Goal: Task Accomplishment & Management: Complete application form

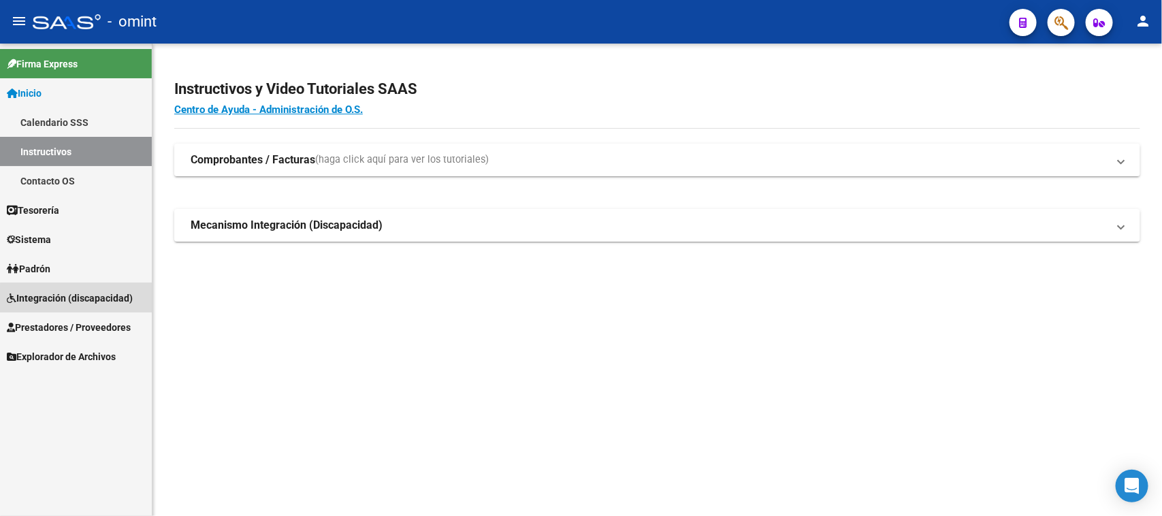
click at [95, 305] on link "Integración (discapacidad)" at bounding box center [76, 297] width 152 height 29
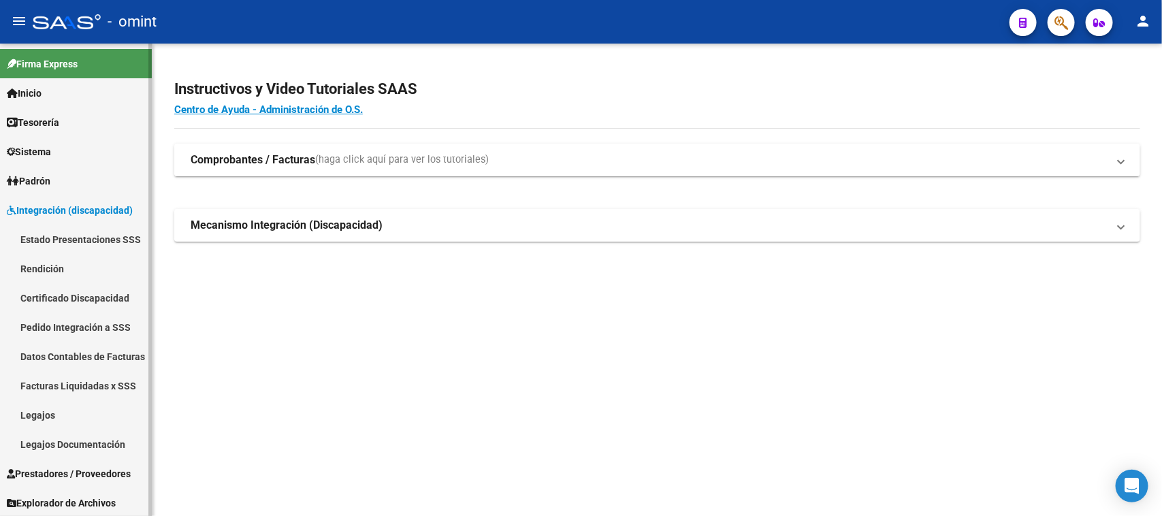
click at [38, 416] on link "Legajos" at bounding box center [76, 414] width 152 height 29
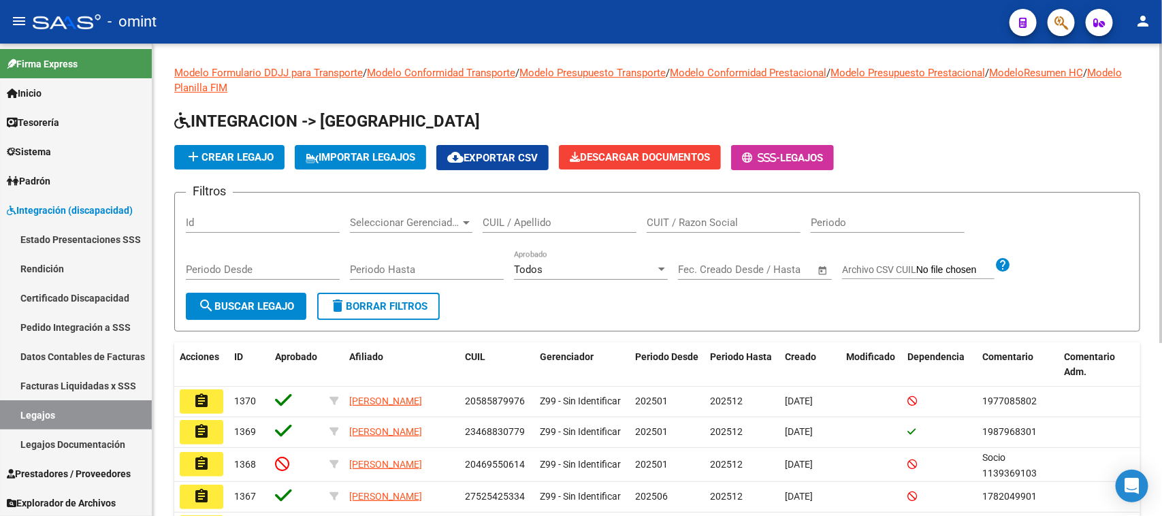
click at [515, 229] on div "CUIL / Apellido" at bounding box center [560, 218] width 154 height 29
type input "PIAC"
click at [291, 311] on button "search Buscar Legajo" at bounding box center [246, 306] width 121 height 27
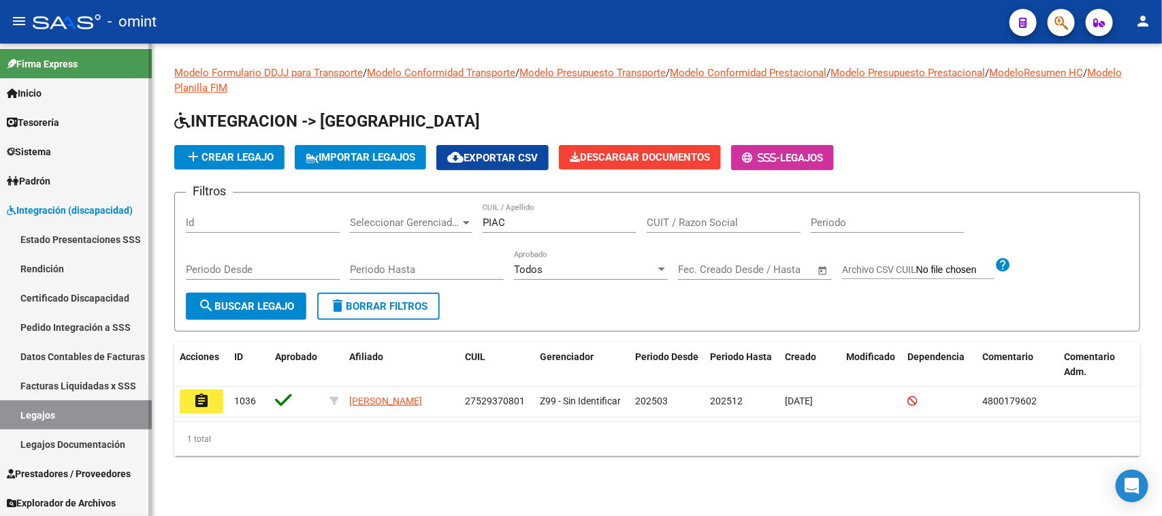
click at [150, 424] on div at bounding box center [149, 280] width 3 height 473
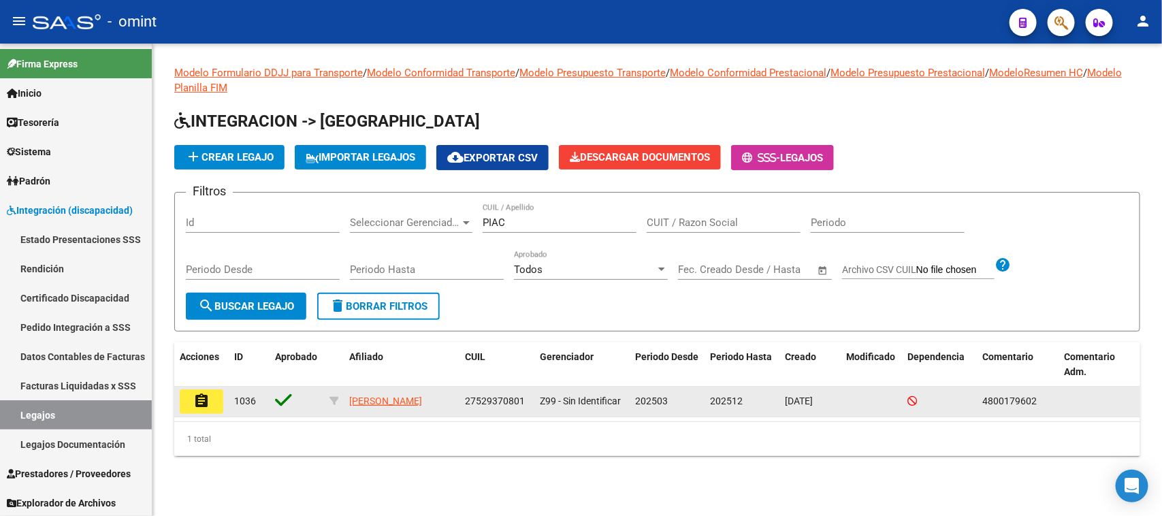
click at [197, 399] on mat-icon "assignment" at bounding box center [201, 401] width 16 height 16
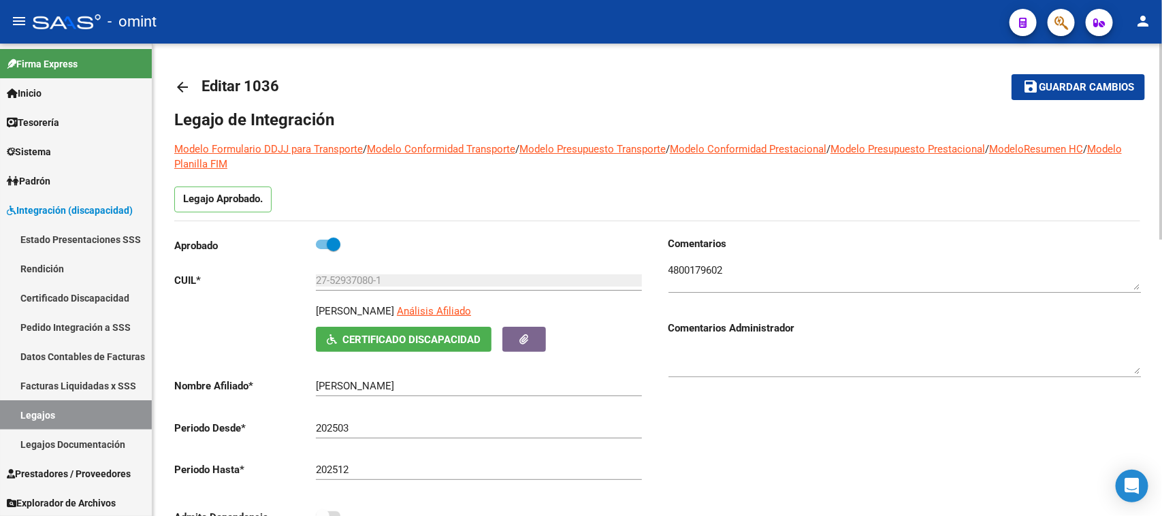
click at [710, 273] on textarea at bounding box center [905, 276] width 473 height 27
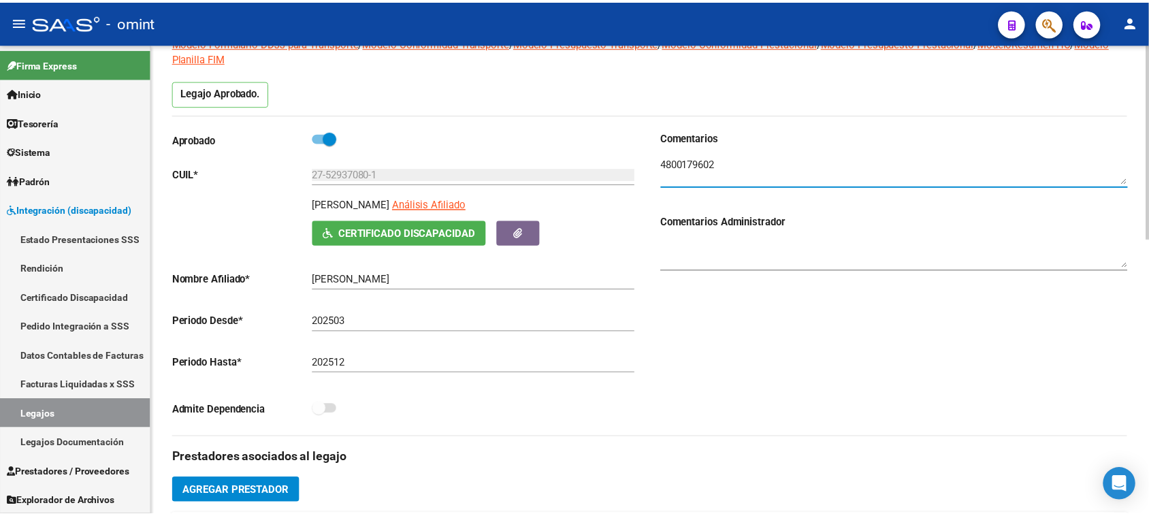
scroll to position [255, 0]
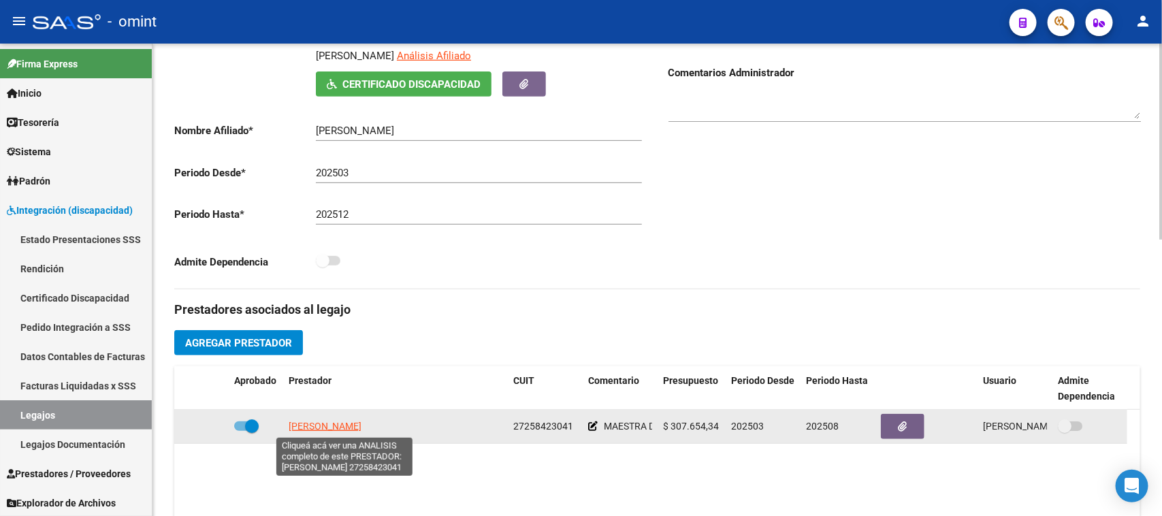
click at [362, 423] on span "[PERSON_NAME]" at bounding box center [325, 426] width 73 height 11
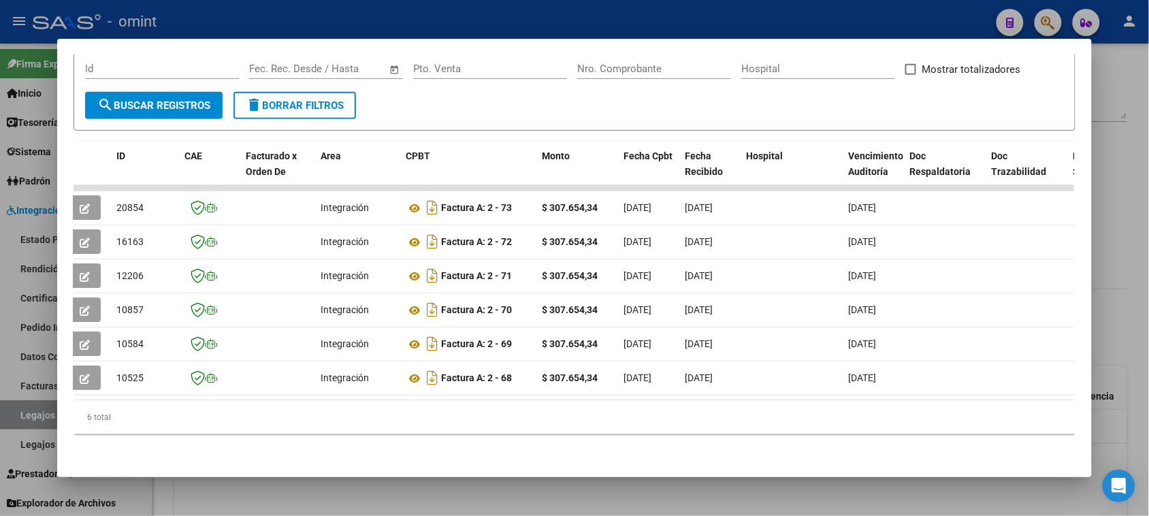
scroll to position [0, 0]
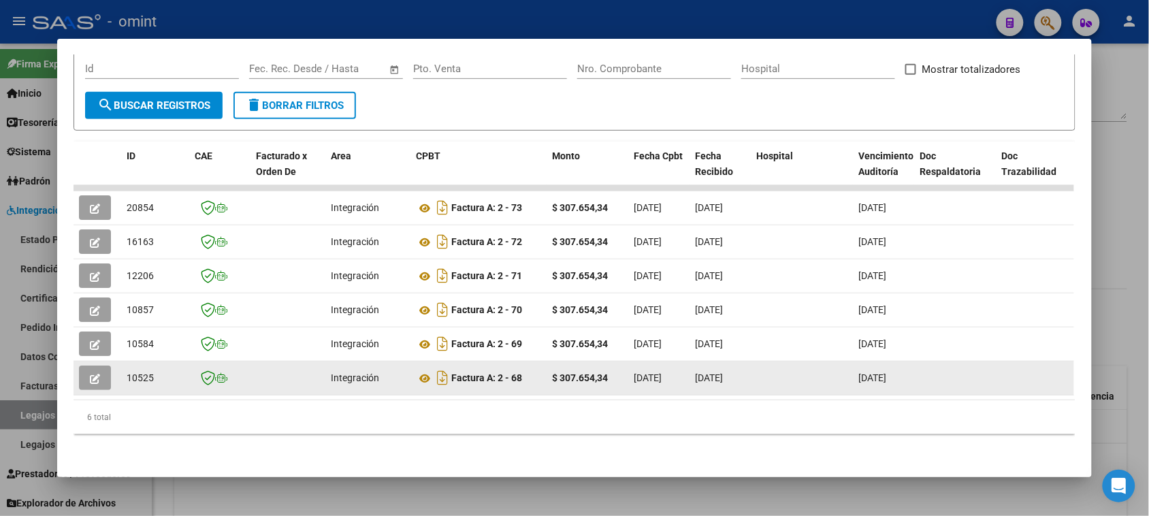
click at [84, 366] on button "button" at bounding box center [95, 378] width 32 height 25
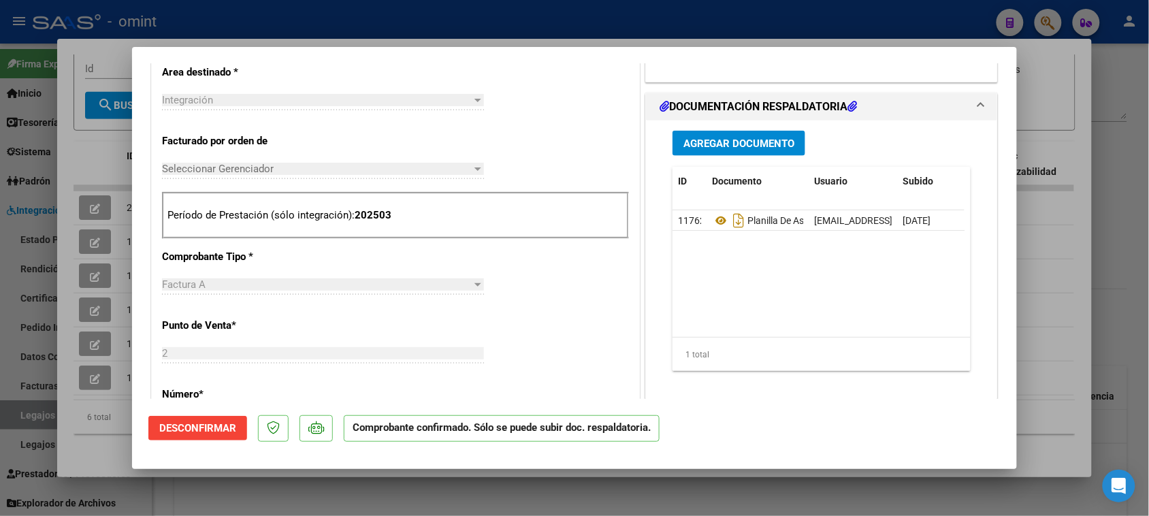
scroll to position [511, 0]
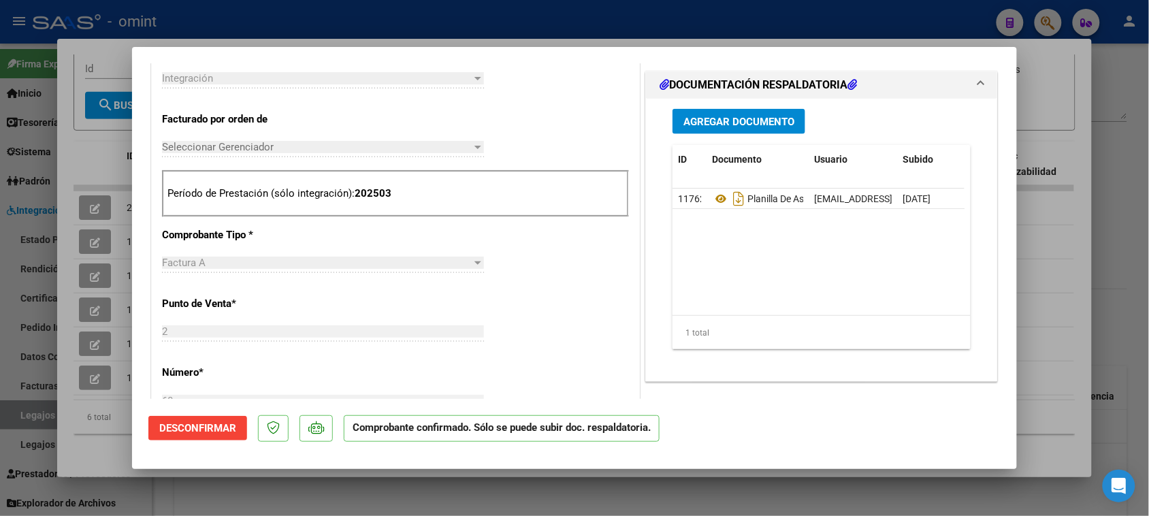
type input "$ 0,00"
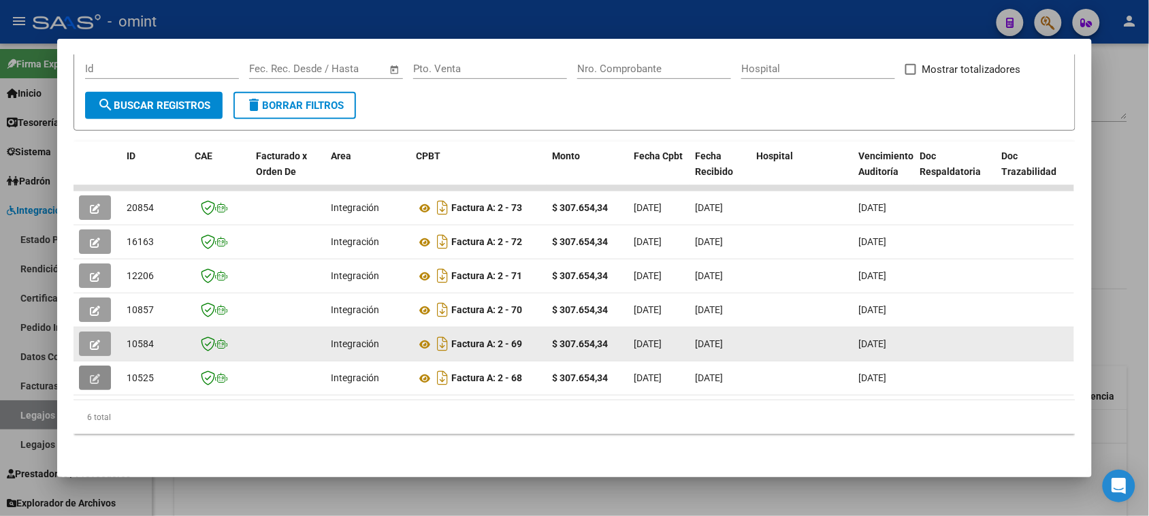
click at [99, 332] on button "button" at bounding box center [95, 344] width 32 height 25
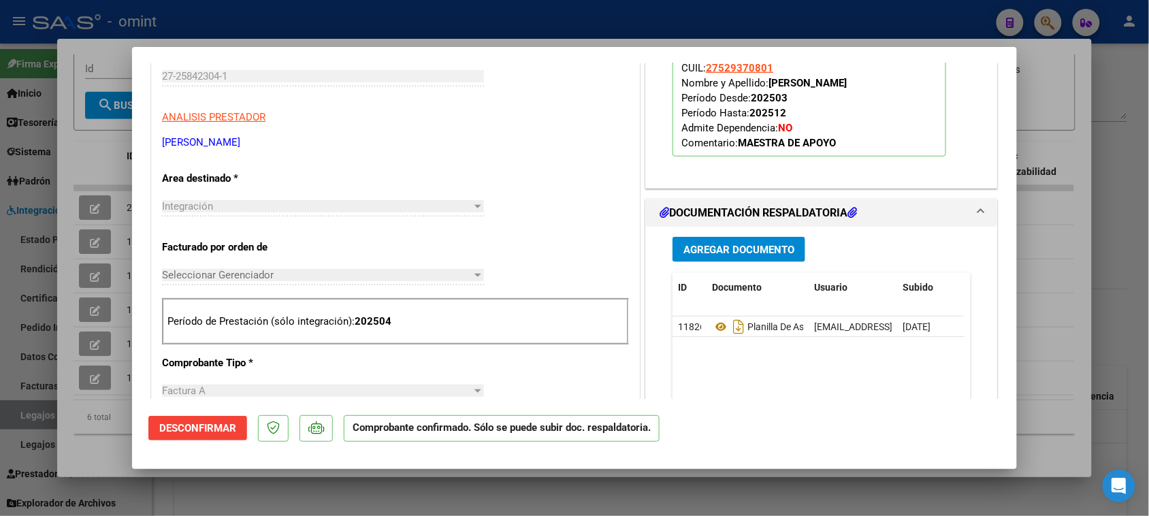
scroll to position [426, 0]
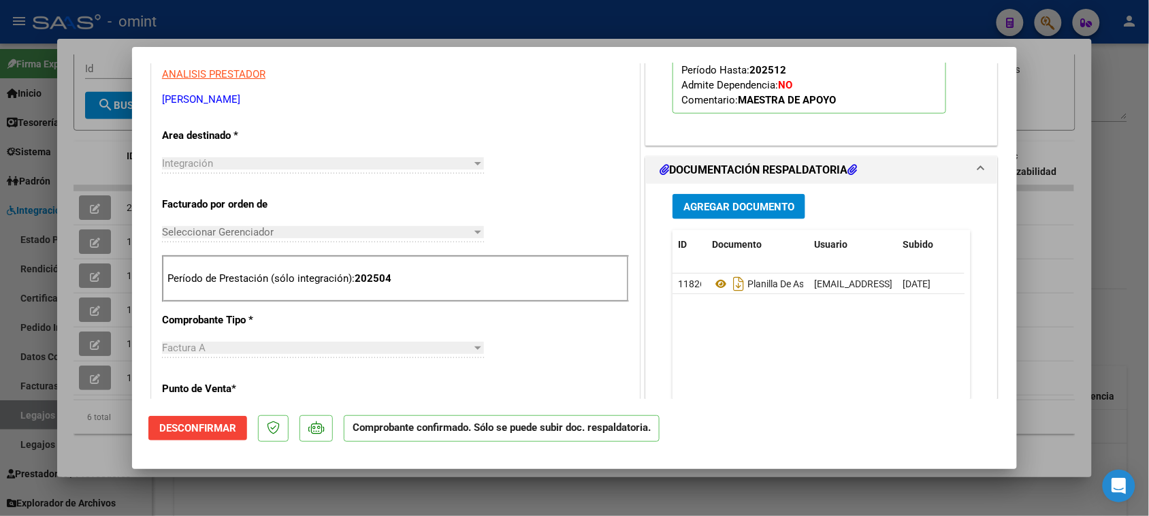
type input "$ 0,00"
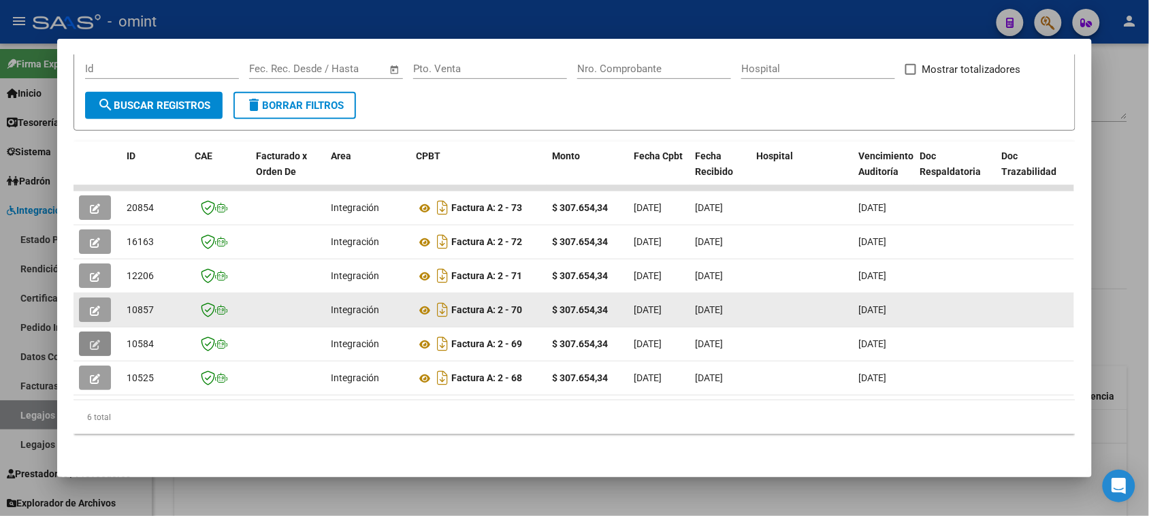
click at [99, 303] on button "button" at bounding box center [95, 310] width 32 height 25
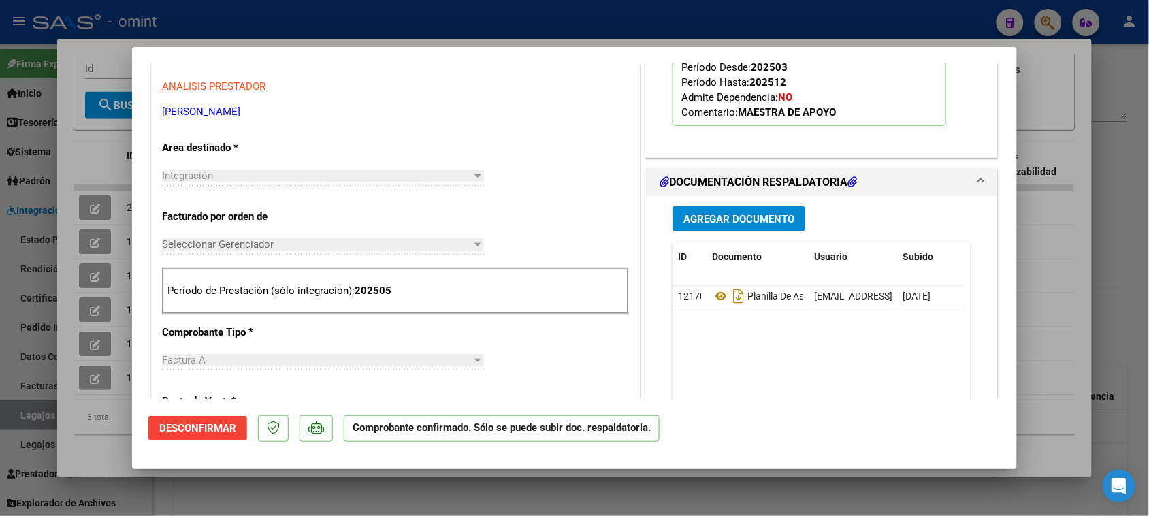
scroll to position [426, 0]
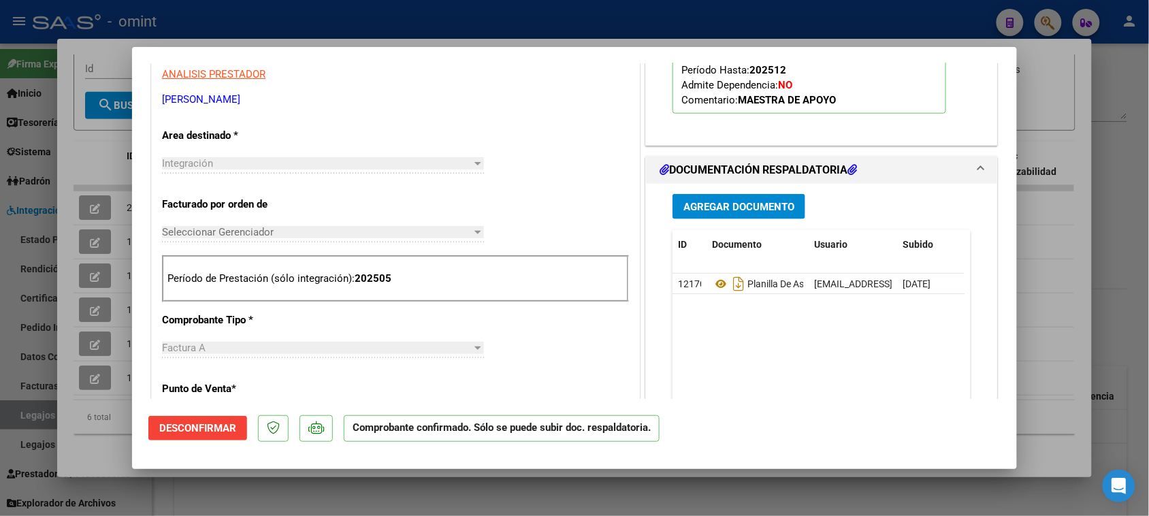
type input "$ 0,00"
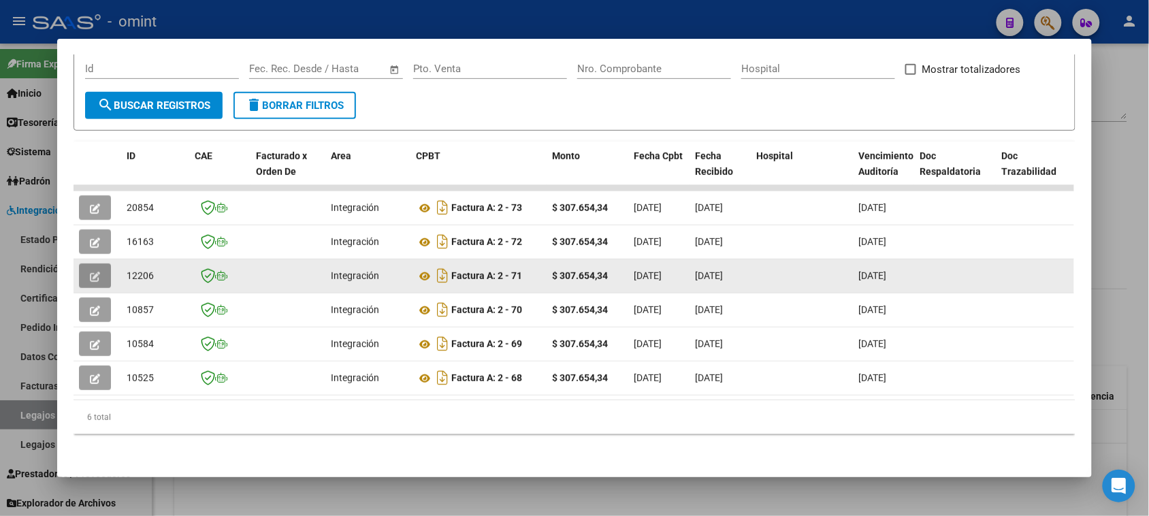
click at [93, 272] on icon "button" at bounding box center [95, 277] width 10 height 10
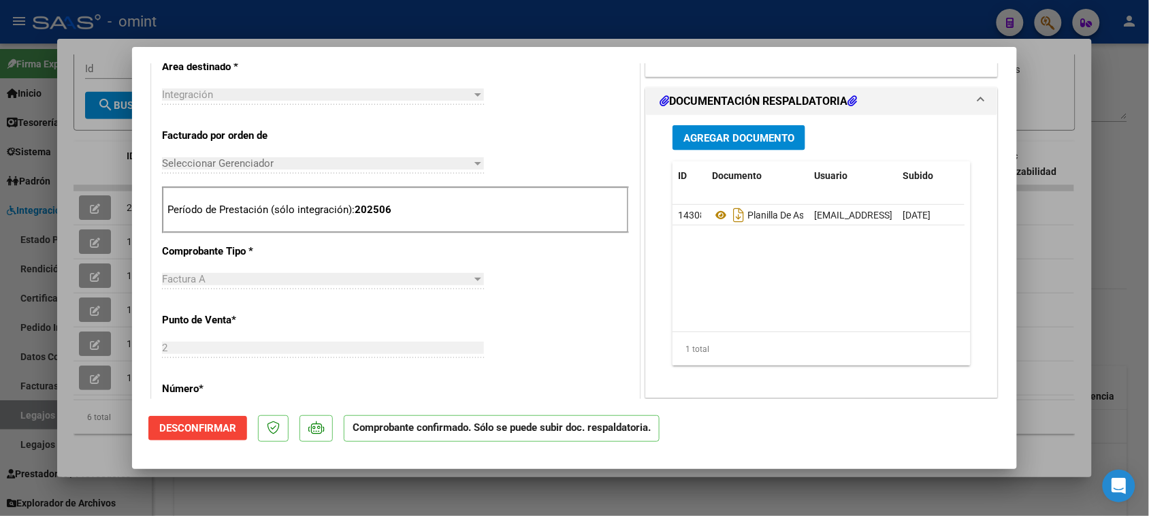
scroll to position [511, 0]
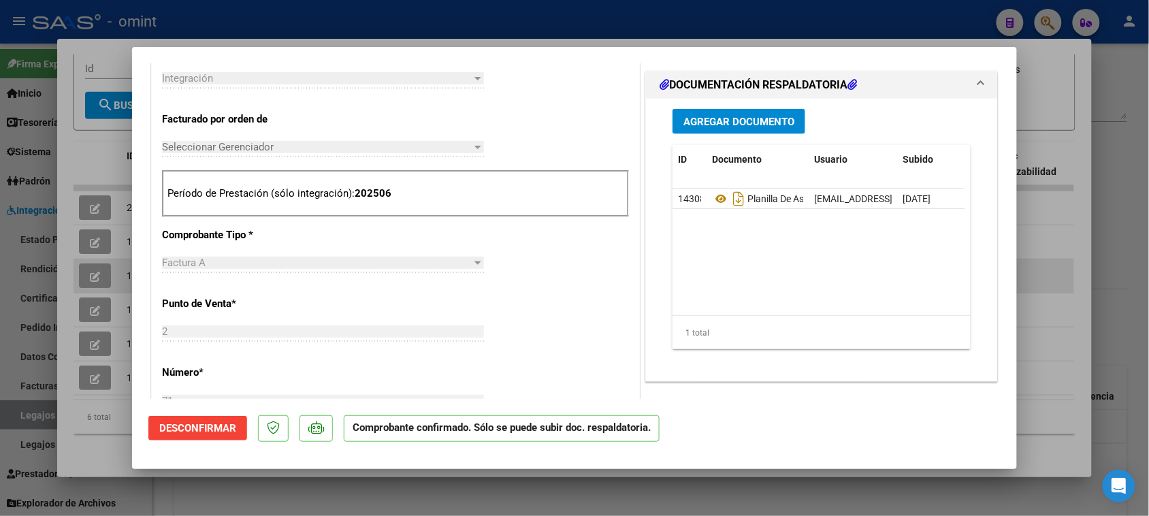
type input "$ 0,00"
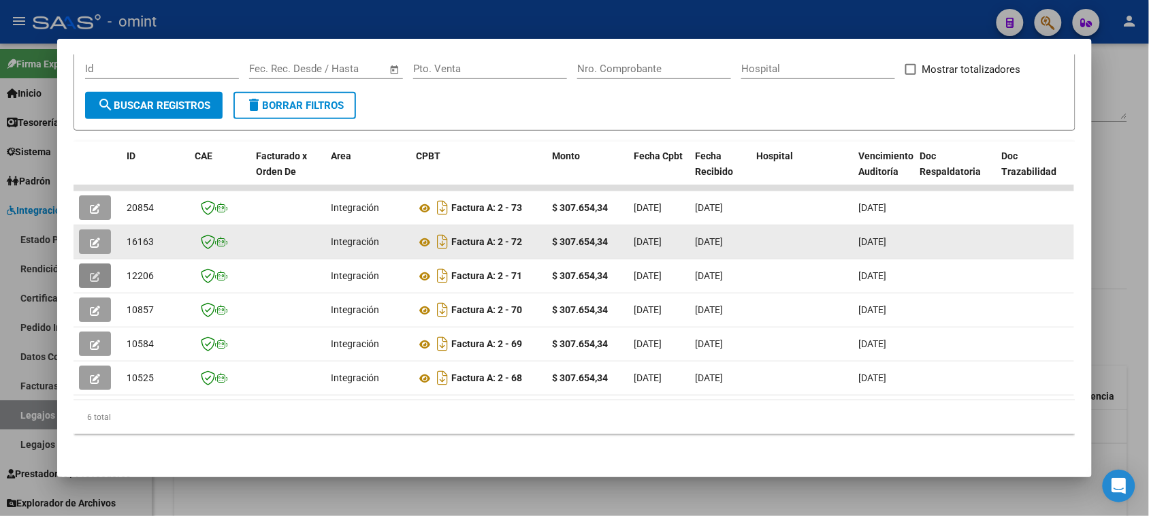
click at [94, 229] on button "button" at bounding box center [95, 241] width 32 height 25
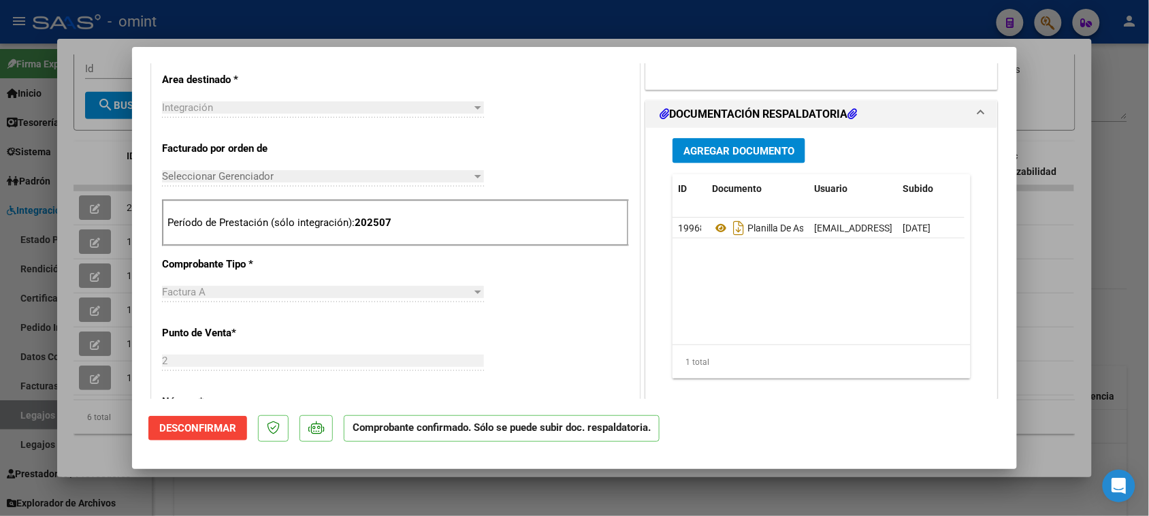
scroll to position [511, 0]
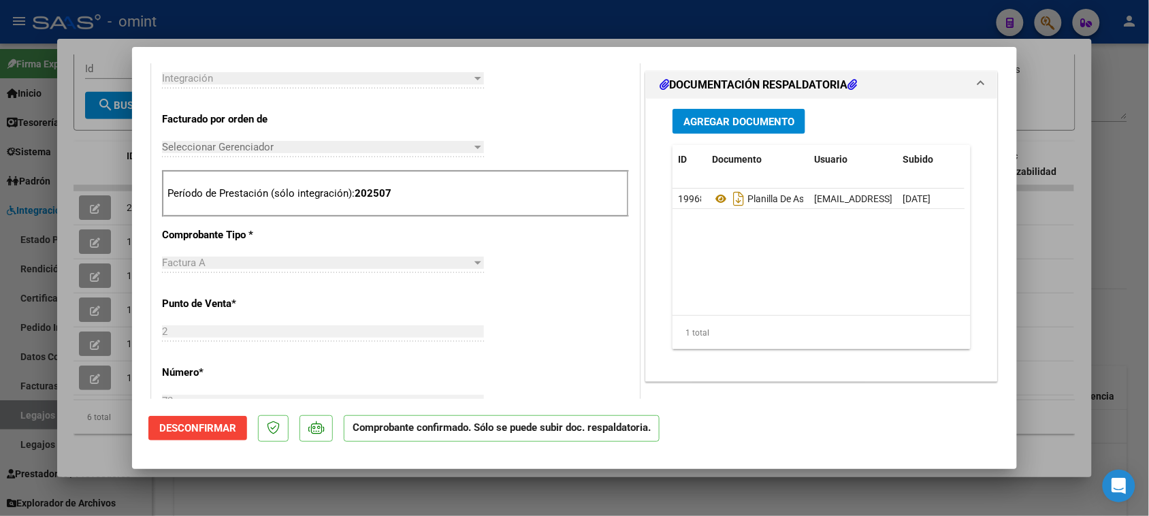
type input "$ 0,00"
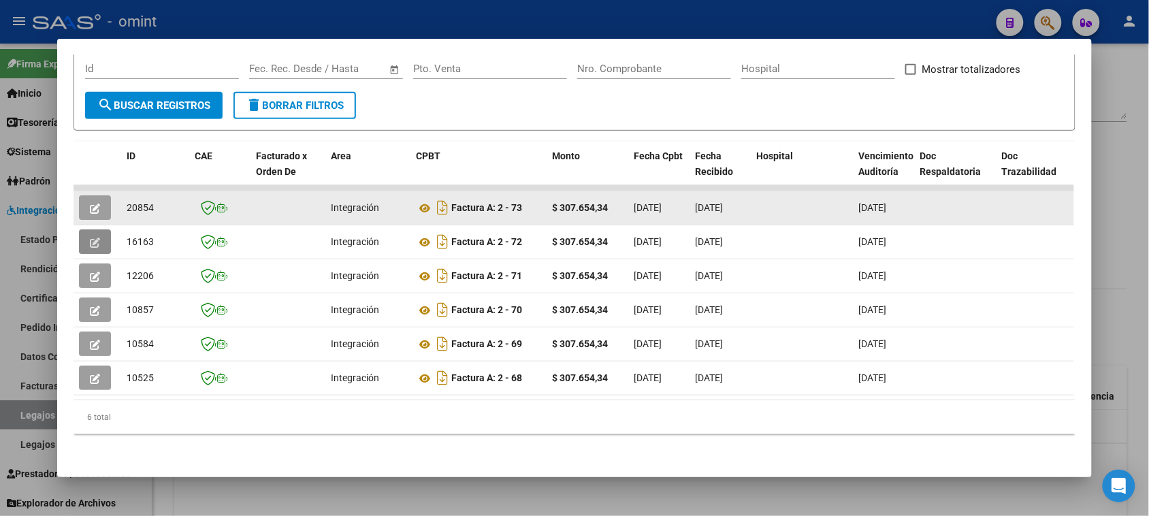
click at [80, 195] on button "button" at bounding box center [95, 207] width 32 height 25
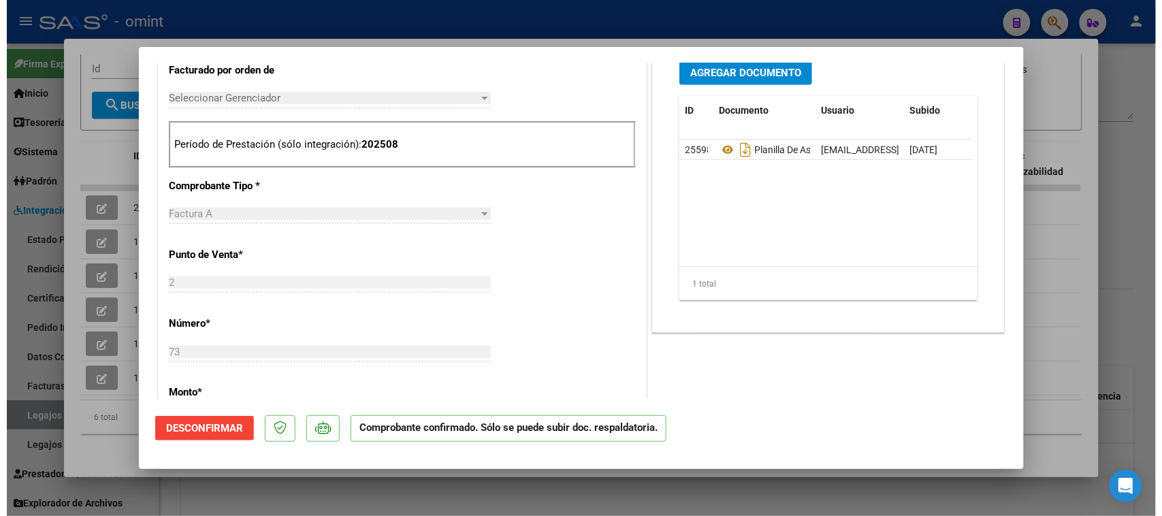
scroll to position [596, 0]
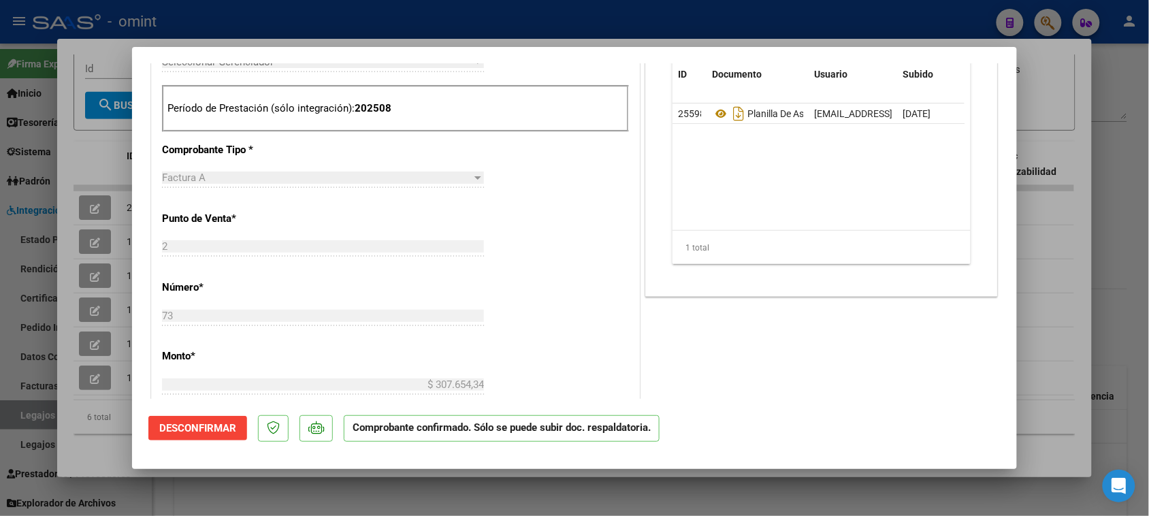
type input "$ 0,00"
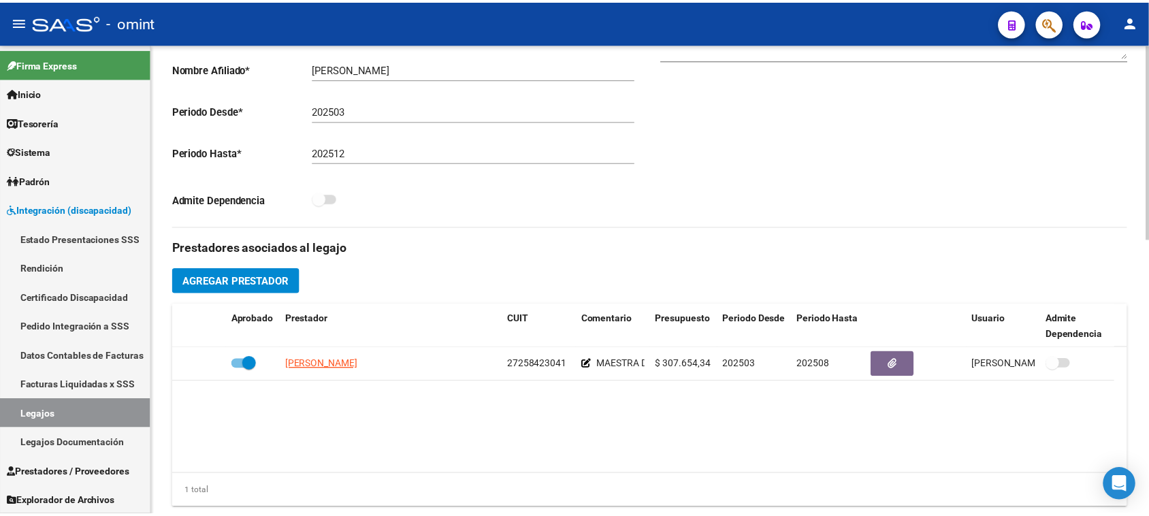
scroll to position [340, 0]
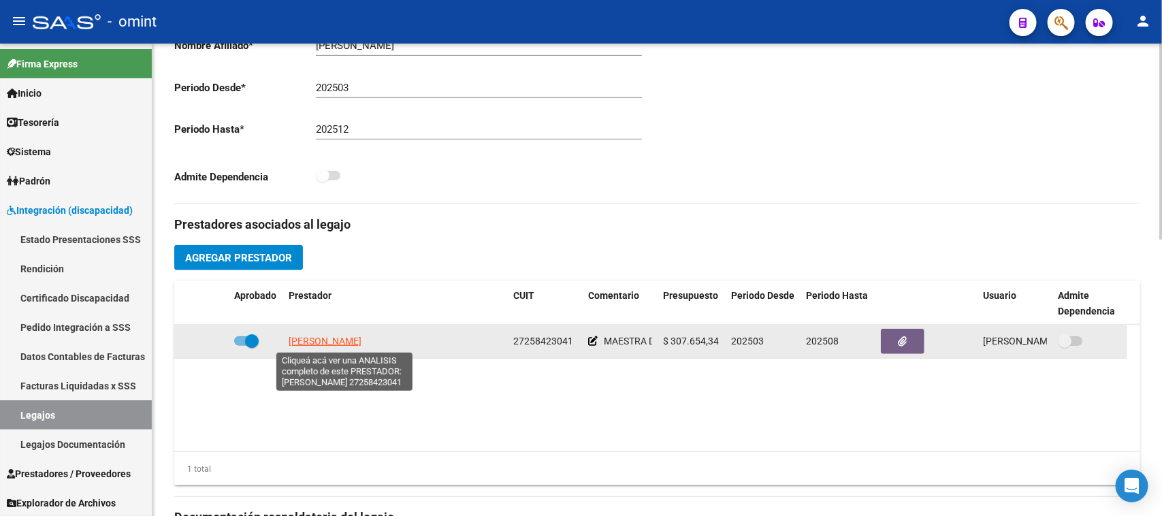
click at [356, 342] on span "[PERSON_NAME]" at bounding box center [325, 341] width 73 height 11
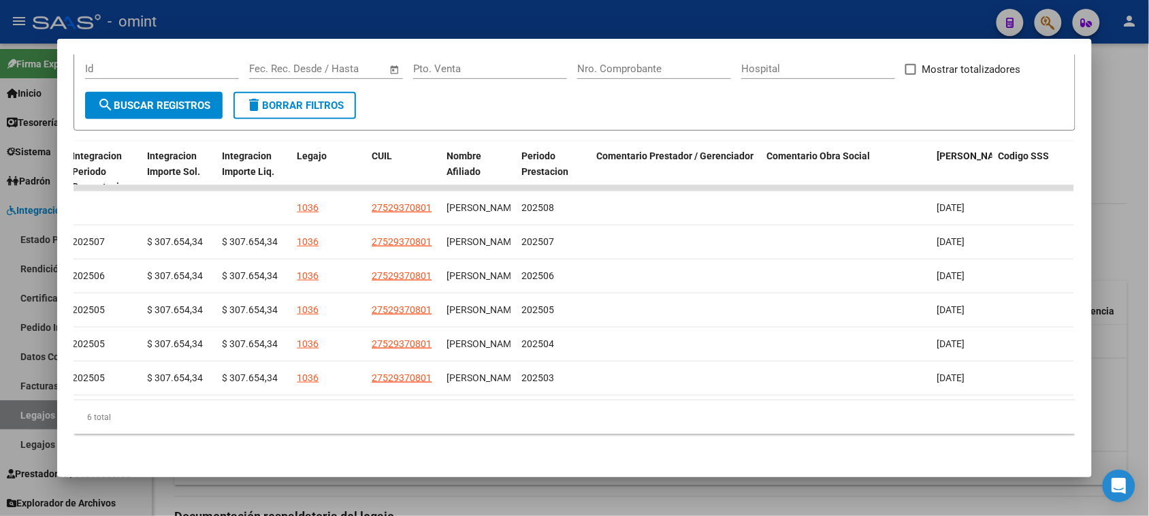
scroll to position [0, 0]
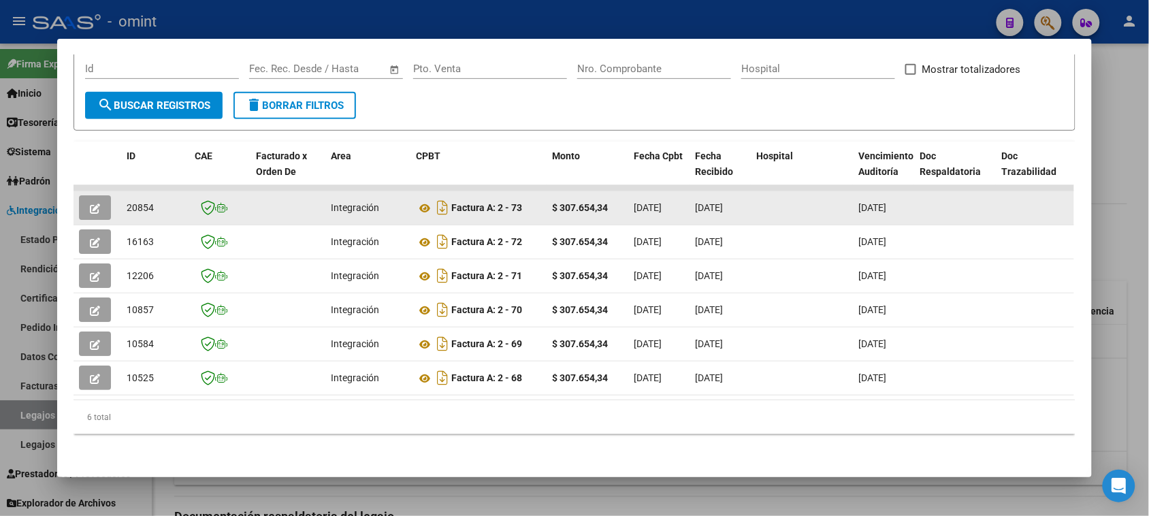
click at [95, 195] on button "button" at bounding box center [95, 207] width 32 height 25
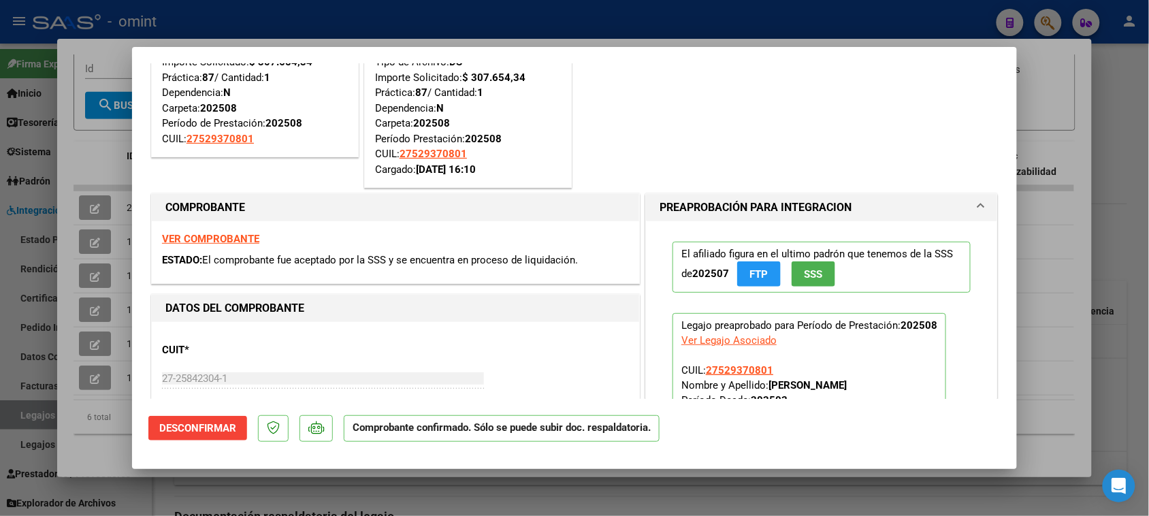
scroll to position [170, 0]
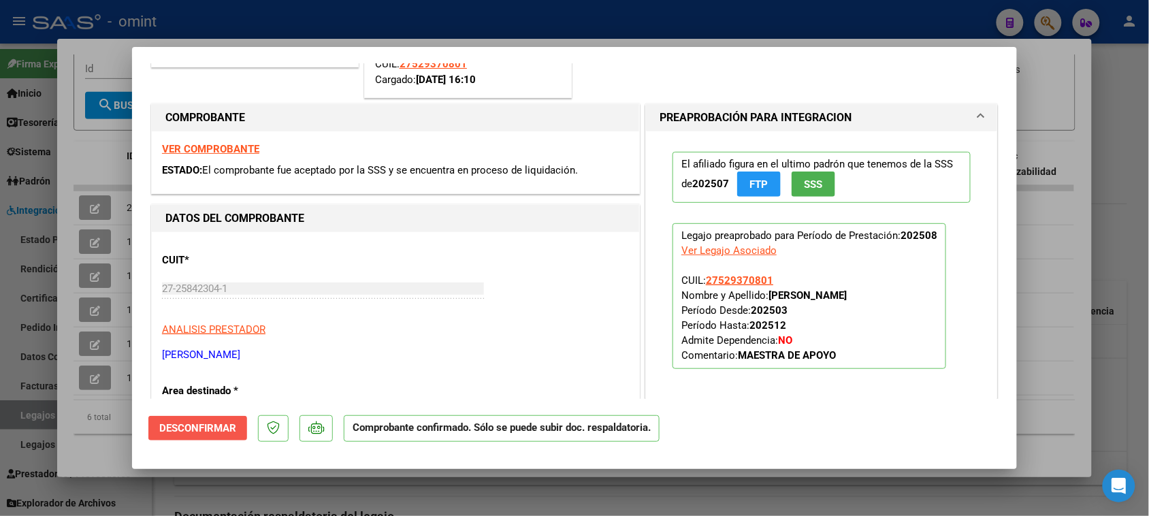
click at [194, 423] on span "Desconfirmar" at bounding box center [197, 428] width 77 height 12
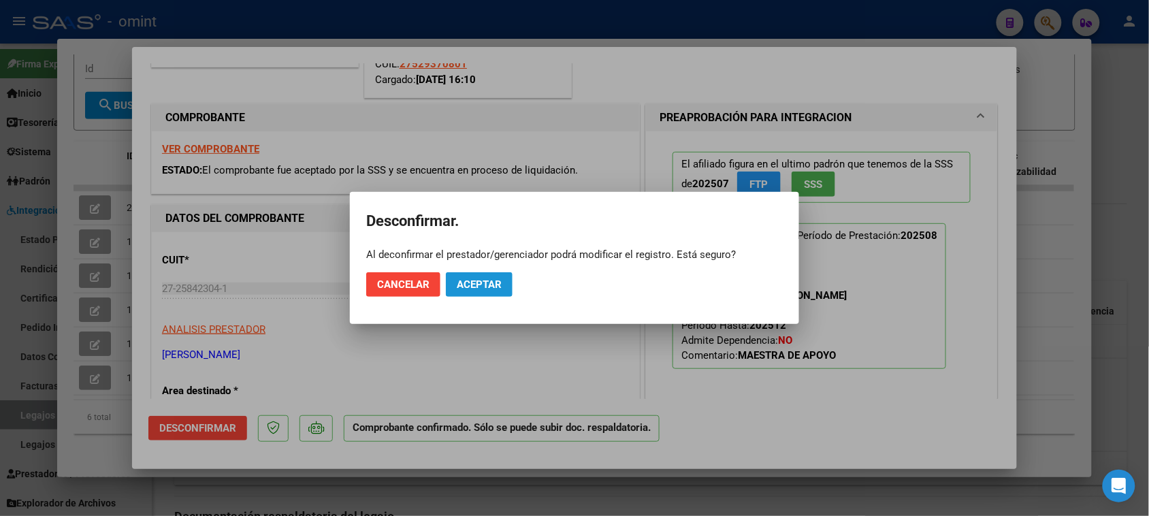
drag, startPoint x: 509, startPoint y: 283, endPoint x: 560, endPoint y: 280, distance: 51.9
click at [506, 281] on button "Aceptar" at bounding box center [479, 284] width 67 height 25
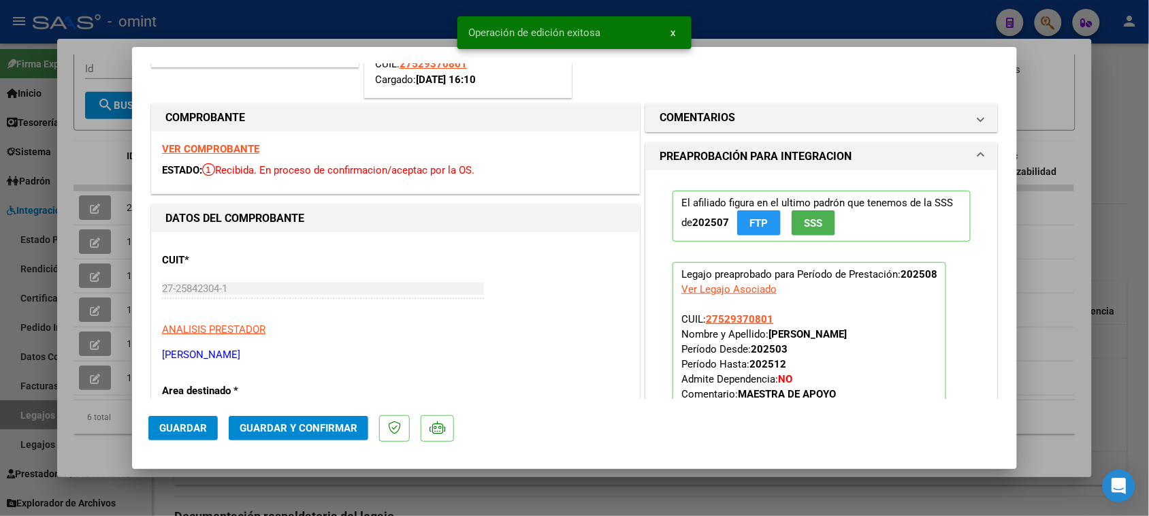
click at [701, 127] on mat-expansion-panel-header "COMENTARIOS" at bounding box center [821, 117] width 351 height 27
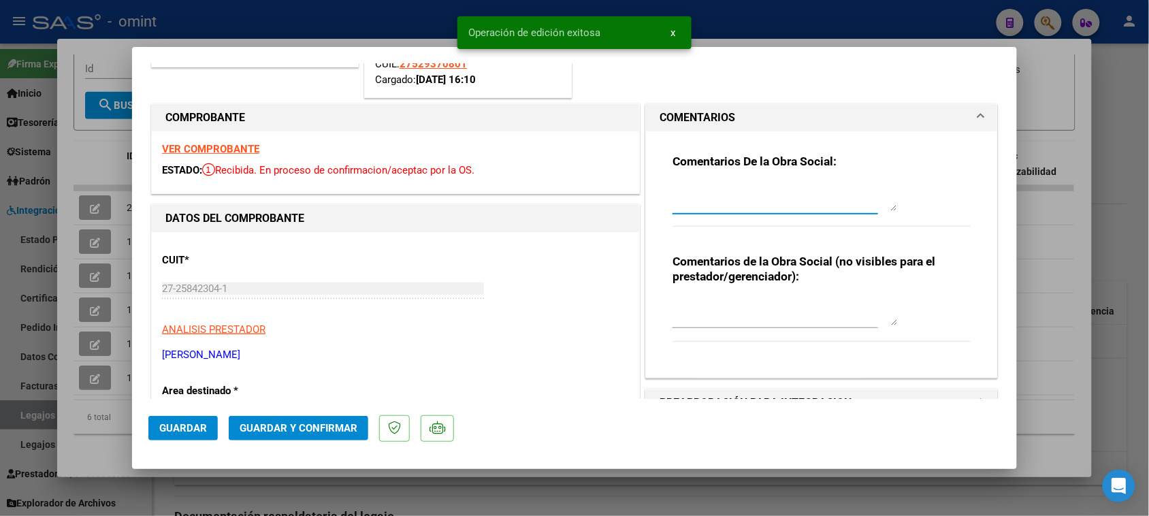
click at [696, 197] on textarea at bounding box center [785, 197] width 225 height 27
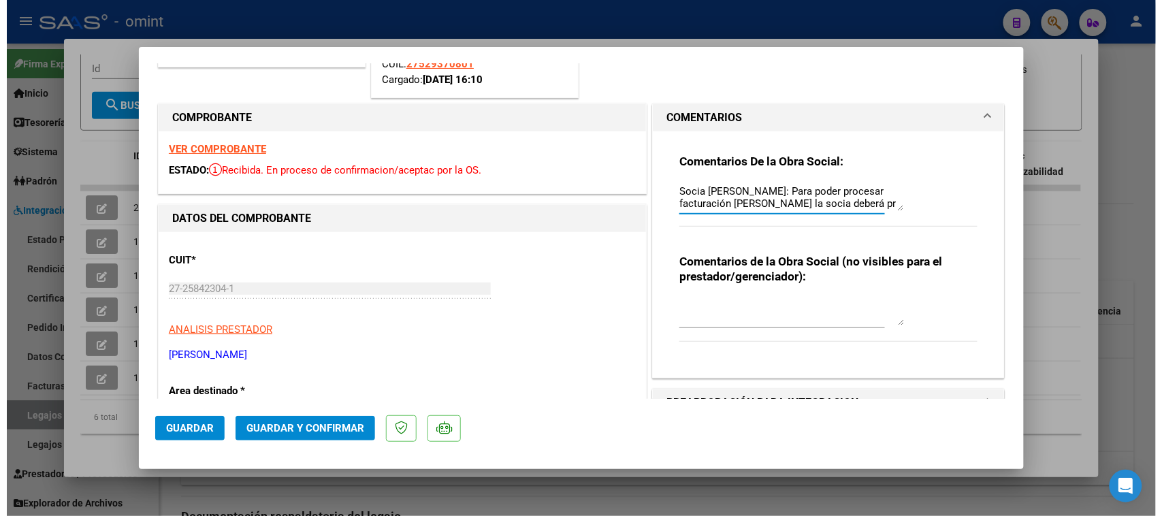
scroll to position [11, 0]
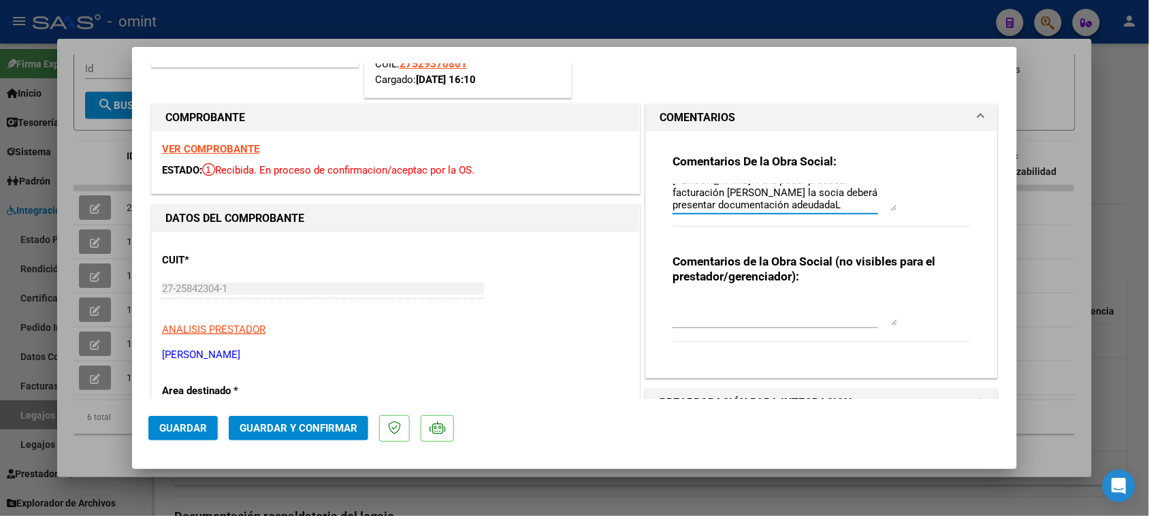
type textarea "[PERSON_NAME]: Para poder procesar facturación [PERSON_NAME] la socia deberá pr…"
click at [287, 412] on mat-dialog-actions "Guardar Guardar y Confirmar" at bounding box center [574, 426] width 852 height 54
click at [291, 430] on span "Guardar y Confirmar" at bounding box center [299, 428] width 118 height 12
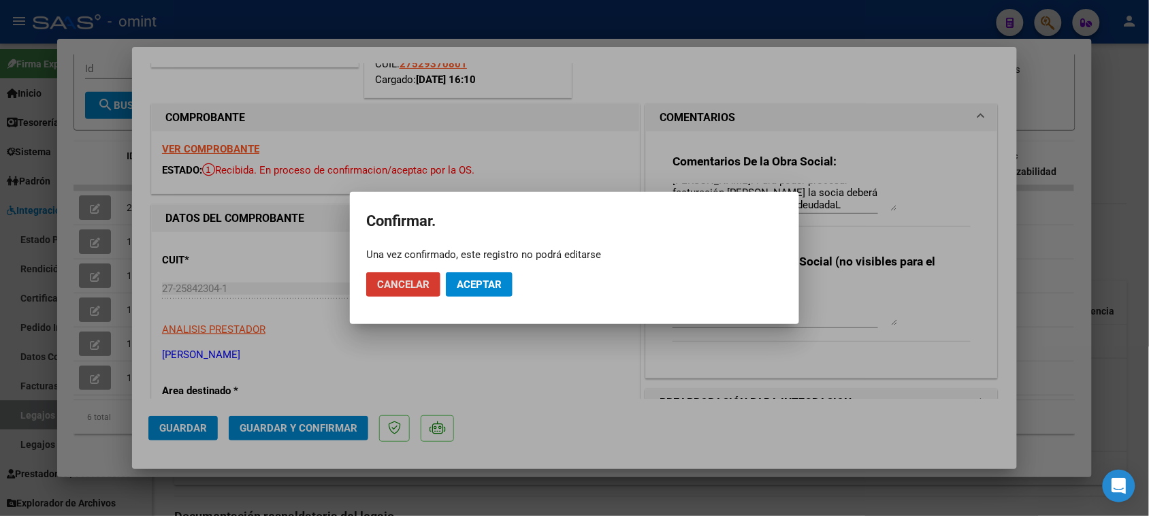
click at [504, 298] on mat-dialog-actions "Cancelar Aceptar" at bounding box center [574, 284] width 417 height 46
click at [494, 280] on span "Aceptar" at bounding box center [479, 284] width 45 height 12
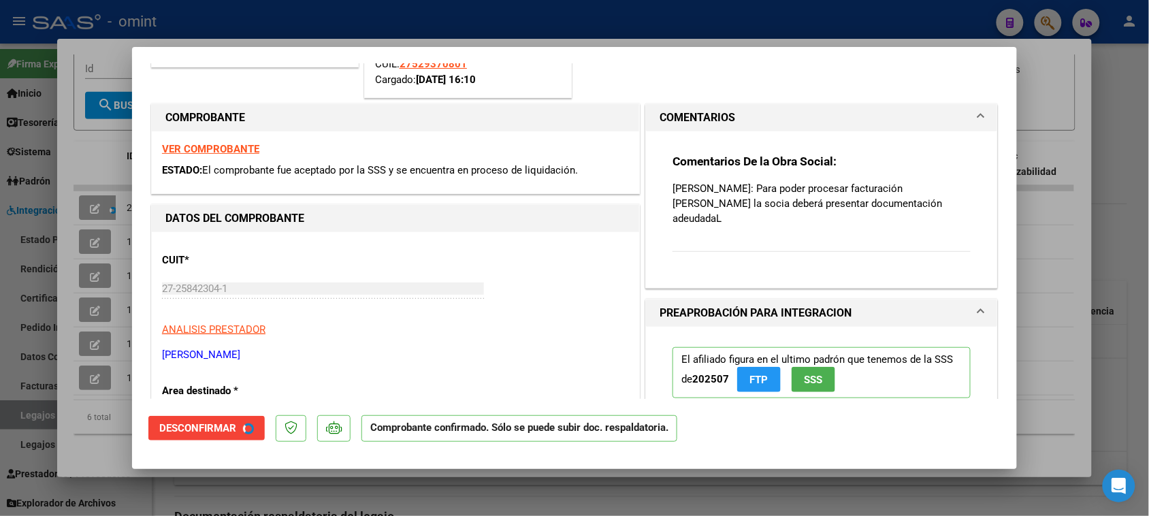
type input "$ 0,00"
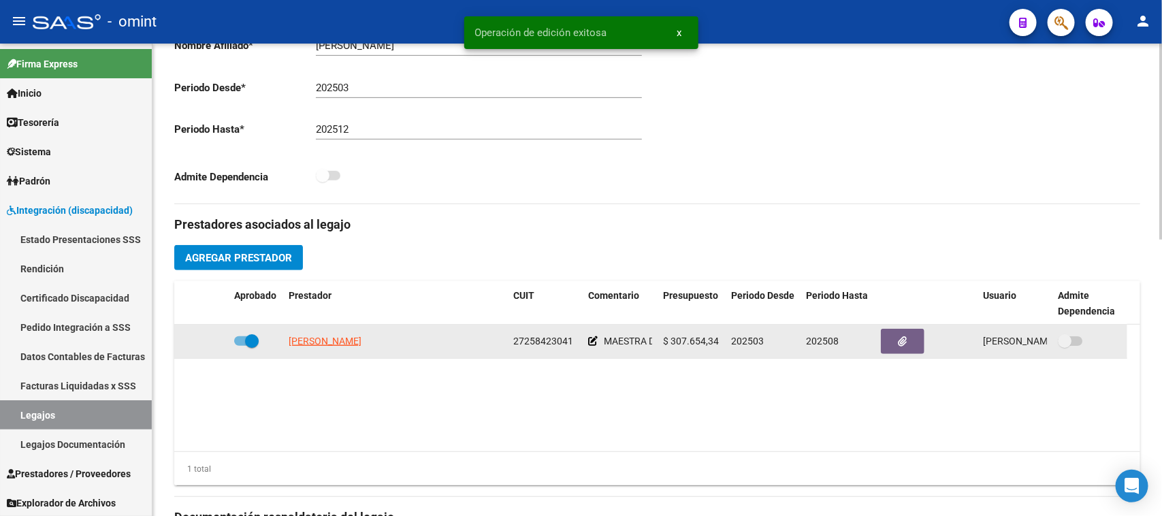
click at [534, 336] on span "27258423041" at bounding box center [543, 341] width 60 height 11
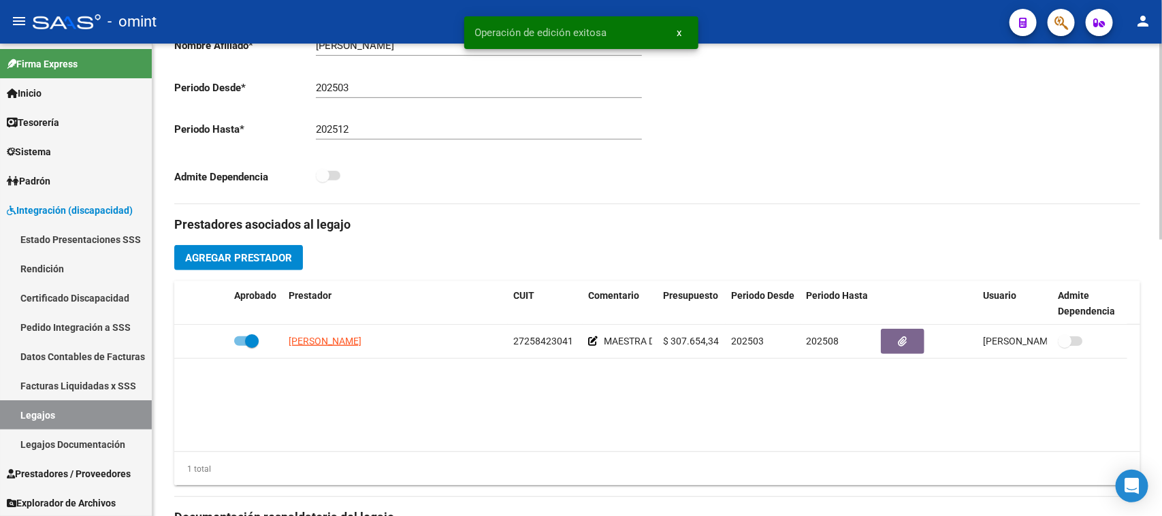
copy span "27258423041"
click at [103, 473] on span "Prestadores / Proveedores" at bounding box center [69, 473] width 124 height 15
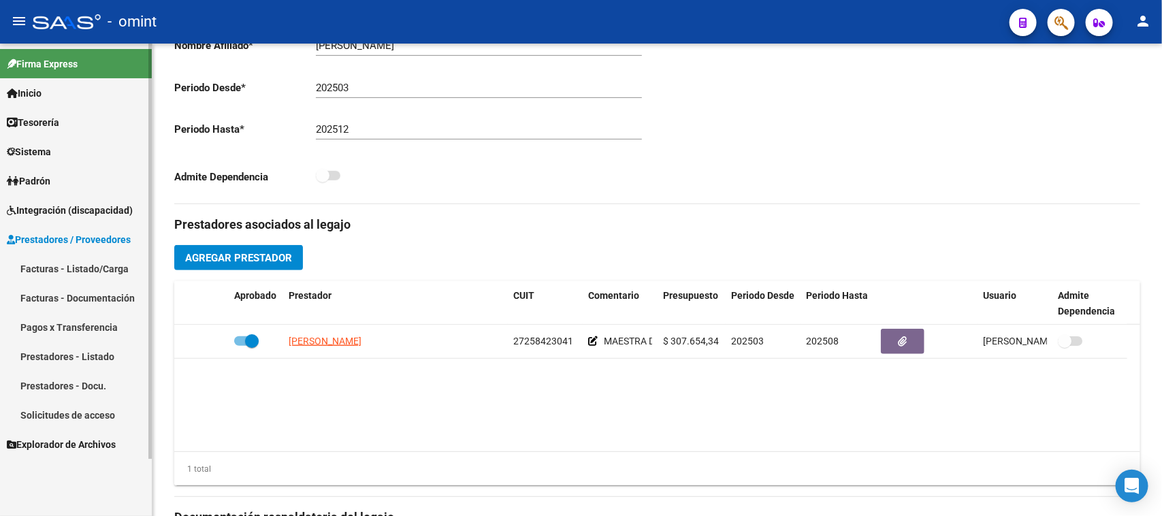
scroll to position [0, 0]
click at [119, 263] on link "Facturas - Listado/Carga" at bounding box center [76, 268] width 152 height 29
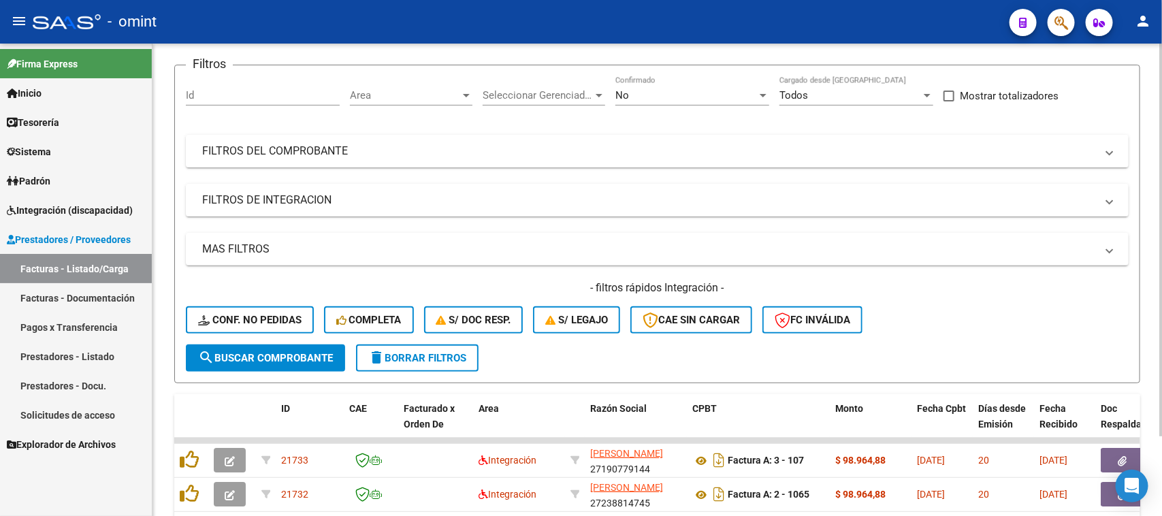
scroll to position [340, 0]
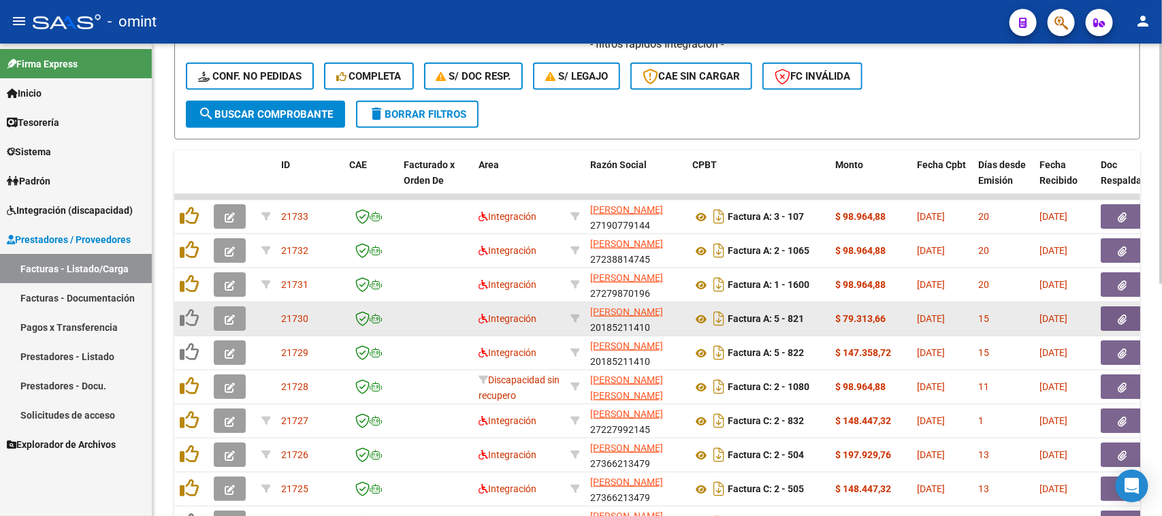
click at [276, 329] on datatable-body-cell "21730" at bounding box center [310, 318] width 68 height 33
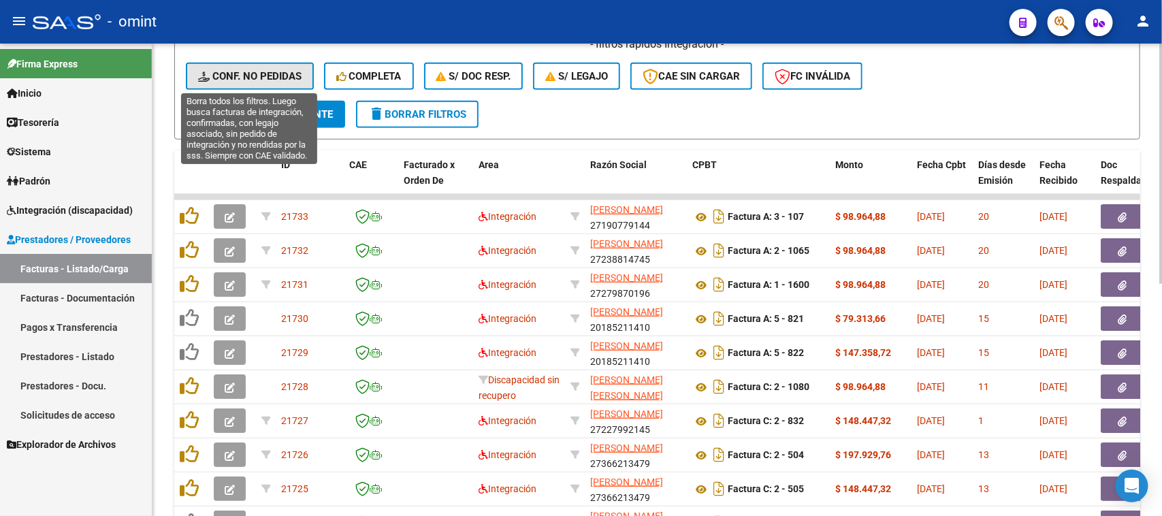
drag, startPoint x: 238, startPoint y: 71, endPoint x: 317, endPoint y: 103, distance: 85.0
click at [239, 71] on span "Conf. no pedidas" at bounding box center [249, 76] width 103 height 12
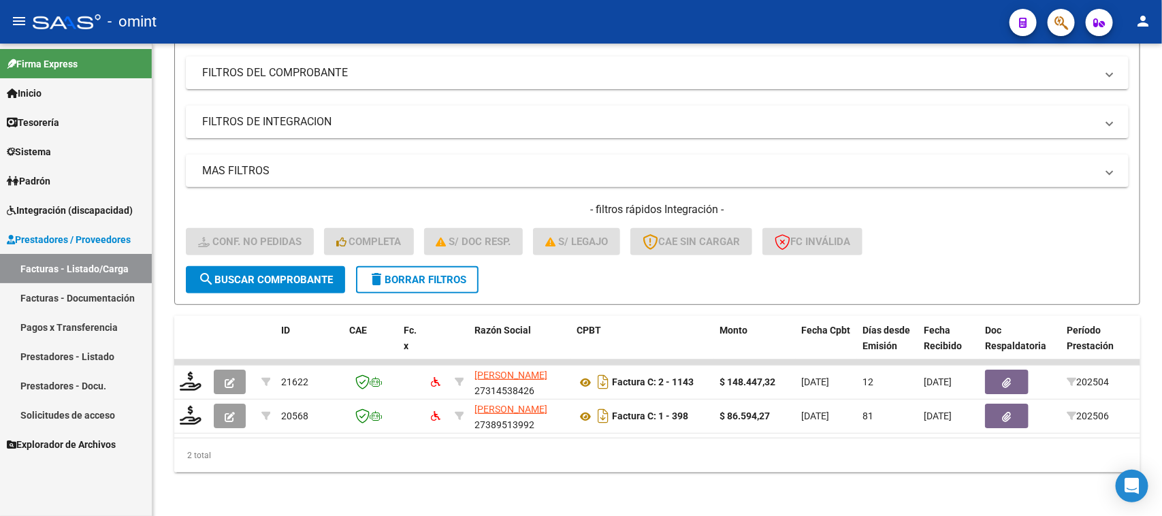
scroll to position [185, 0]
click at [445, 274] on span "delete Borrar Filtros" at bounding box center [417, 280] width 98 height 12
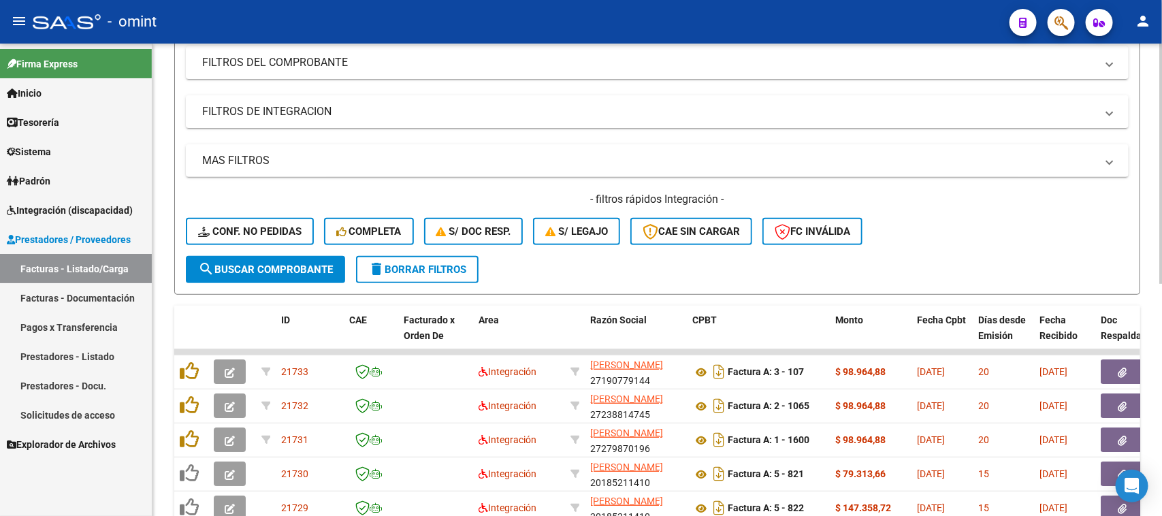
click at [372, 231] on span "Completa" at bounding box center [368, 231] width 65 height 12
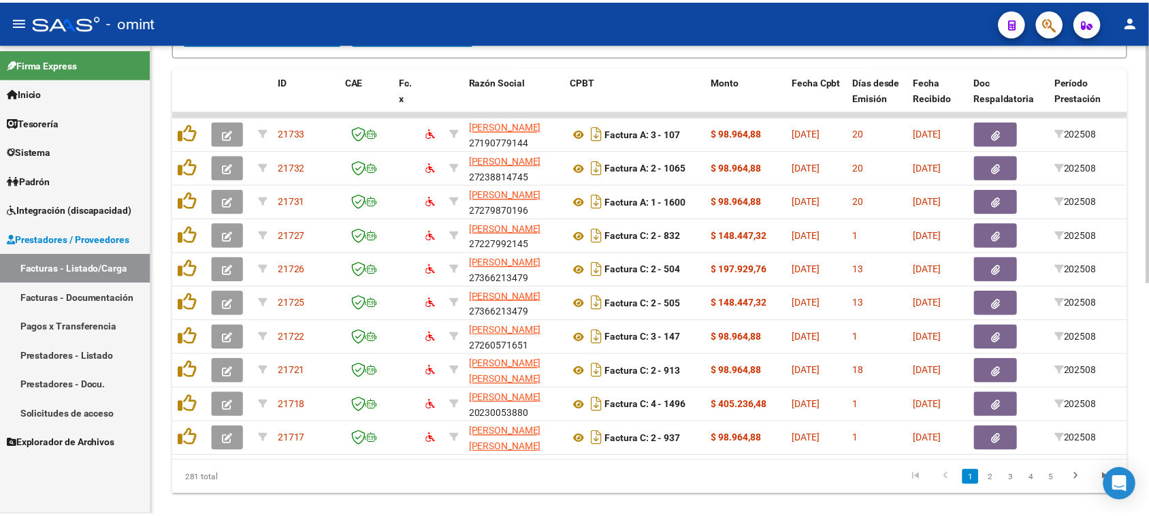
scroll to position [458, 0]
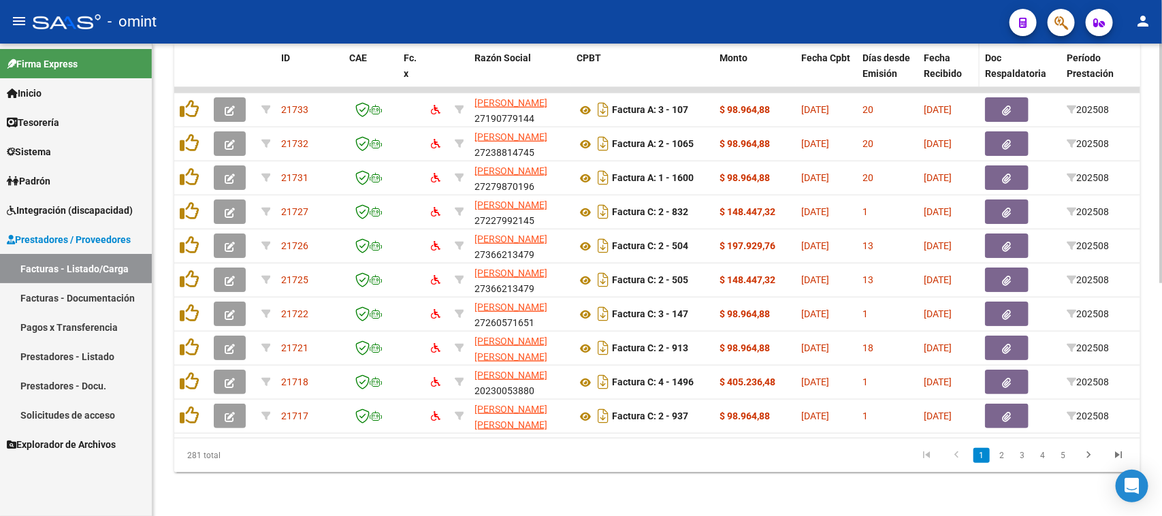
click at [934, 62] on span "Fecha Recibido" at bounding box center [943, 65] width 38 height 27
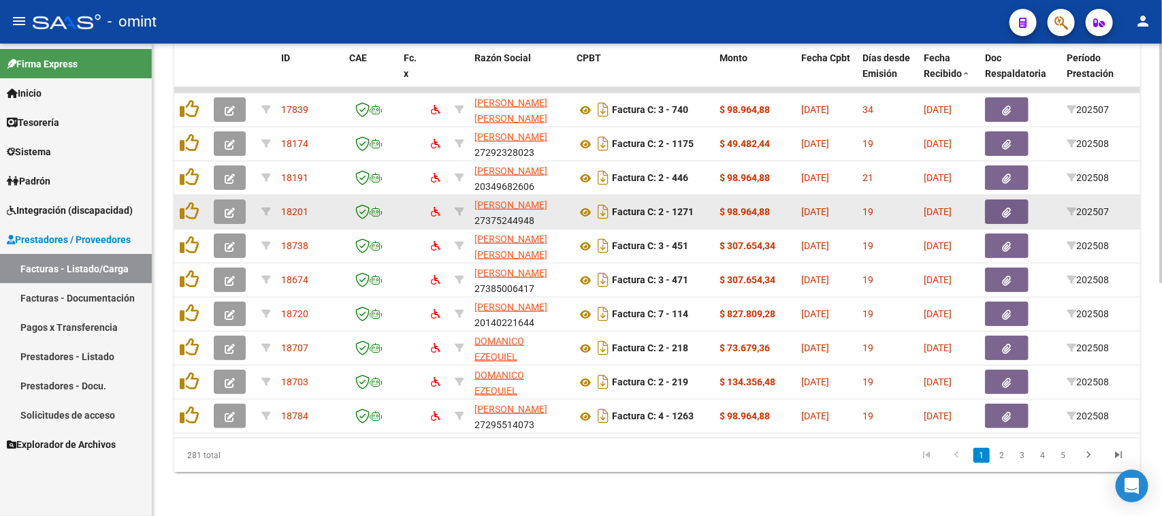
click at [232, 199] on button "button" at bounding box center [230, 211] width 32 height 25
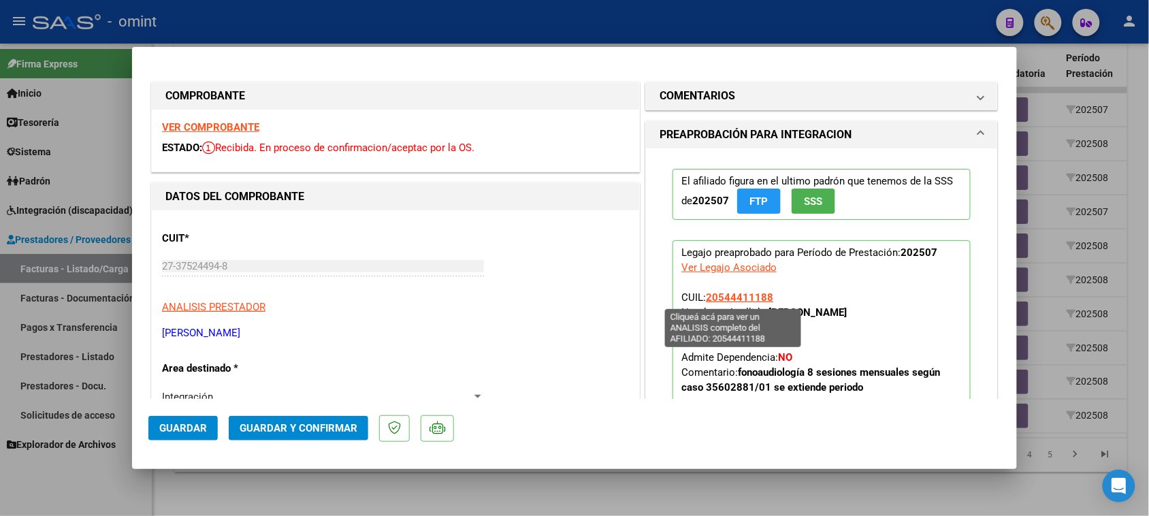
click at [734, 301] on span "20544411188" at bounding box center [739, 297] width 67 height 12
type textarea "20544411188"
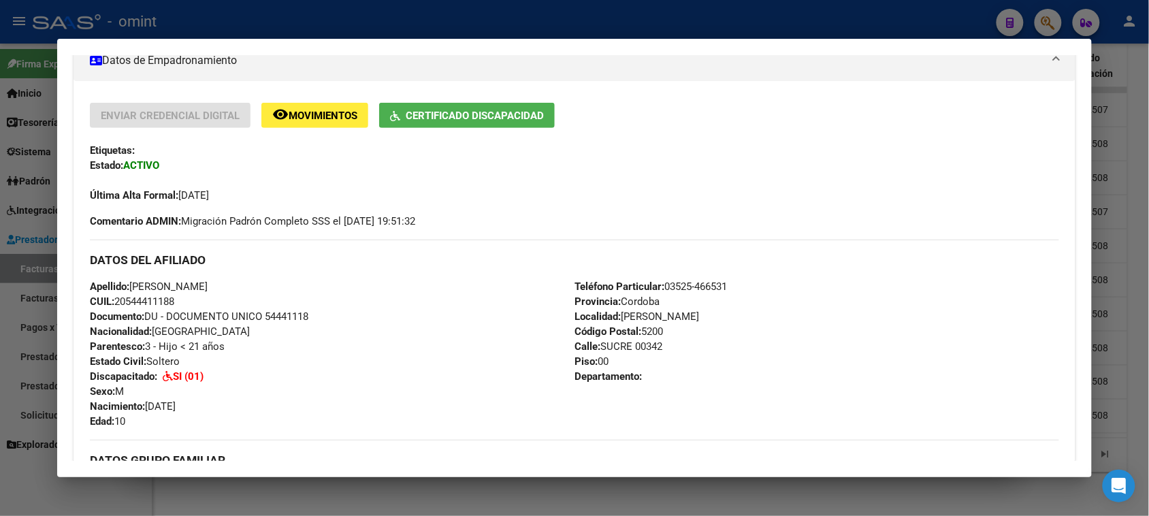
scroll to position [255, 0]
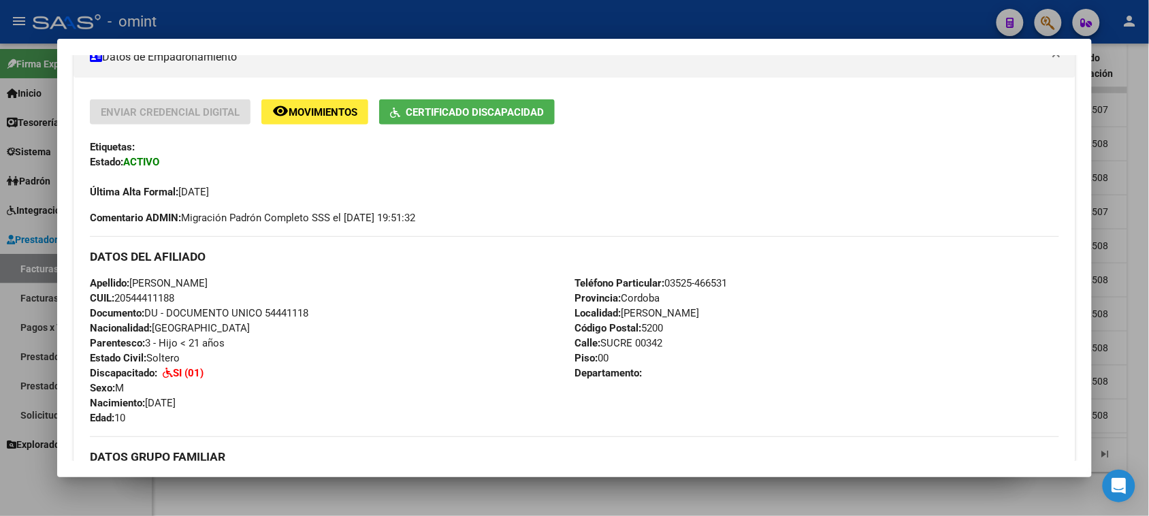
type input "$ 0,00"
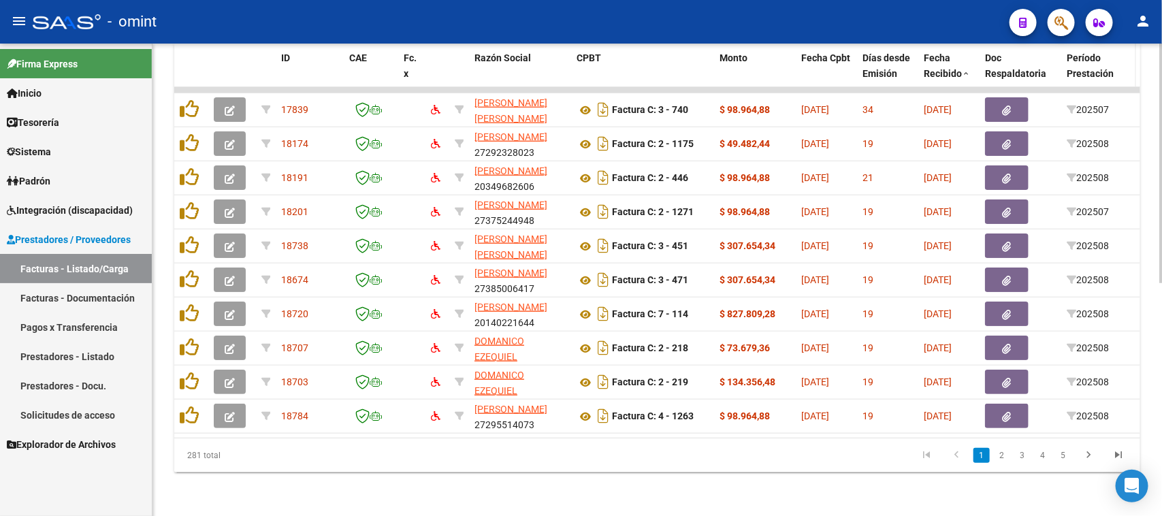
click at [1083, 52] on span "Período Prestación" at bounding box center [1090, 65] width 47 height 27
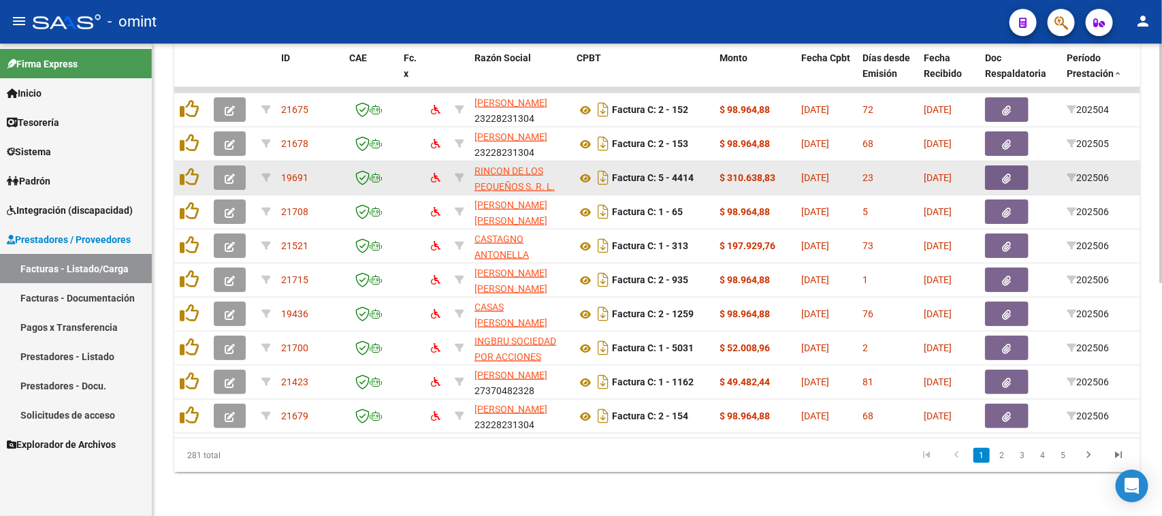
click at [242, 168] on button "button" at bounding box center [230, 177] width 32 height 25
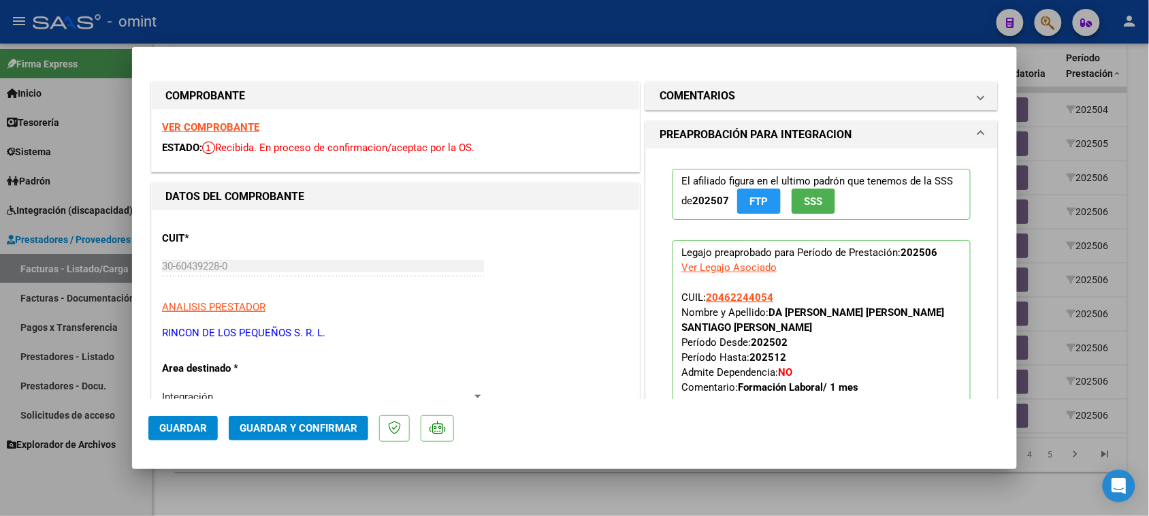
type input "$ 0,00"
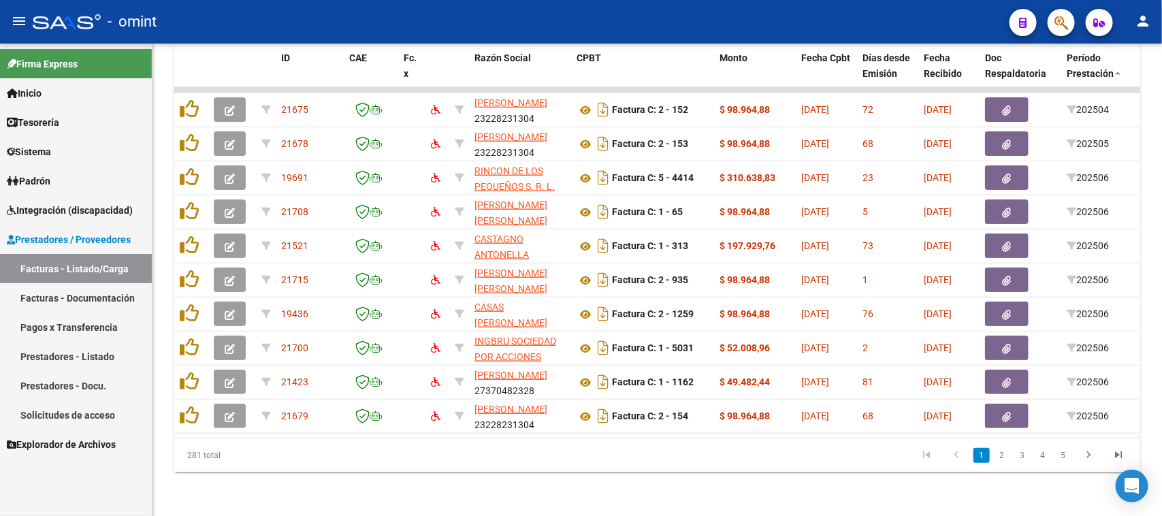
click at [242, 170] on button "button" at bounding box center [230, 177] width 32 height 25
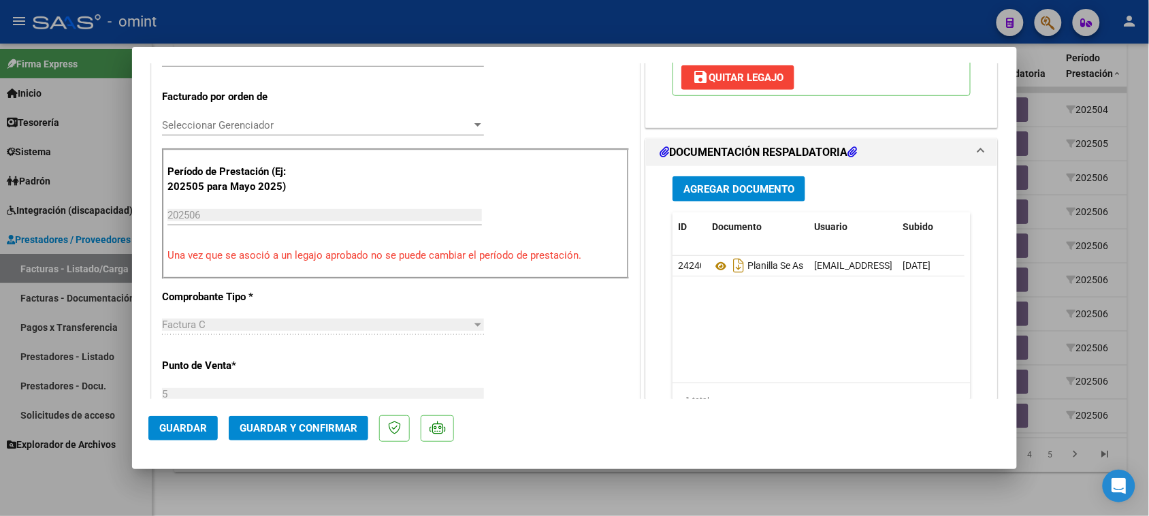
type input "$ 0,00"
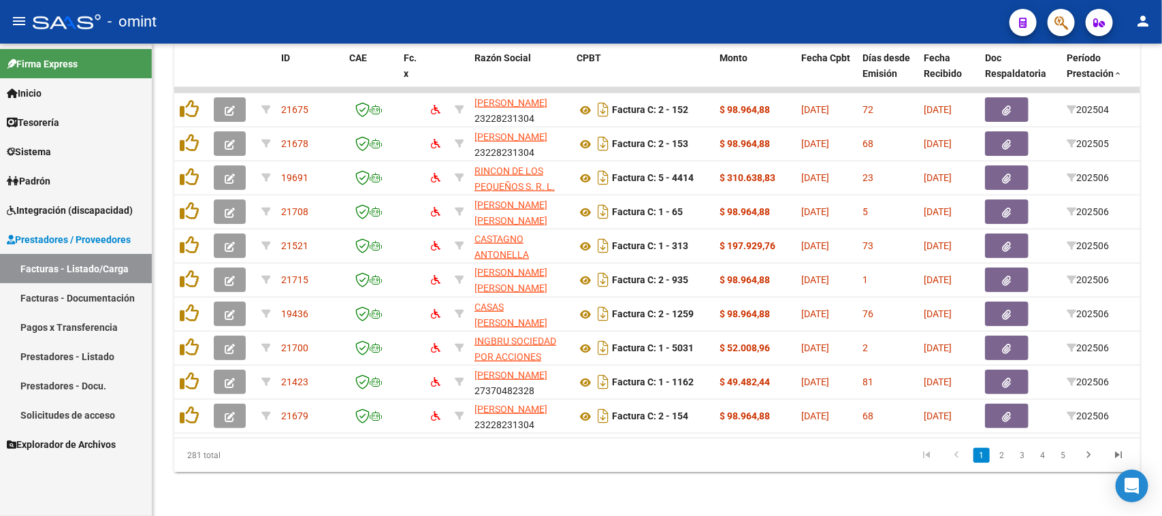
scroll to position [0, 0]
click at [90, 216] on span "Integración (discapacidad)" at bounding box center [70, 210] width 126 height 15
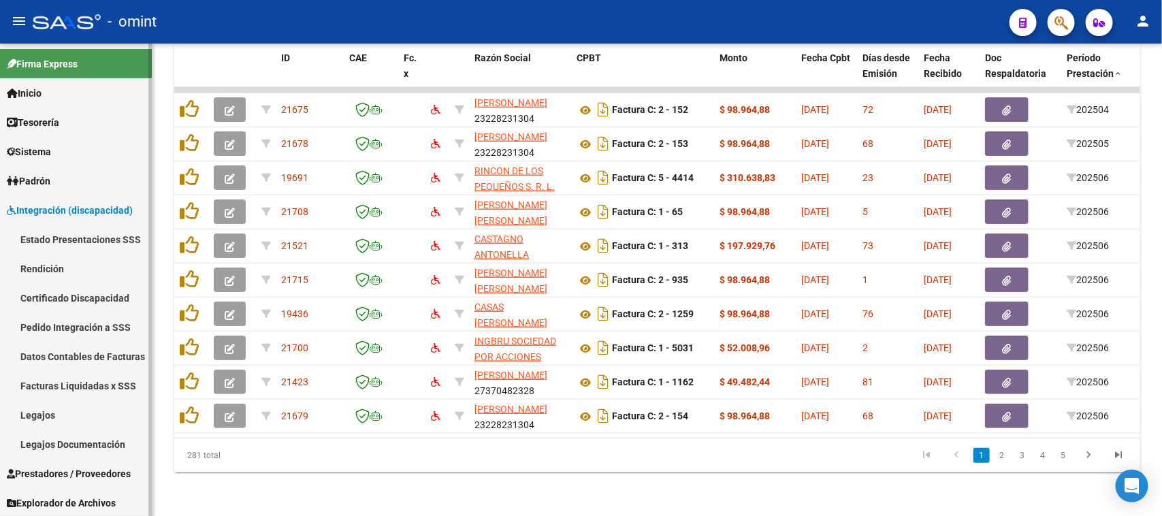
click at [59, 407] on link "Legajos" at bounding box center [76, 414] width 152 height 29
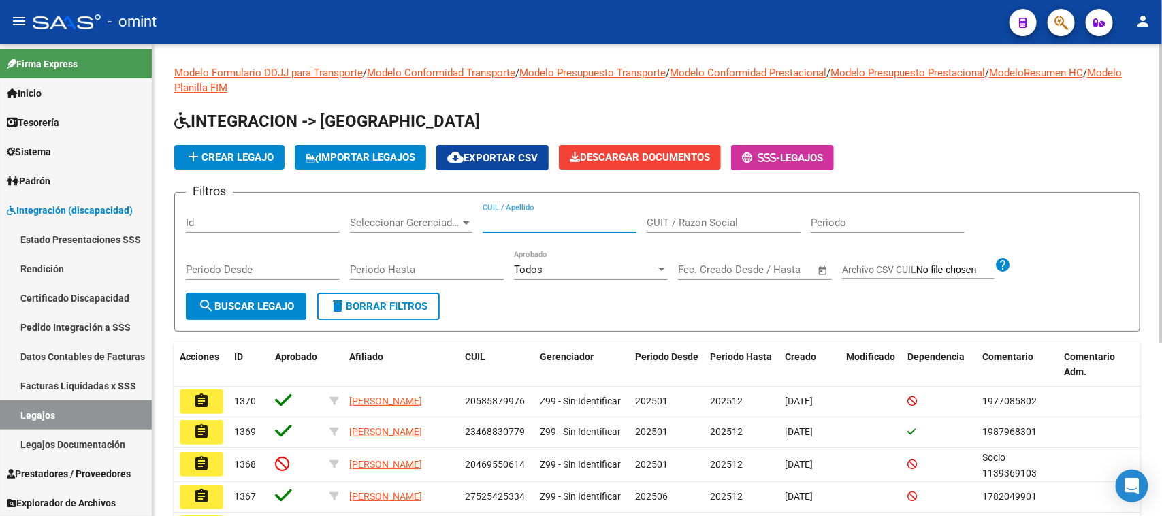
click at [539, 217] on input "CUIL / Apellido" at bounding box center [560, 223] width 154 height 12
type input "piace"
click at [225, 305] on span "search Buscar Legajo" at bounding box center [246, 306] width 96 height 12
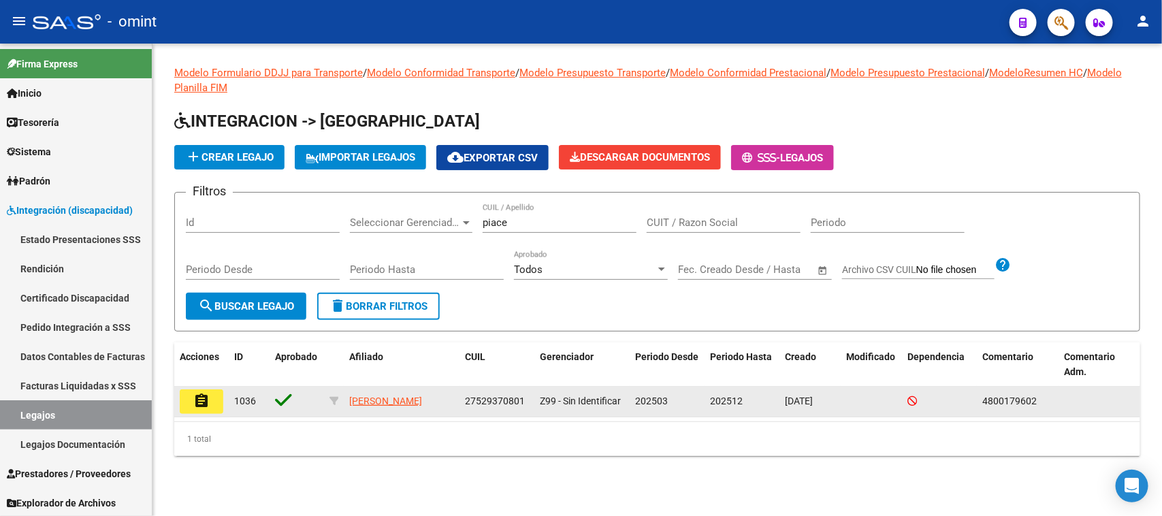
click at [205, 395] on mat-icon "assignment" at bounding box center [201, 401] width 16 height 16
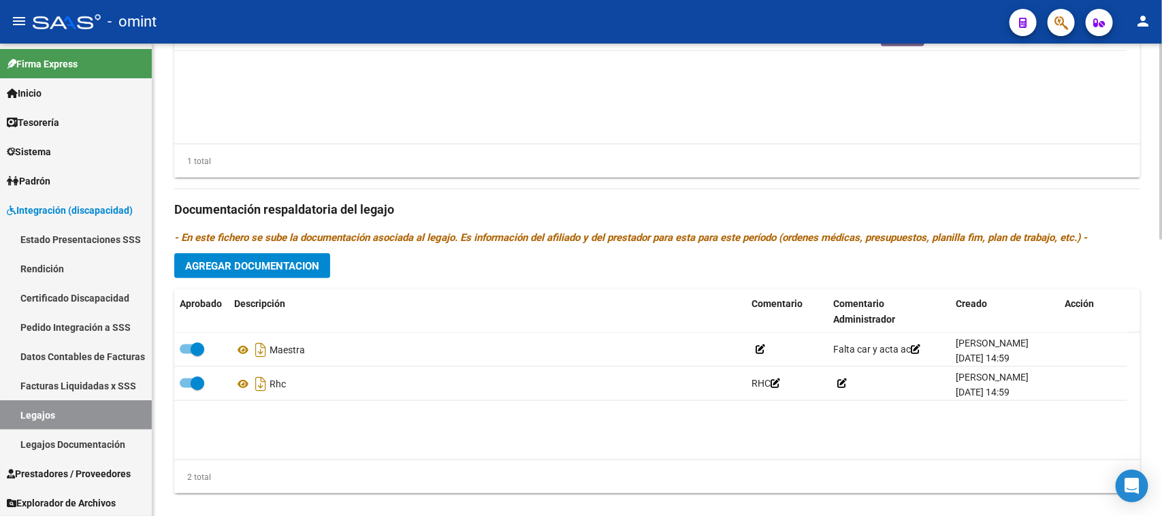
scroll to position [668, 0]
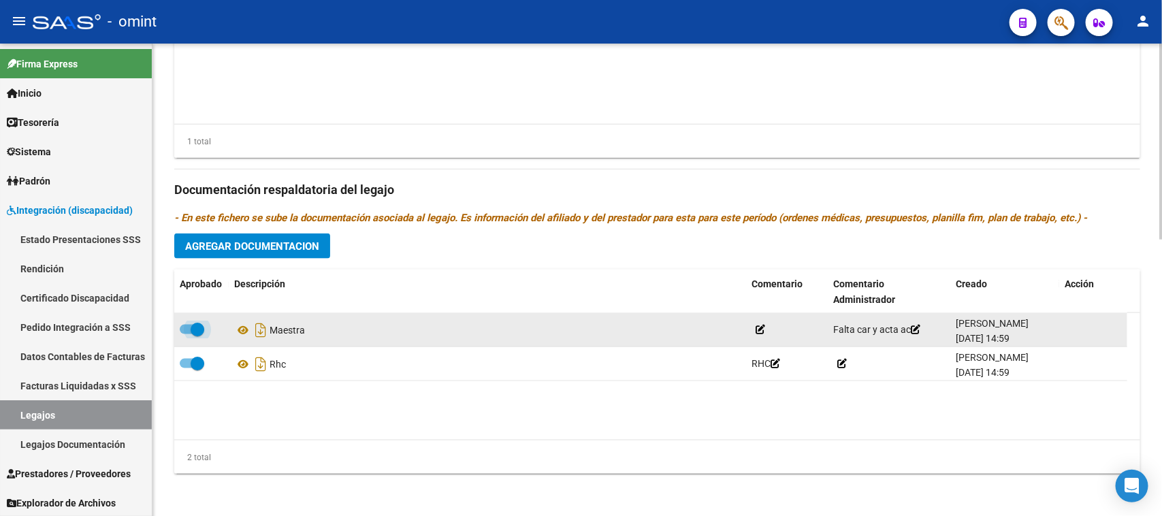
click at [191, 328] on span at bounding box center [198, 330] width 14 height 14
click at [187, 334] on input "checkbox" at bounding box center [186, 334] width 1 height 1
click at [1081, 329] on div at bounding box center [1093, 330] width 57 height 16
click at [1065, 330] on icon at bounding box center [1070, 329] width 10 height 13
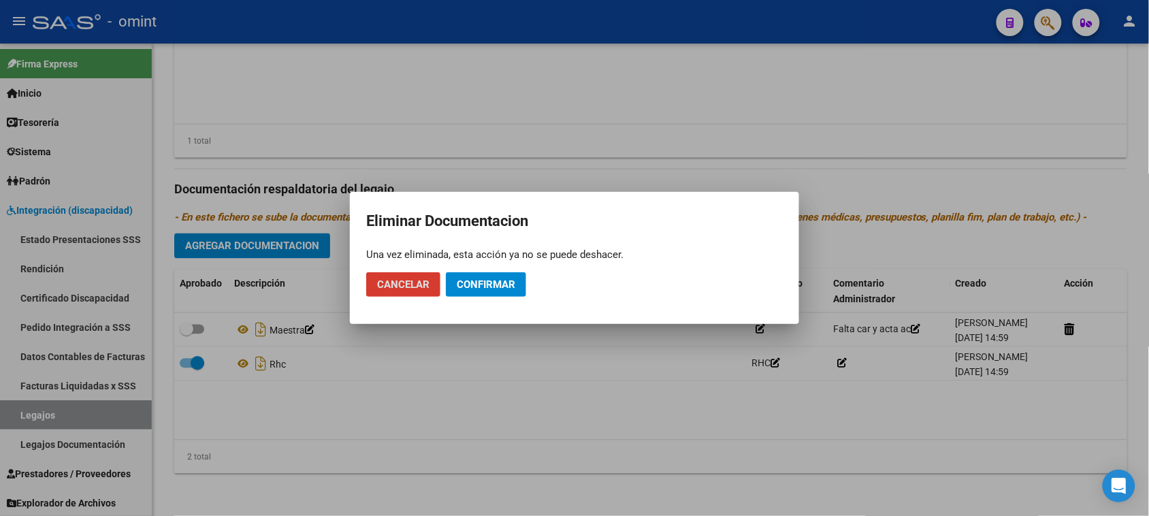
drag, startPoint x: 490, startPoint y: 283, endPoint x: 767, endPoint y: 342, distance: 282.7
click at [488, 283] on span "Confirmar" at bounding box center [486, 284] width 59 height 12
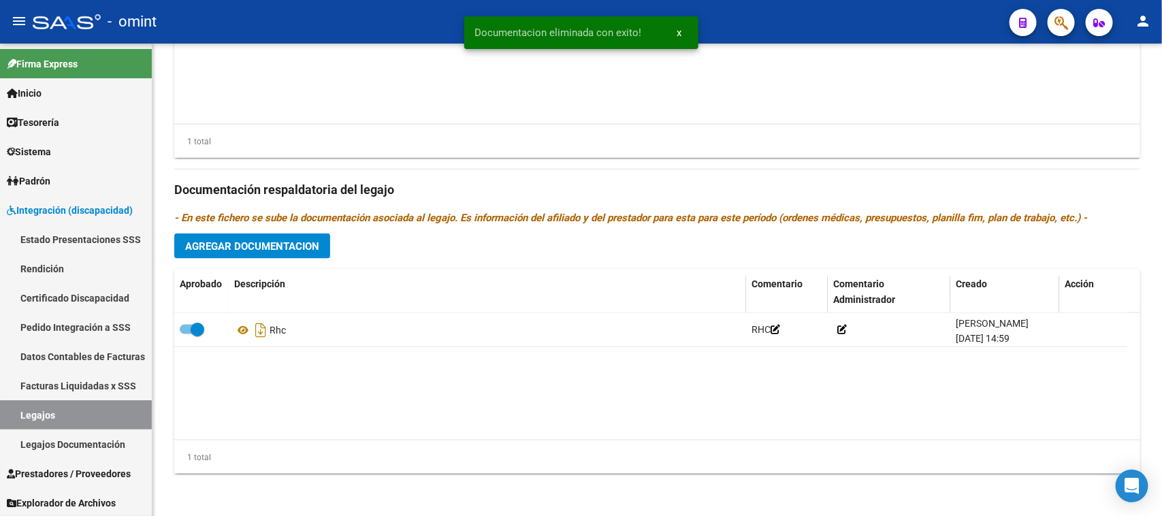
checkbox input "true"
click at [322, 256] on button "Agregar Documentacion" at bounding box center [252, 246] width 156 height 25
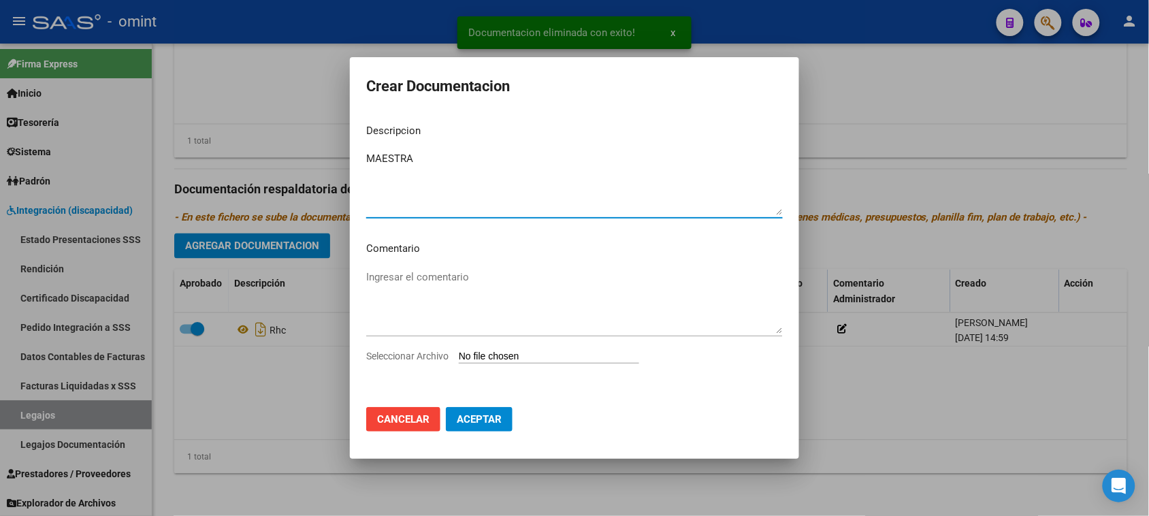
type textarea "MAESTRA"
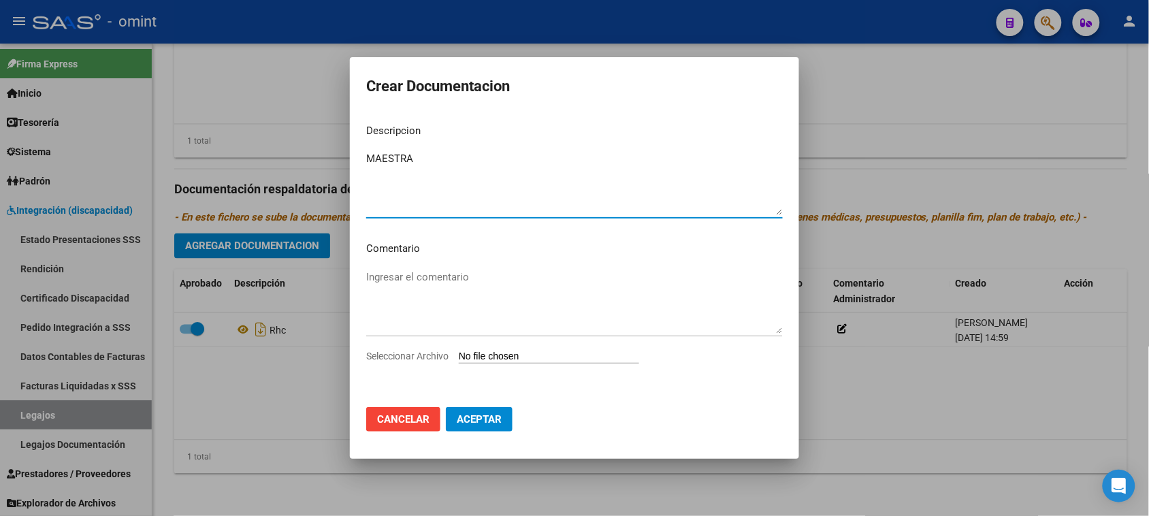
type input "C:\fakepath\MAESTRA PRESTACION.pdf"
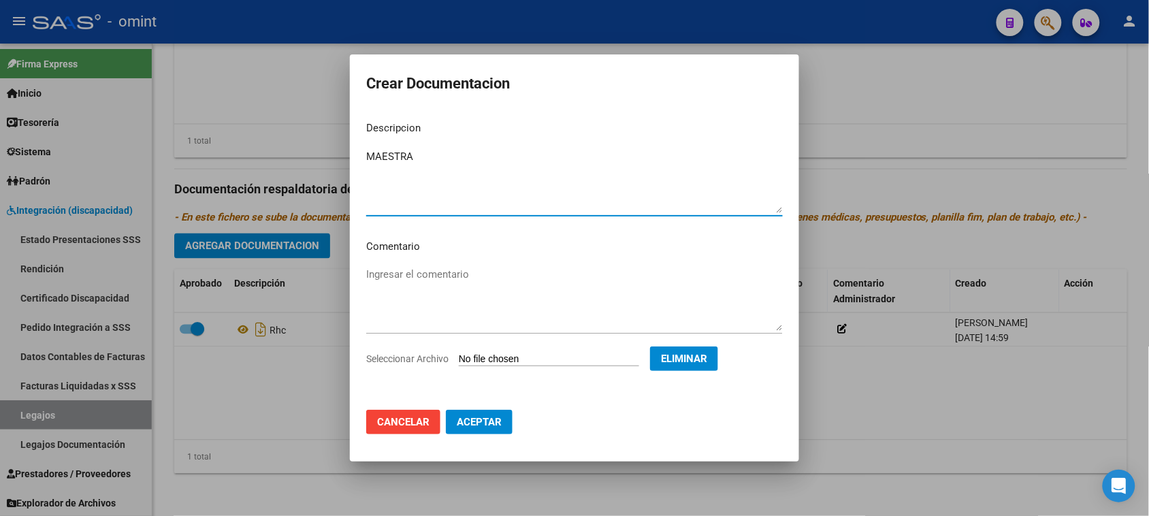
click at [481, 428] on button "Aceptar" at bounding box center [479, 422] width 67 height 25
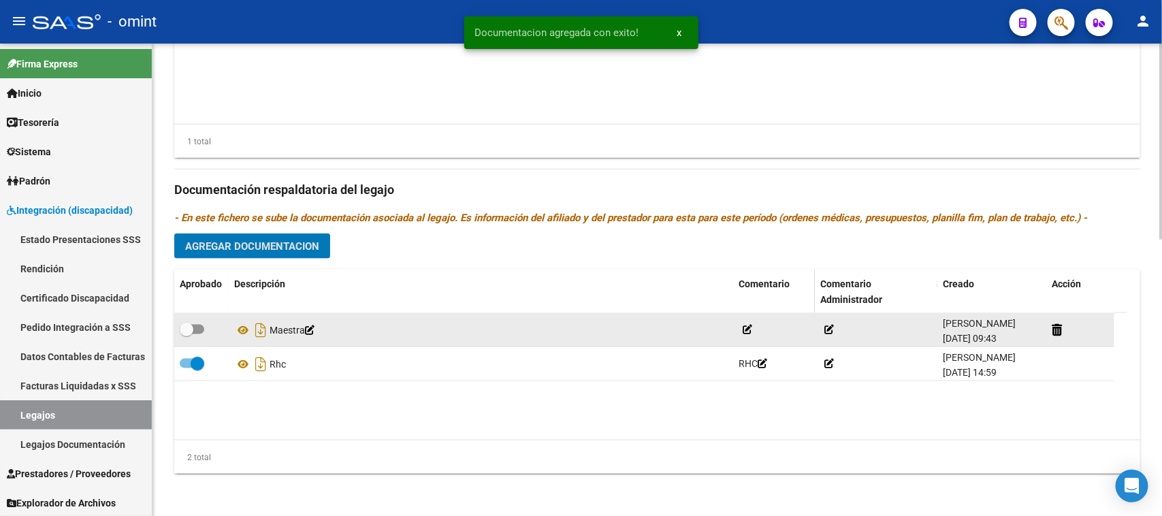
click at [195, 334] on label at bounding box center [192, 329] width 25 height 16
click at [187, 334] on input "checkbox" at bounding box center [186, 334] width 1 height 1
checkbox input "true"
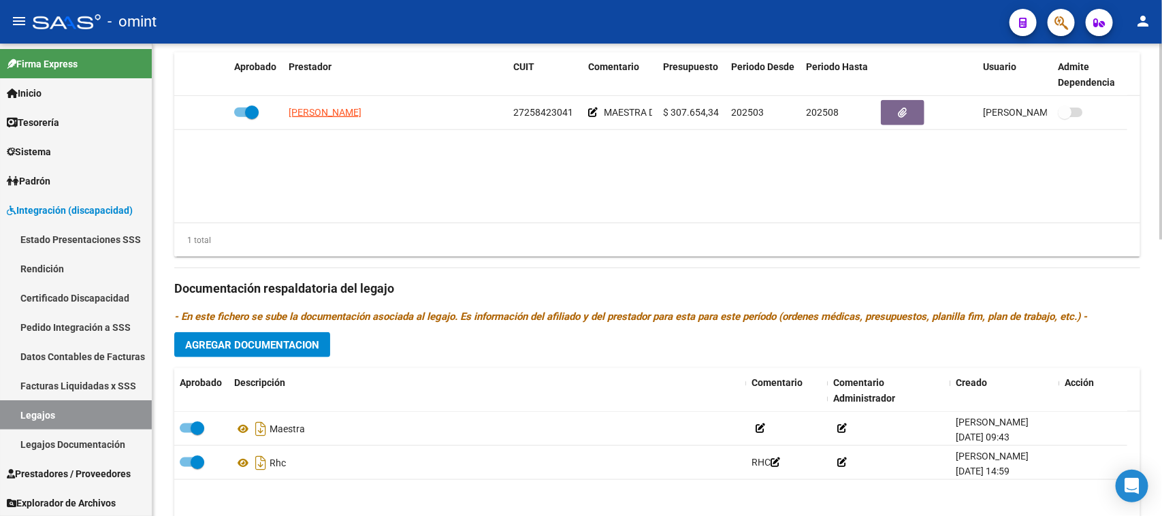
scroll to position [498, 0]
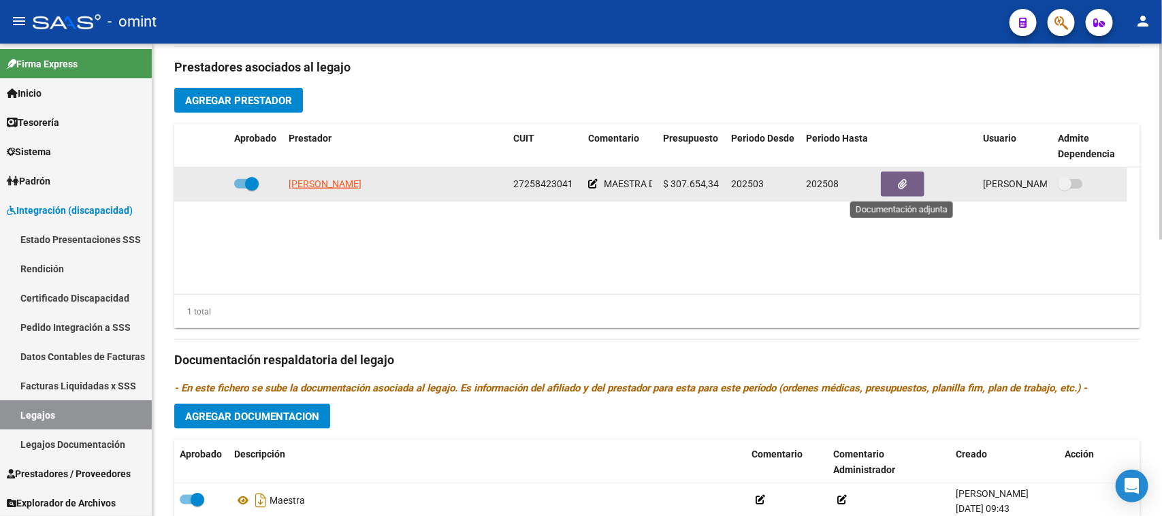
click at [912, 191] on button "button" at bounding box center [903, 184] width 44 height 25
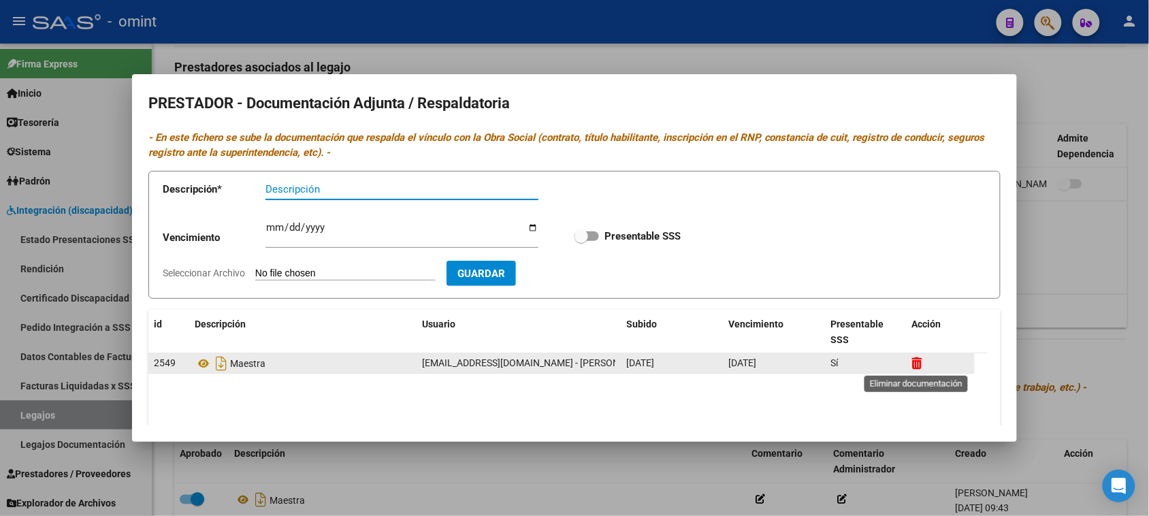
click at [913, 358] on icon at bounding box center [917, 363] width 10 height 13
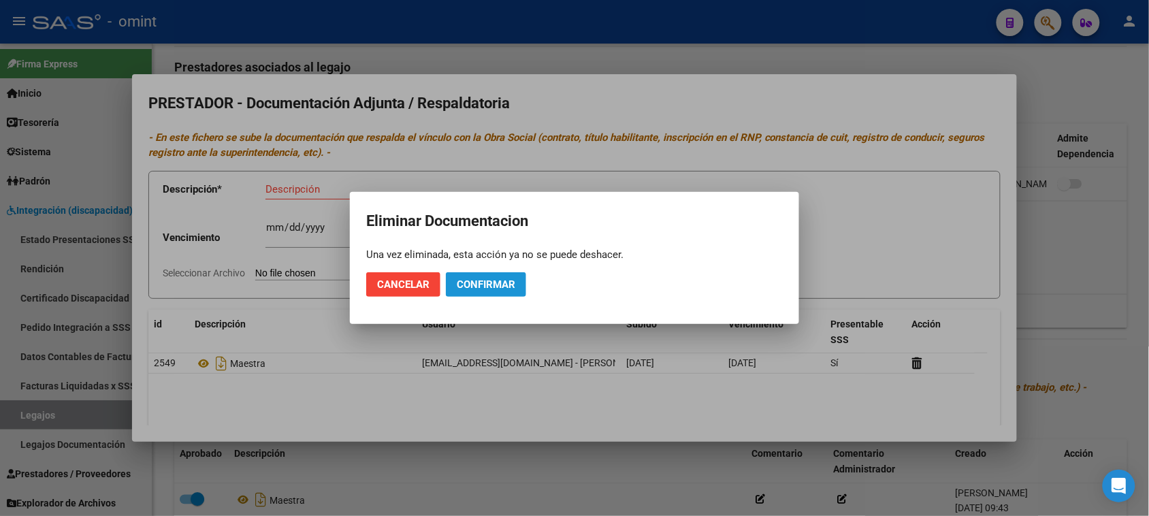
click at [499, 287] on span "Confirmar" at bounding box center [486, 284] width 59 height 12
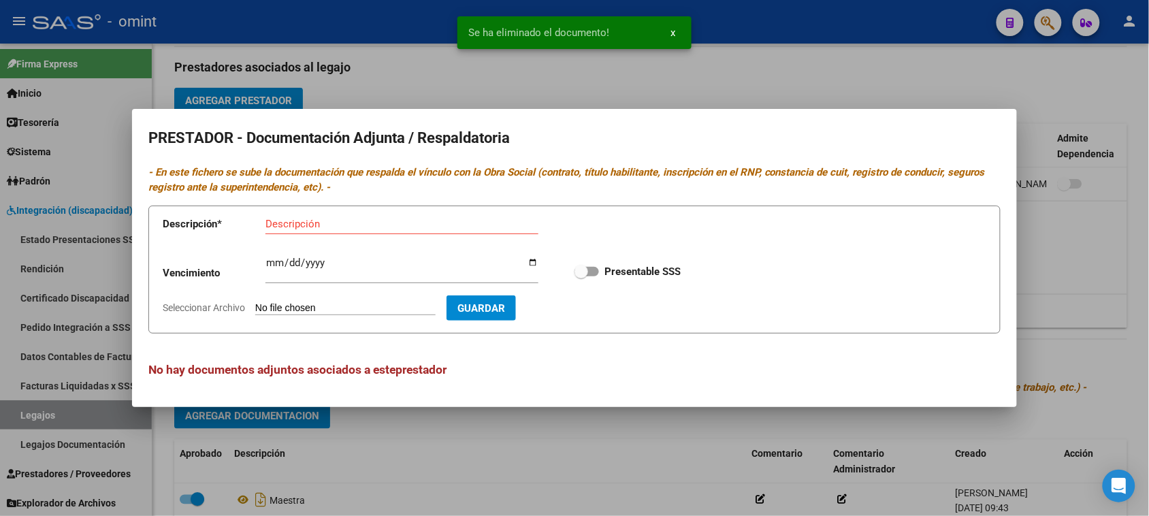
click at [341, 229] on input "Descripción" at bounding box center [402, 224] width 273 height 12
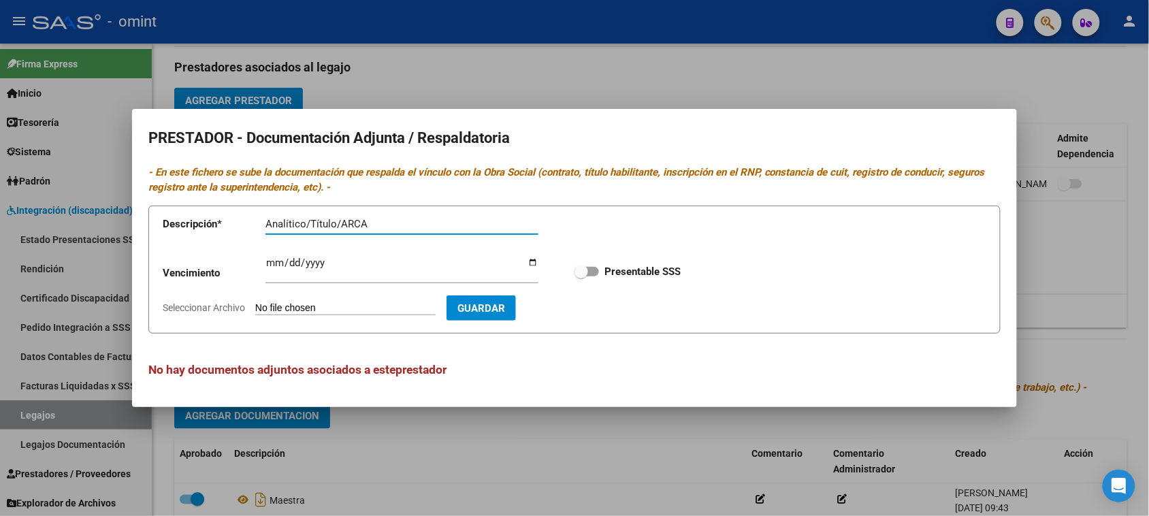
type input "Analítico/Título/ARCA"
click at [591, 276] on label "Presentable SSS" at bounding box center [628, 271] width 106 height 16
click at [581, 276] on input "Presentable SSS" at bounding box center [581, 276] width 1 height 1
checkbox input "true"
type input "C:\fakepath\27258423041-20250611-02-58-22-20250611-02-58-22_organized.pdf"
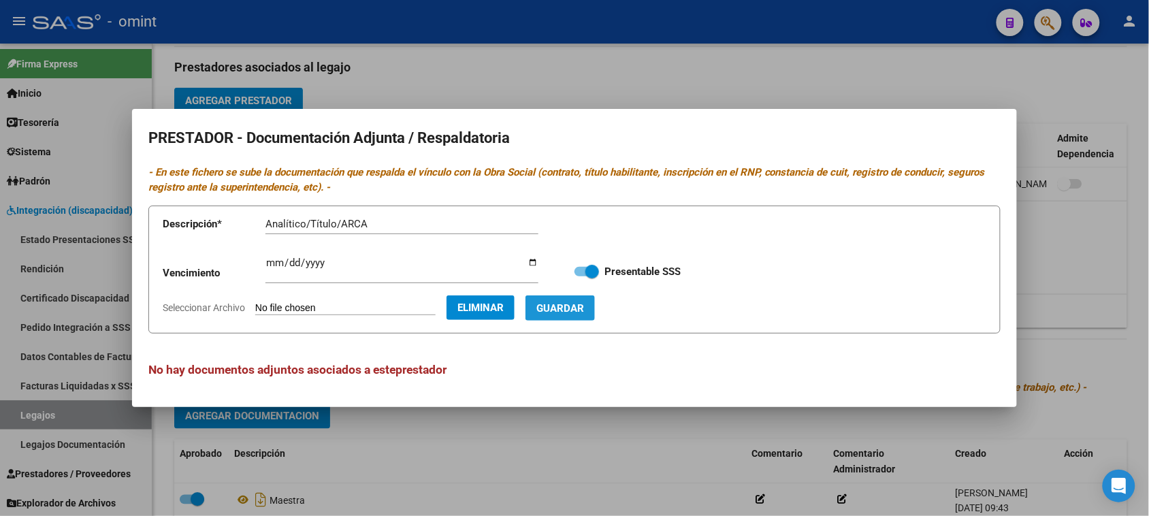
drag, startPoint x: 605, startPoint y: 307, endPoint x: 383, endPoint y: 307, distance: 221.3
click at [584, 306] on span "Guardar" at bounding box center [561, 308] width 48 height 12
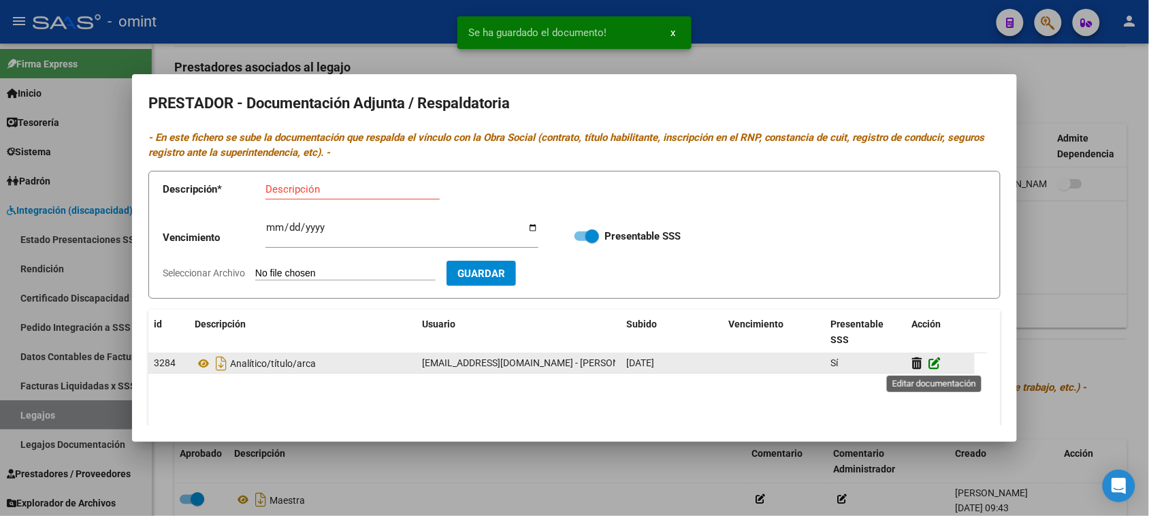
click at [934, 368] on icon at bounding box center [935, 363] width 12 height 13
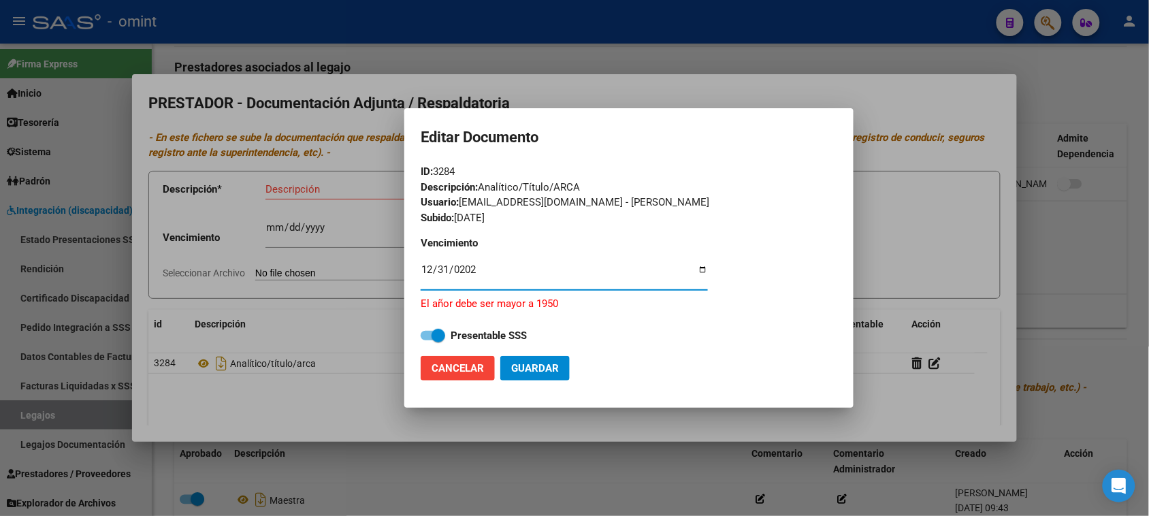
type input "[DATE]"
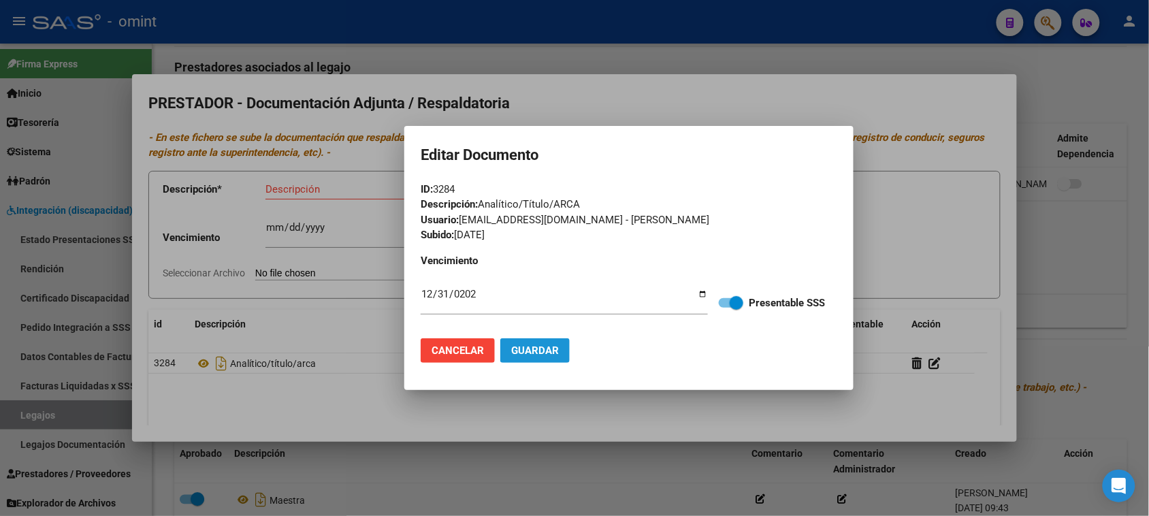
click at [545, 341] on button "Guardar" at bounding box center [534, 350] width 69 height 25
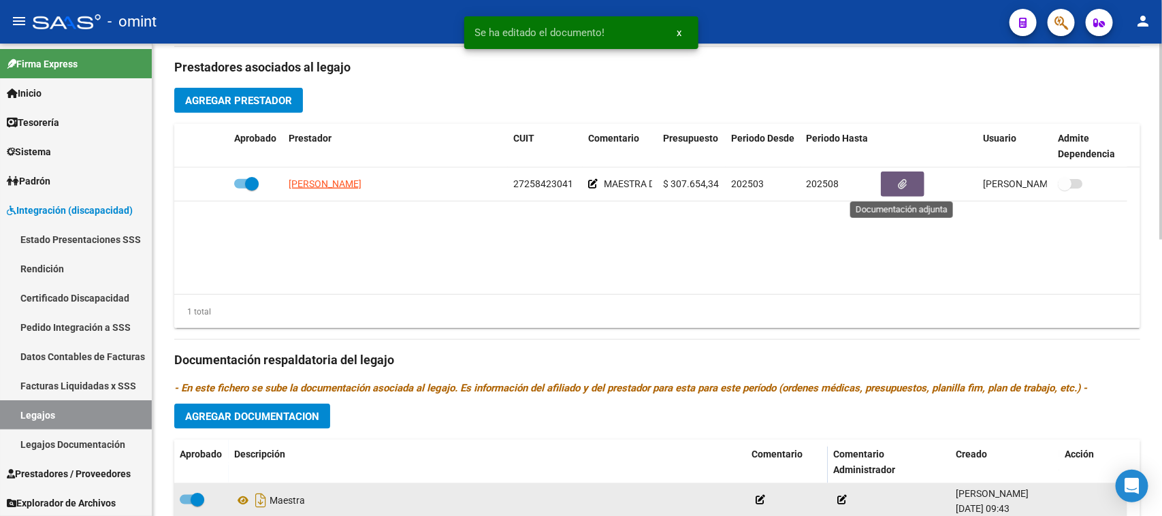
click at [185, 499] on span at bounding box center [192, 500] width 25 height 10
click at [186, 505] on input "checkbox" at bounding box center [186, 505] width 1 height 1
click at [278, 505] on div "Maestra" at bounding box center [487, 501] width 507 height 22
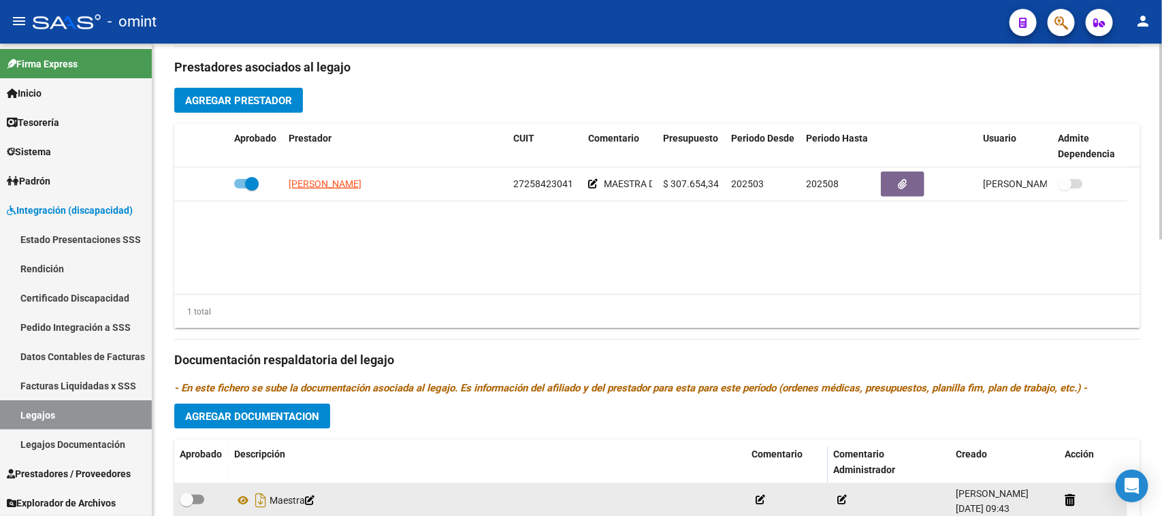
copy div "Maestra"
click at [1070, 502] on icon at bounding box center [1070, 500] width 10 height 13
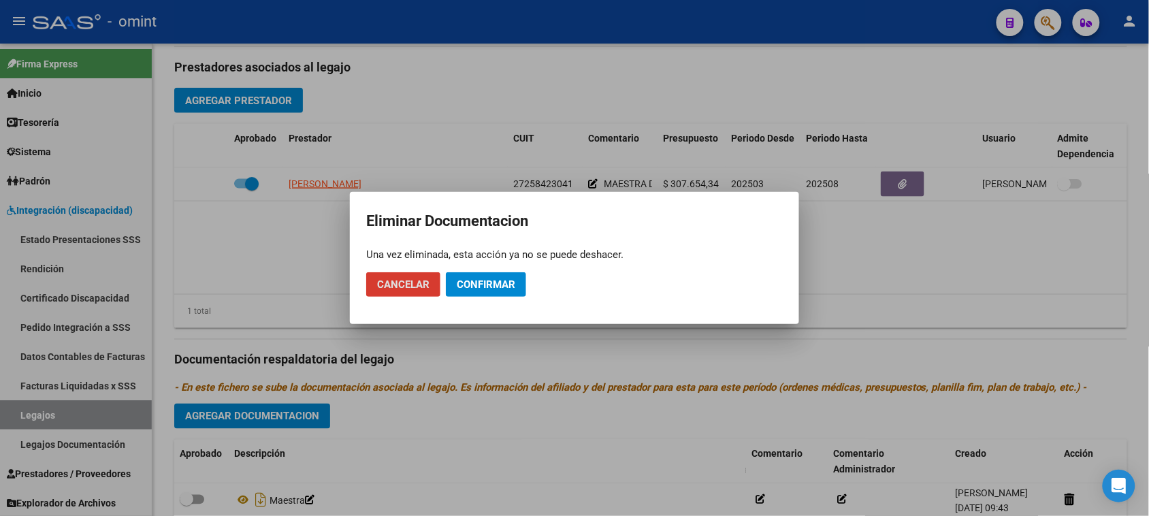
click at [474, 286] on span "Confirmar" at bounding box center [486, 284] width 59 height 12
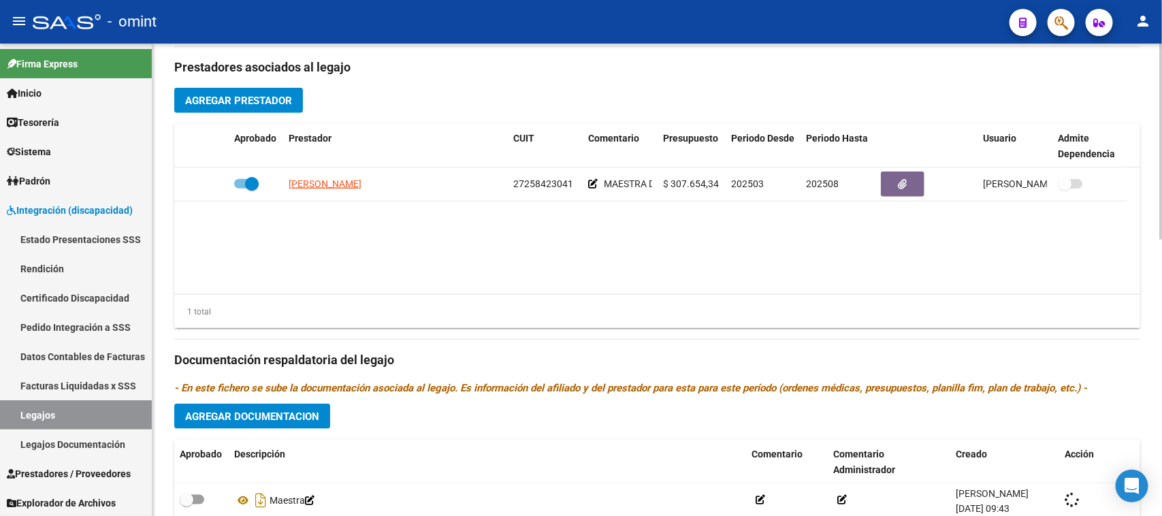
checkbox input "true"
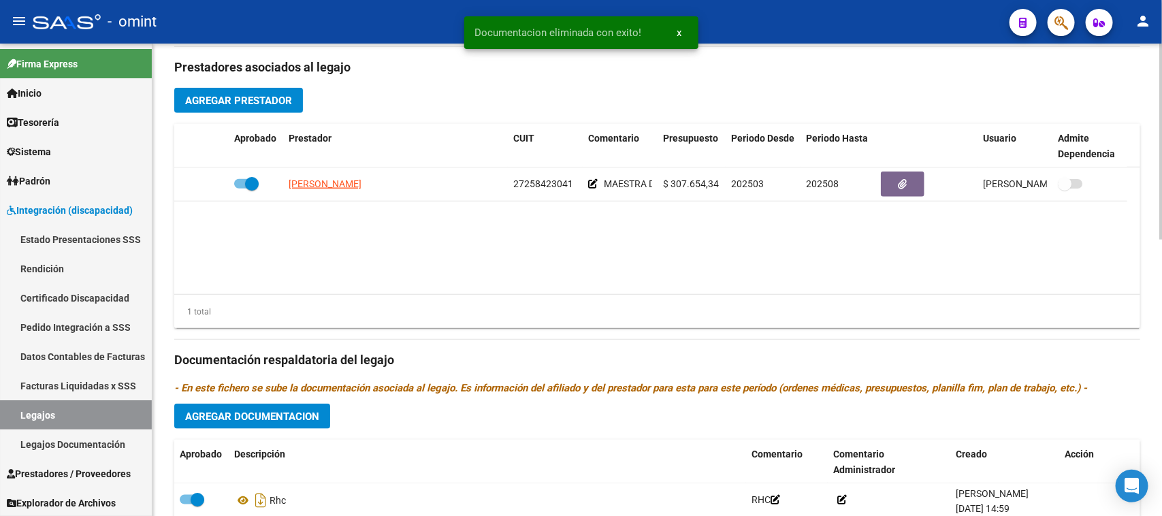
click at [277, 406] on button "Agregar Documentacion" at bounding box center [252, 416] width 156 height 25
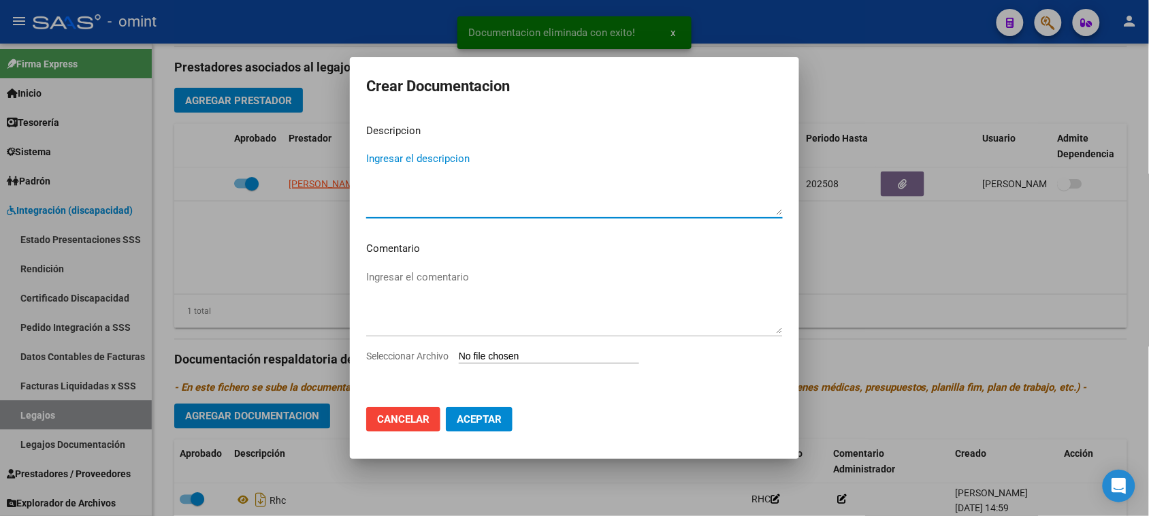
paste textarea "Maestra"
type textarea "Maestra"
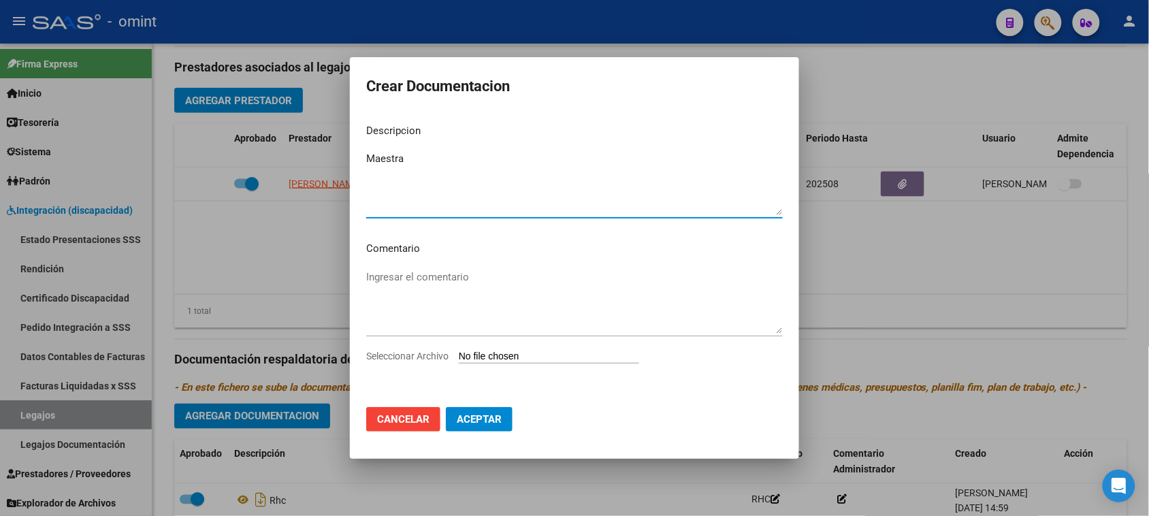
type input "C:\fakepath\MAESTRA PRESTACION.pdf"
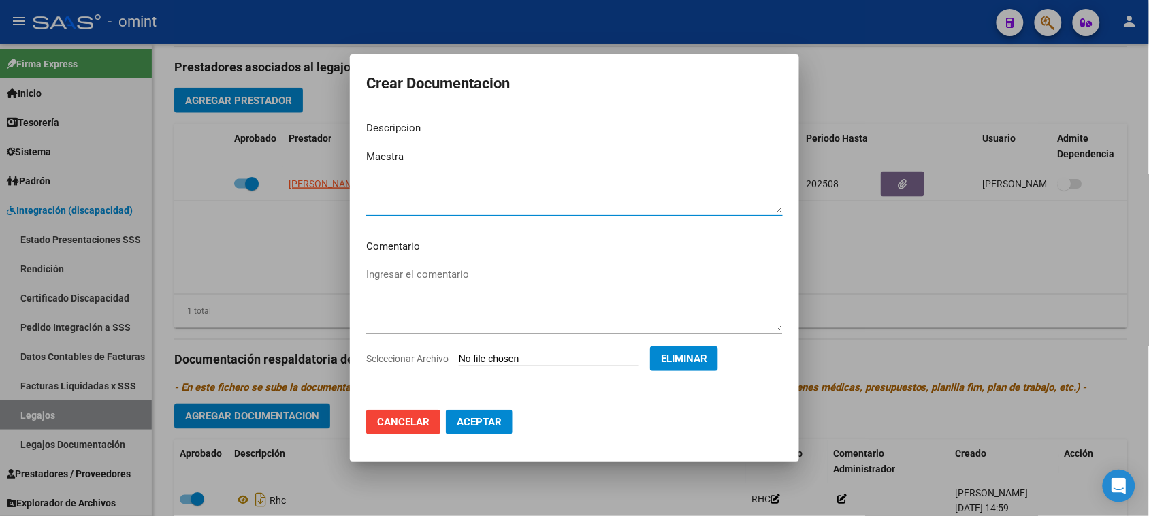
click at [485, 426] on span "Aceptar" at bounding box center [479, 422] width 45 height 12
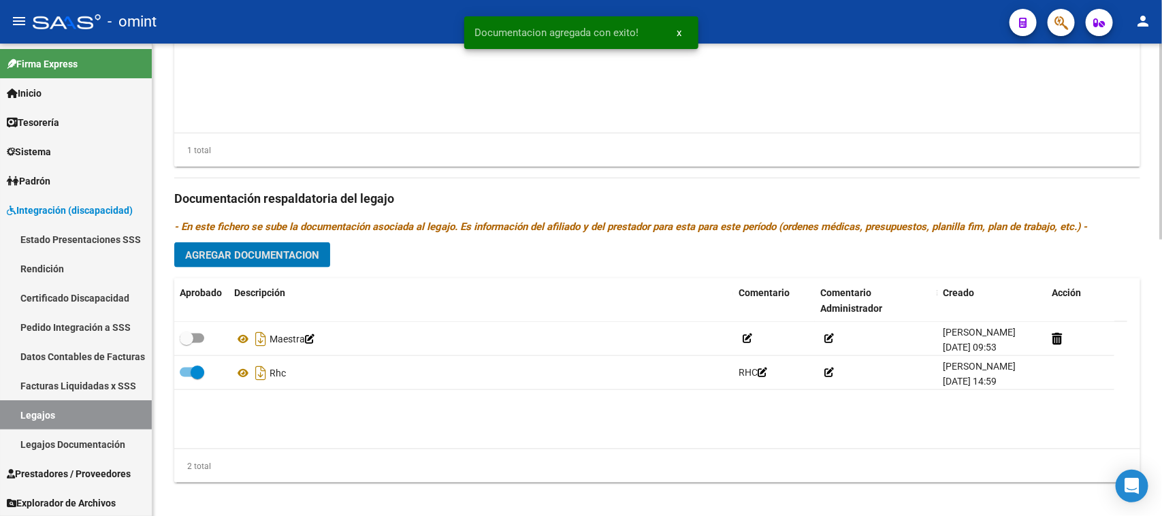
scroll to position [668, 0]
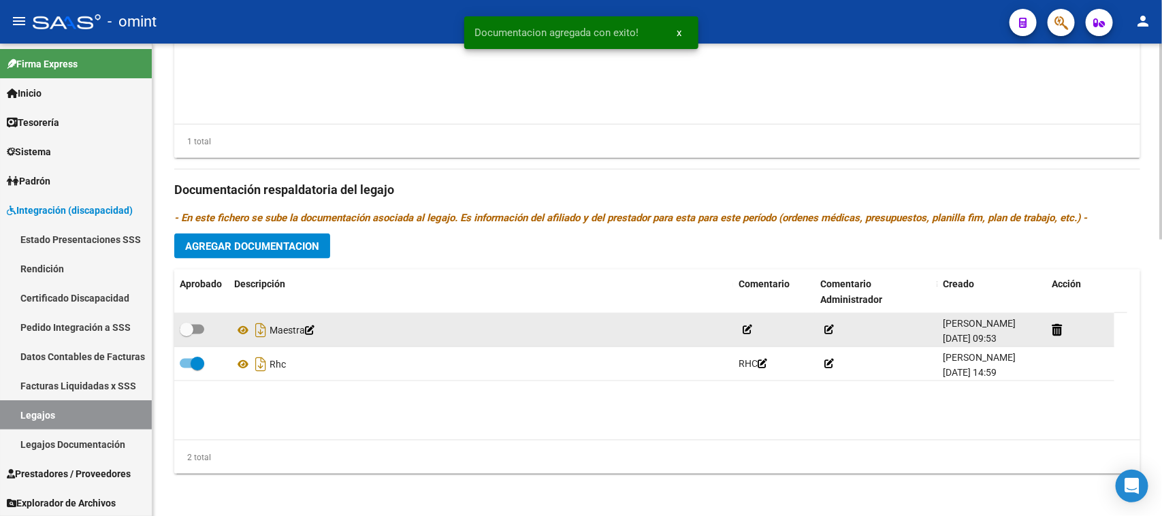
click at [201, 319] on datatable-body-cell at bounding box center [201, 329] width 54 height 33
click at [199, 336] on label at bounding box center [192, 329] width 25 height 16
click at [187, 335] on input "checkbox" at bounding box center [186, 334] width 1 height 1
checkbox input "true"
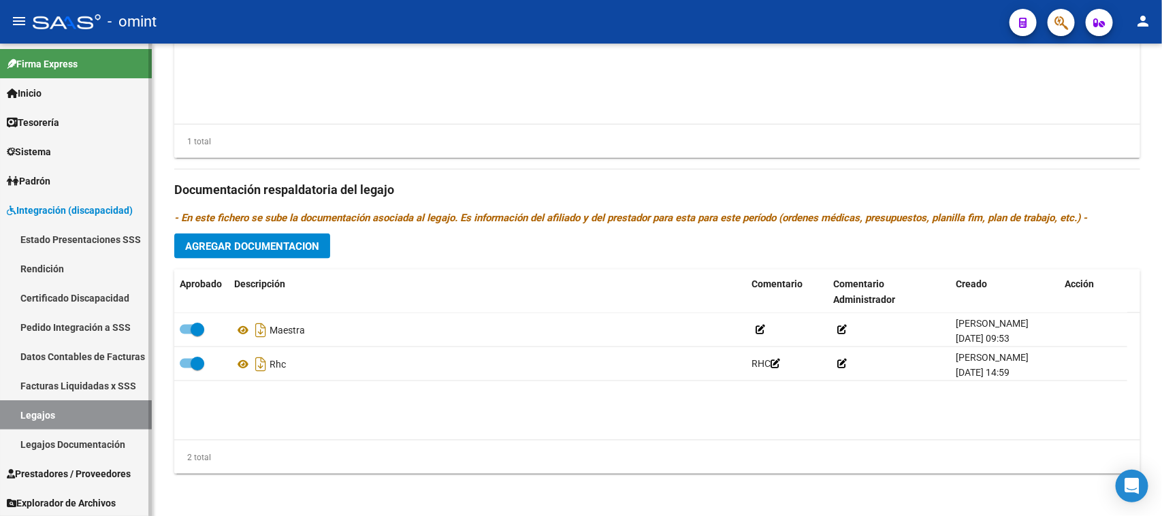
click at [69, 417] on link "Legajos" at bounding box center [76, 414] width 152 height 29
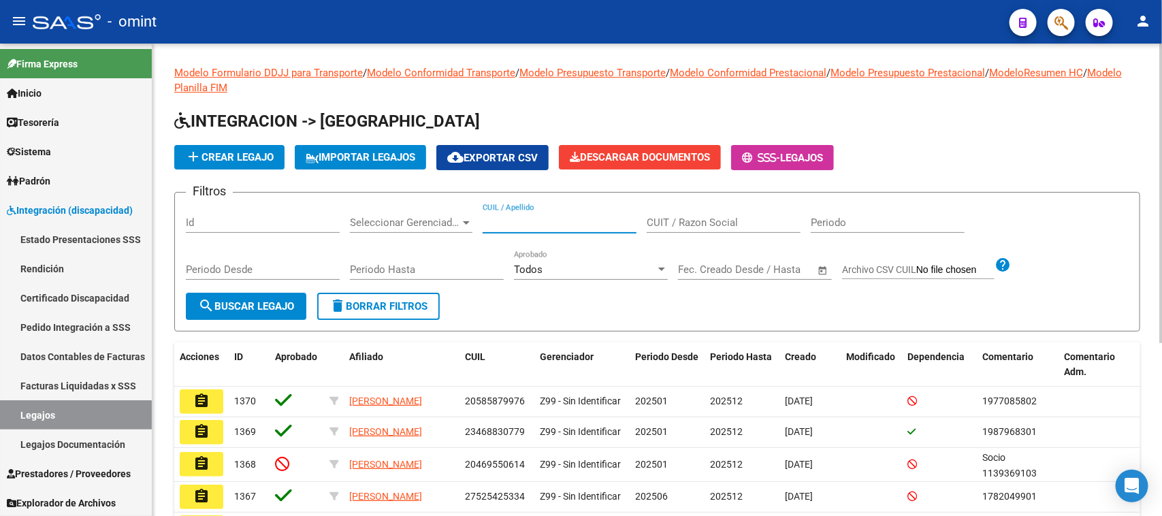
click at [542, 226] on input "CUIL / Apellido" at bounding box center [560, 223] width 154 height 12
type input "FESTO"
click at [281, 293] on button "search Buscar Legajo" at bounding box center [246, 306] width 121 height 27
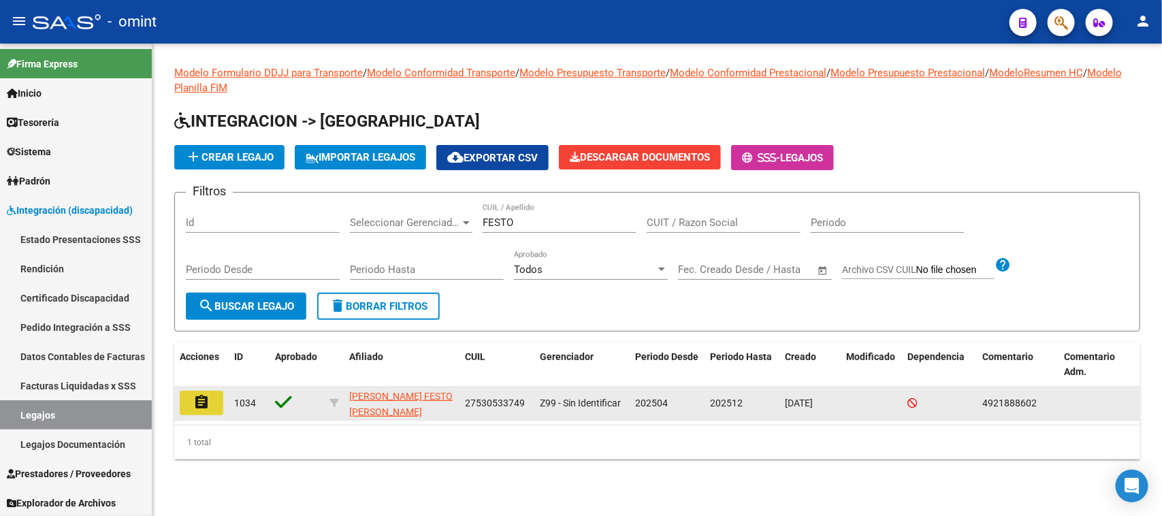
click at [188, 410] on button "assignment" at bounding box center [202, 403] width 44 height 25
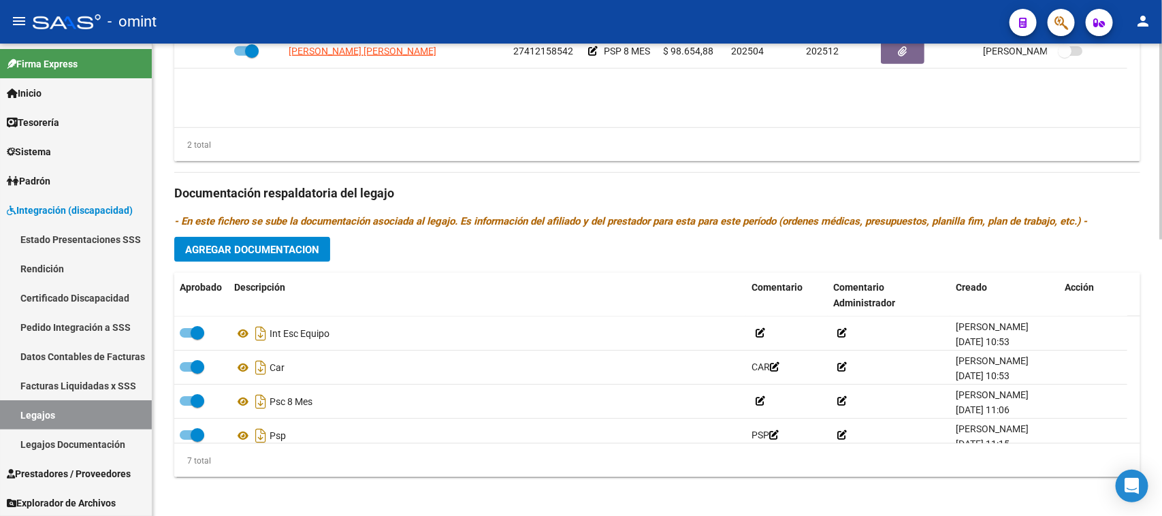
scroll to position [668, 0]
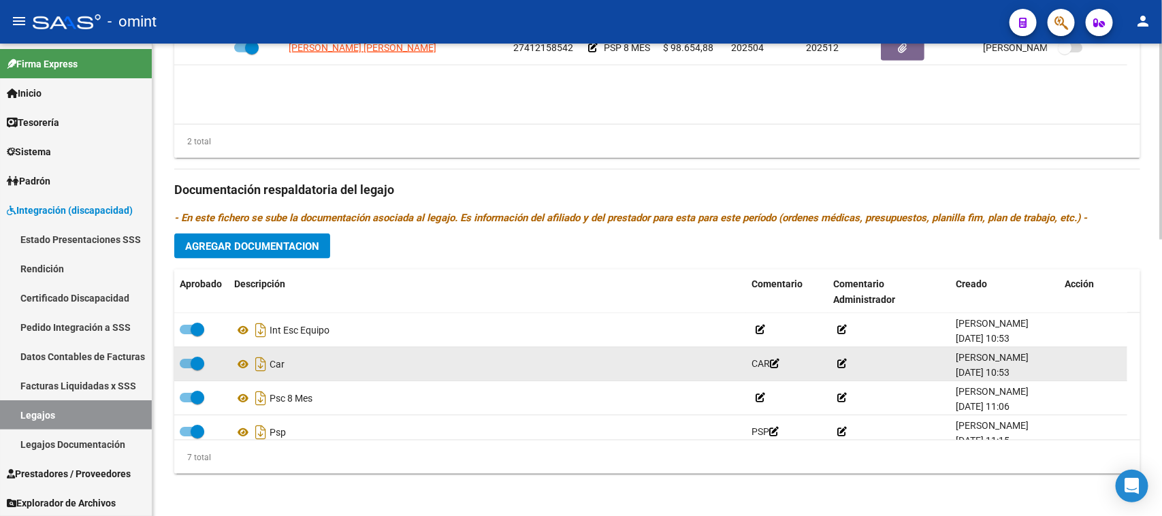
click at [184, 359] on span at bounding box center [192, 364] width 25 height 10
click at [186, 368] on input "checkbox" at bounding box center [186, 368] width 1 height 1
click at [1070, 366] on icon at bounding box center [1070, 363] width 10 height 13
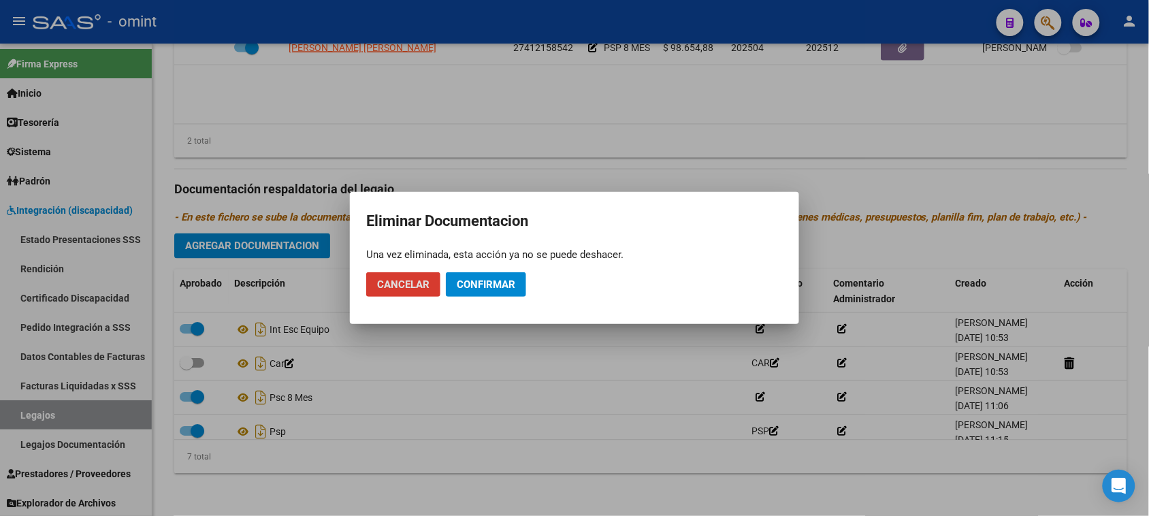
click at [511, 283] on span "Confirmar" at bounding box center [486, 284] width 59 height 12
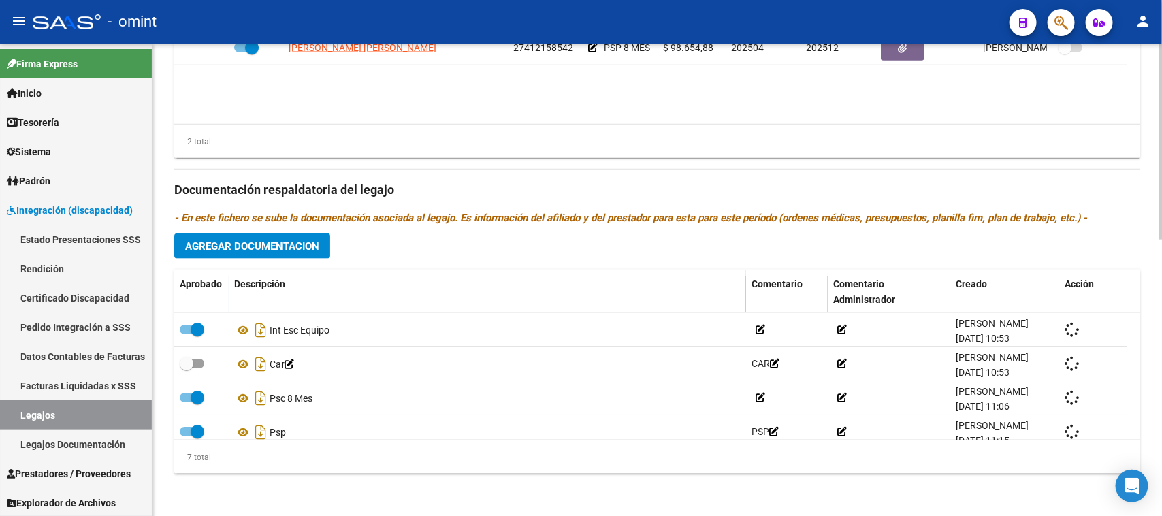
checkbox input "true"
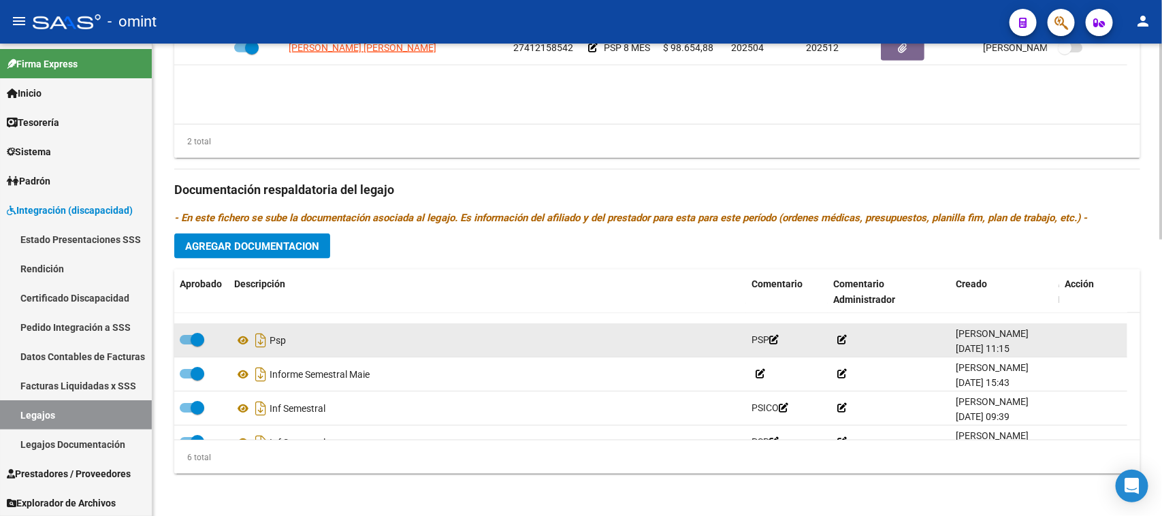
scroll to position [82, 0]
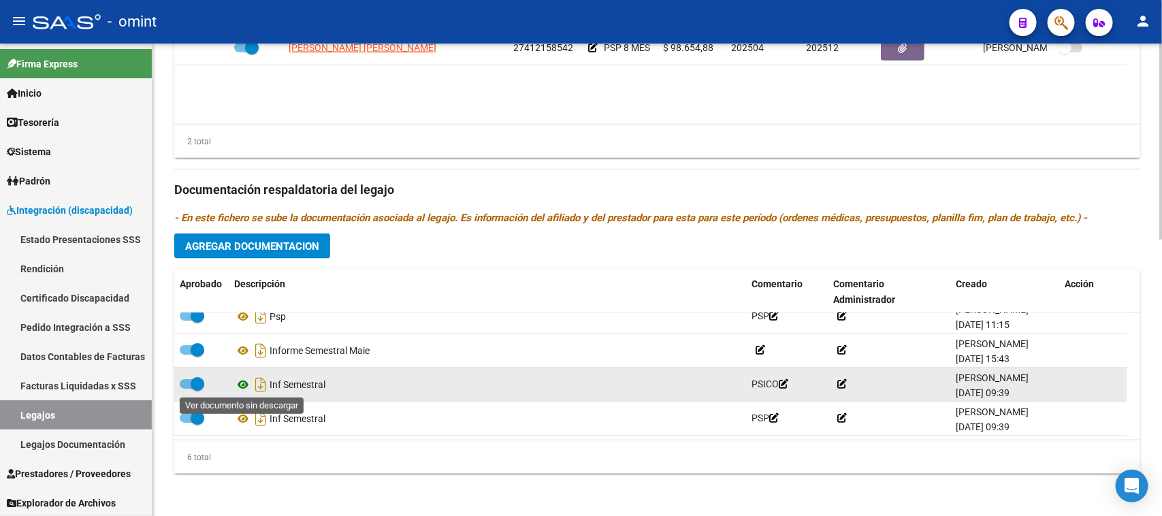
click at [240, 380] on icon at bounding box center [243, 385] width 18 height 16
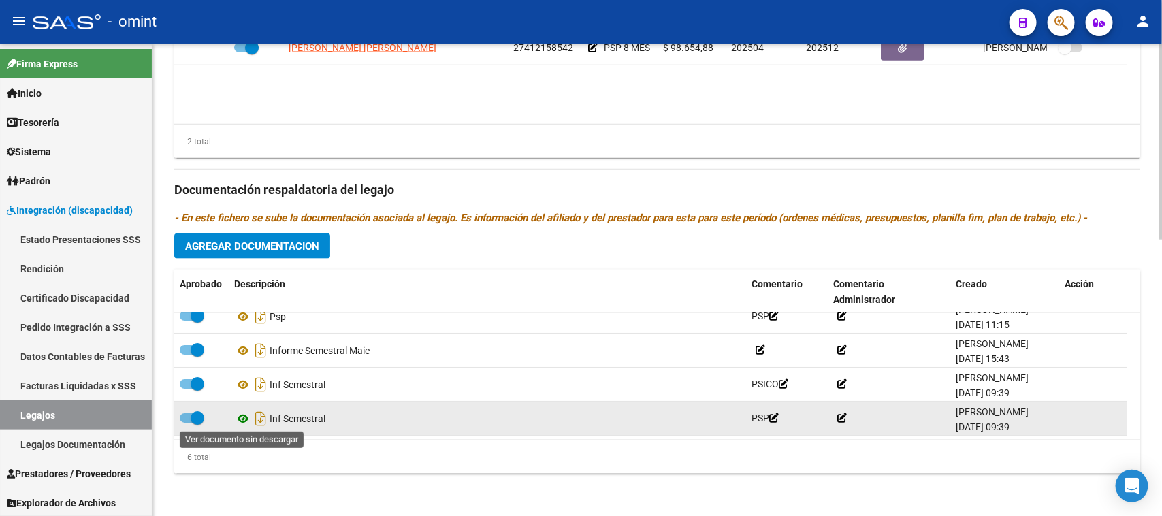
click at [236, 413] on icon at bounding box center [243, 419] width 18 height 16
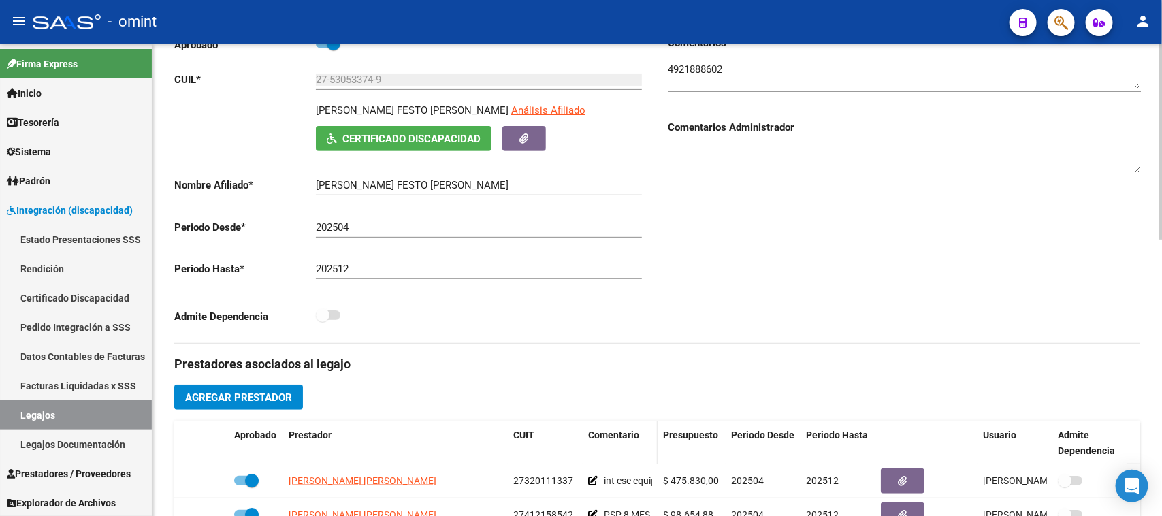
scroll to position [157, 0]
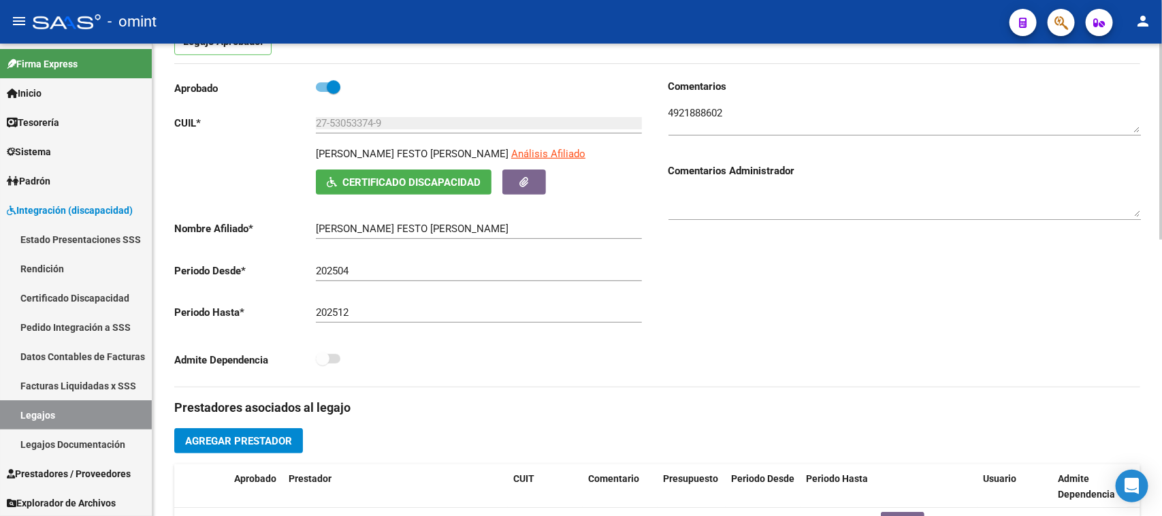
click at [692, 113] on textarea at bounding box center [905, 119] width 473 height 27
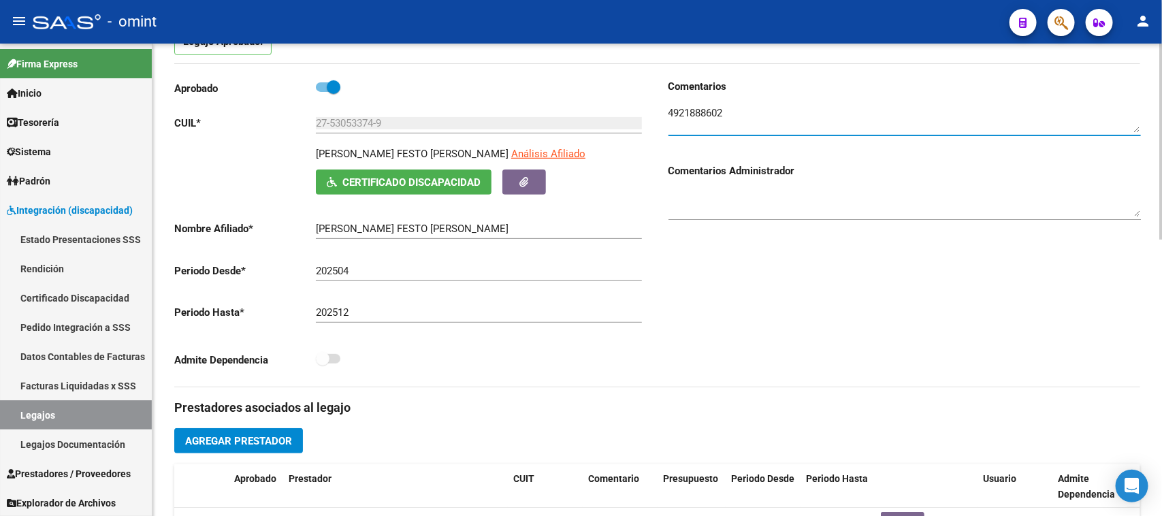
click at [692, 113] on textarea at bounding box center [905, 119] width 473 height 27
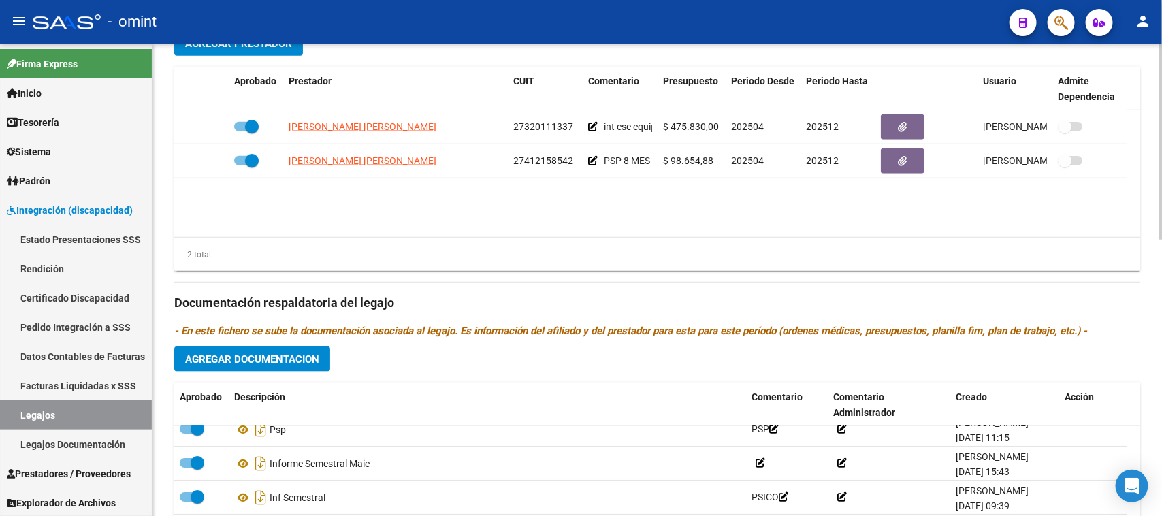
scroll to position [583, 0]
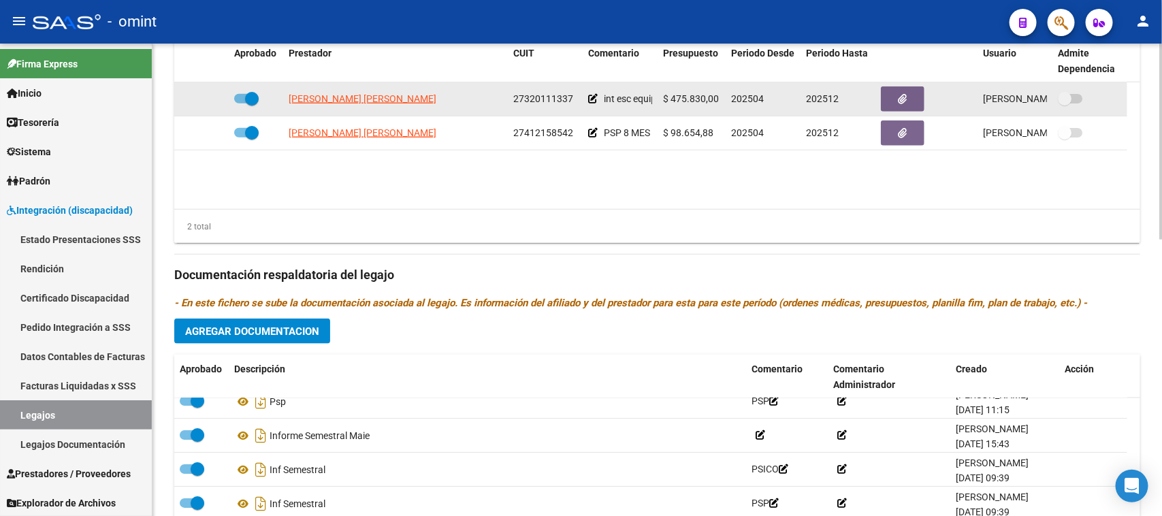
click at [592, 103] on app-edit-comment at bounding box center [593, 98] width 10 height 11
click at [591, 97] on icon at bounding box center [593, 99] width 10 height 10
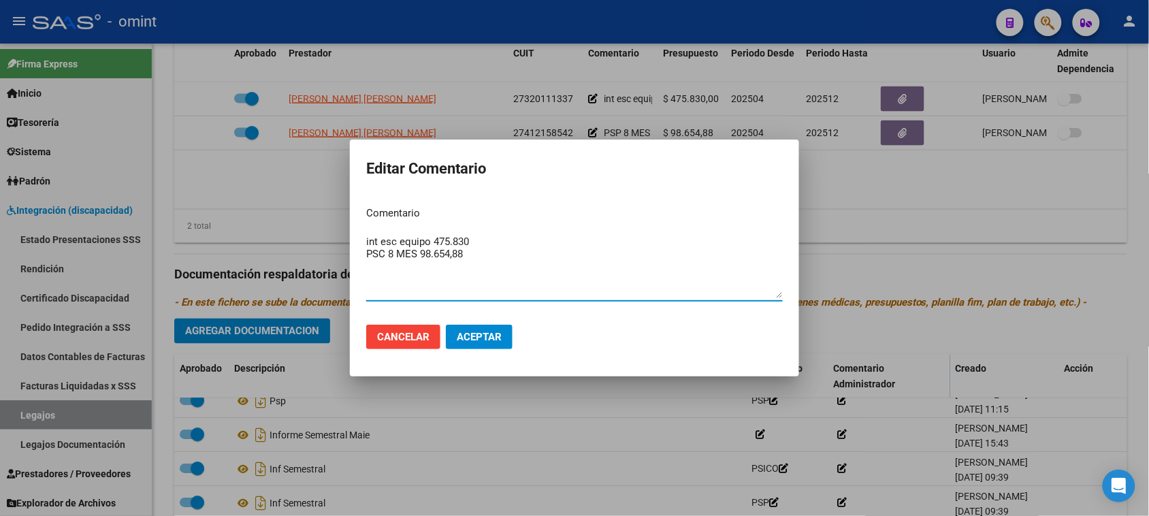
drag, startPoint x: 480, startPoint y: 257, endPoint x: 336, endPoint y: 219, distance: 149.5
click at [338, 219] on div "Editar Comentario Comentario int esc equipo 475.830 PSC 8 MES 98.654,88 Ingresa…" at bounding box center [574, 258] width 1149 height 516
paste textarea "Módulo de Apoyo a la Integración Escolar (Equipo)"
type textarea "Módulo de Apoyo a la Integración Escolar (Equipo) + Psicología (8 sesiones mes)"
click at [473, 327] on button "Aceptar" at bounding box center [479, 337] width 67 height 25
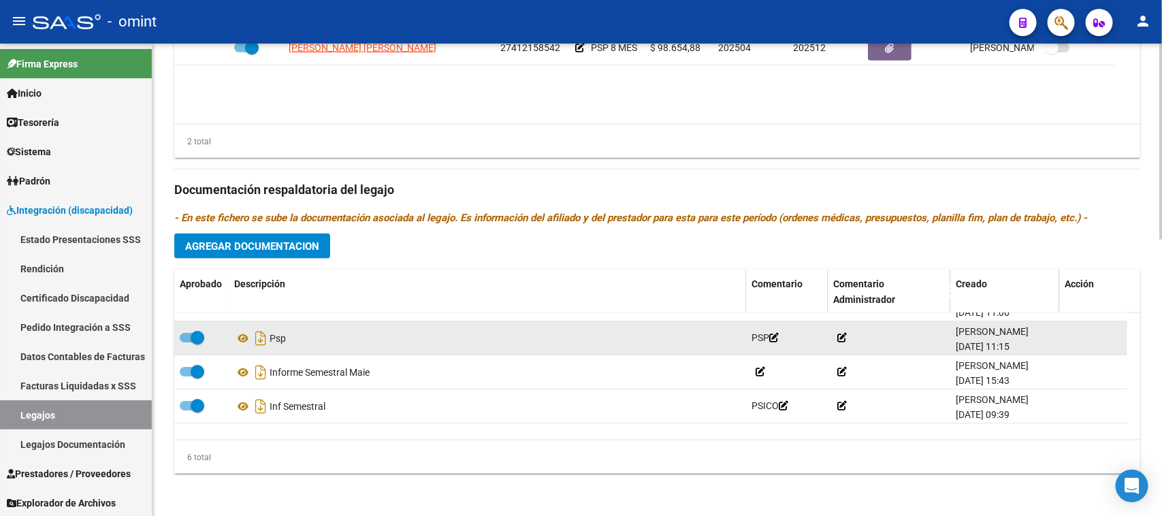
scroll to position [82, 0]
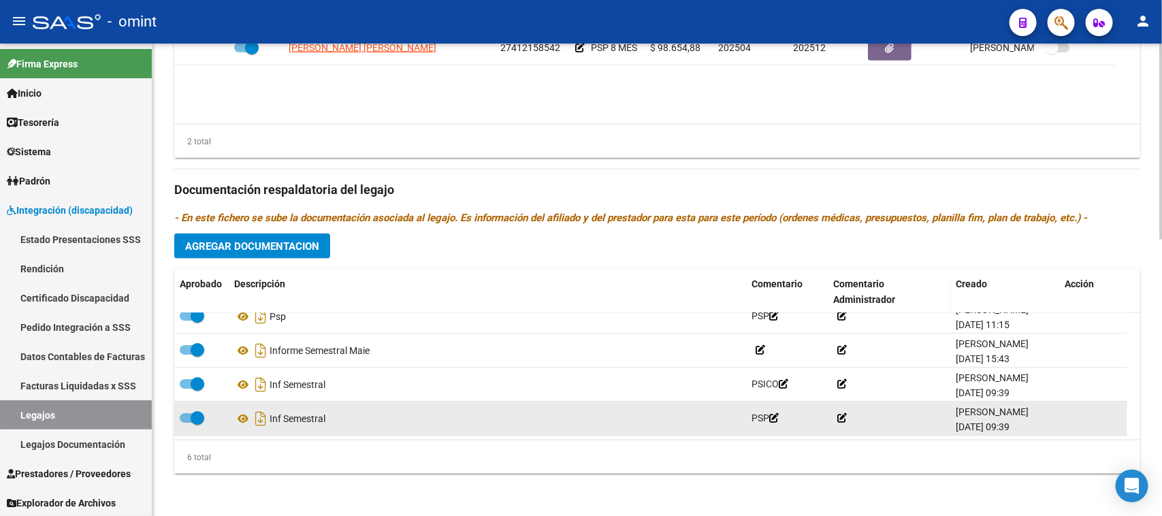
click at [186, 419] on span at bounding box center [192, 418] width 25 height 10
click at [186, 423] on input "checkbox" at bounding box center [186, 423] width 1 height 1
checkbox input "false"
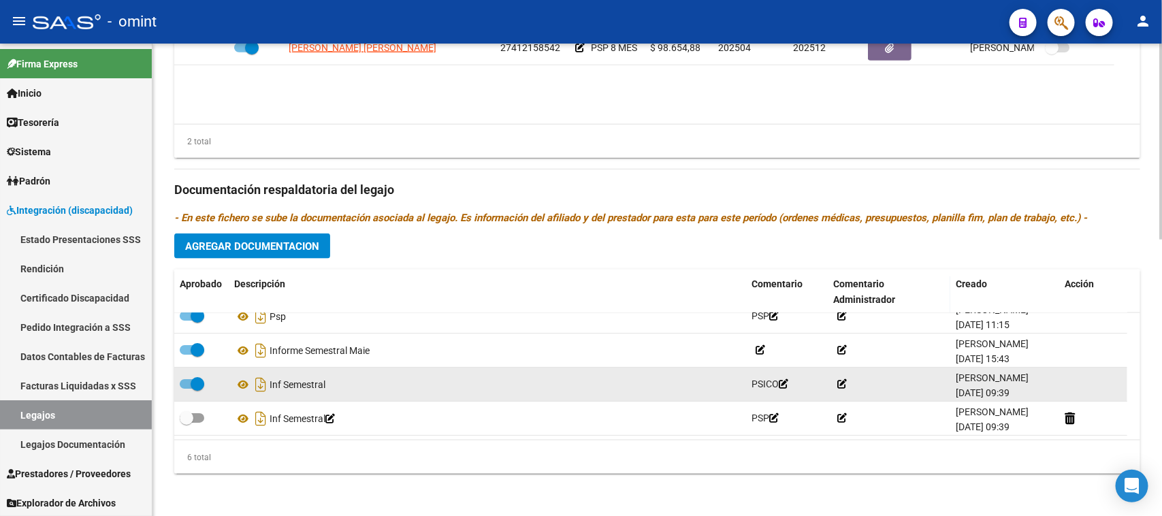
click at [191, 379] on span at bounding box center [198, 384] width 14 height 14
click at [187, 389] on input "checkbox" at bounding box center [186, 389] width 1 height 1
checkbox input "false"
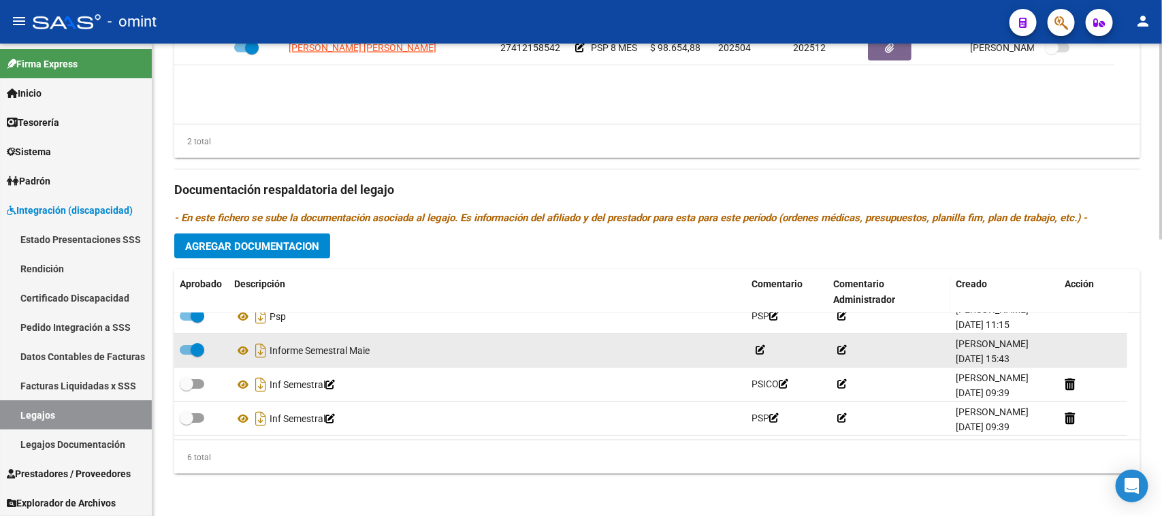
click at [191, 343] on span at bounding box center [198, 350] width 14 height 14
click at [187, 355] on input "checkbox" at bounding box center [186, 355] width 1 height 1
checkbox input "false"
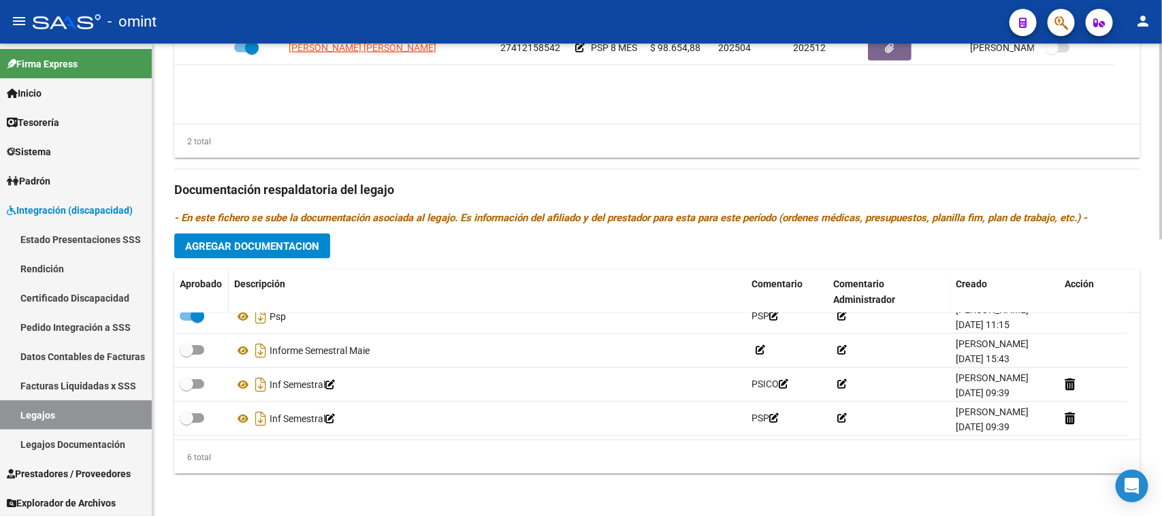
click at [186, 308] on datatable-header-cell "Aprobado" at bounding box center [201, 292] width 54 height 45
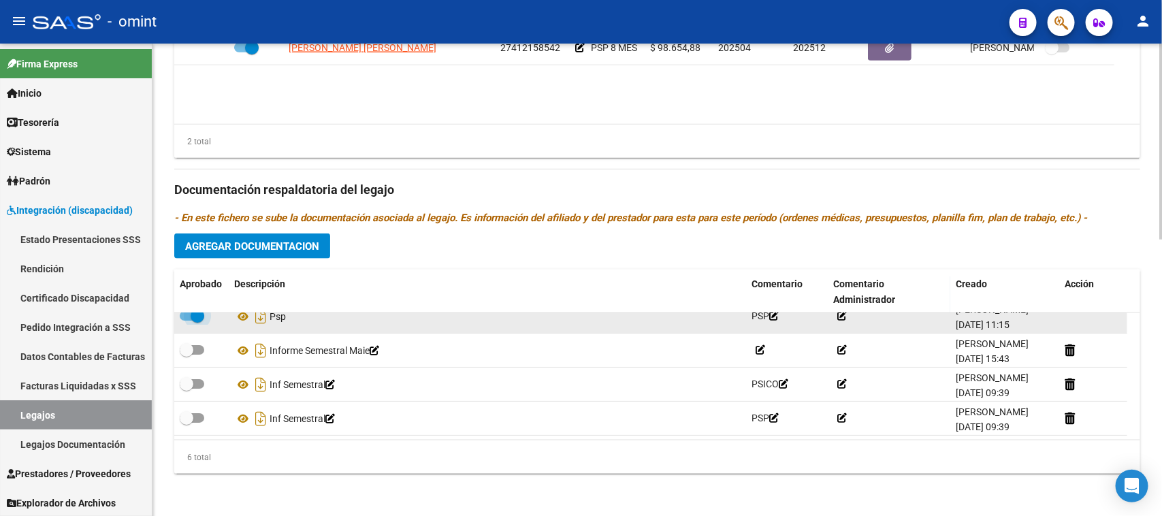
click at [185, 318] on span at bounding box center [192, 316] width 25 height 10
click at [186, 321] on input "checkbox" at bounding box center [186, 321] width 1 height 1
checkbox input "false"
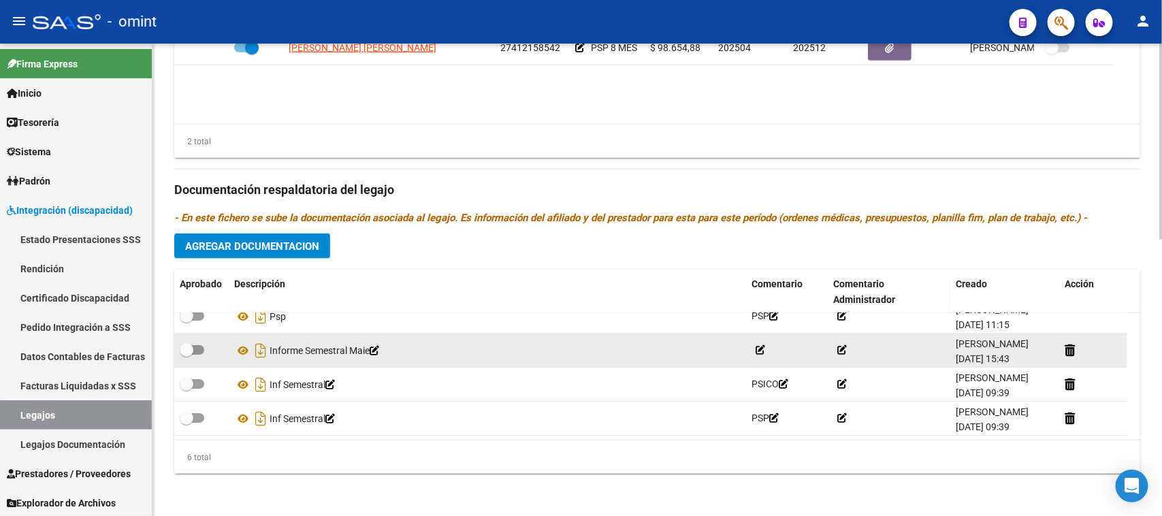
scroll to position [0, 0]
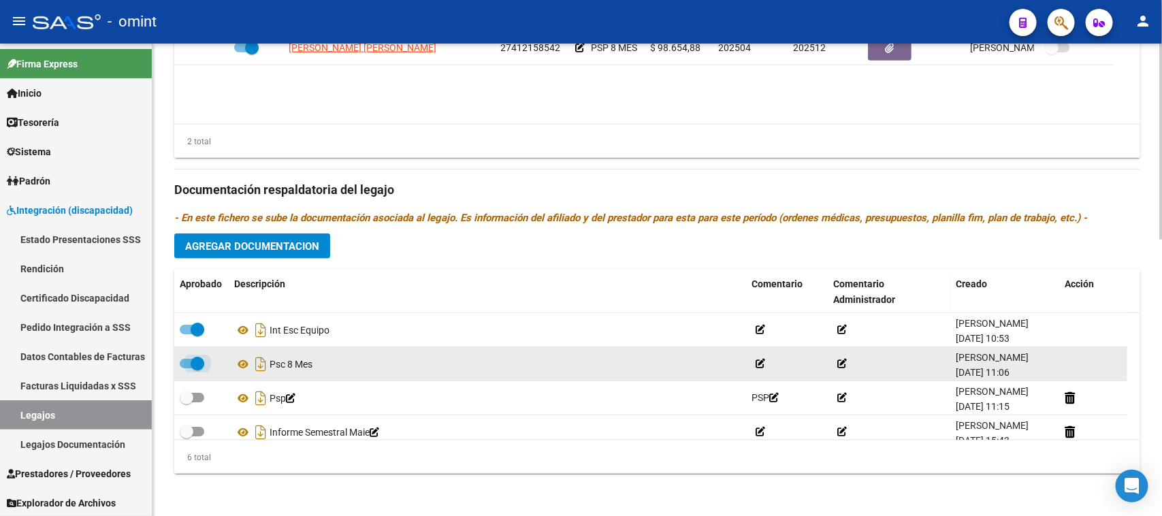
click at [191, 358] on span at bounding box center [198, 364] width 14 height 14
click at [187, 368] on input "checkbox" at bounding box center [186, 368] width 1 height 1
checkbox input "false"
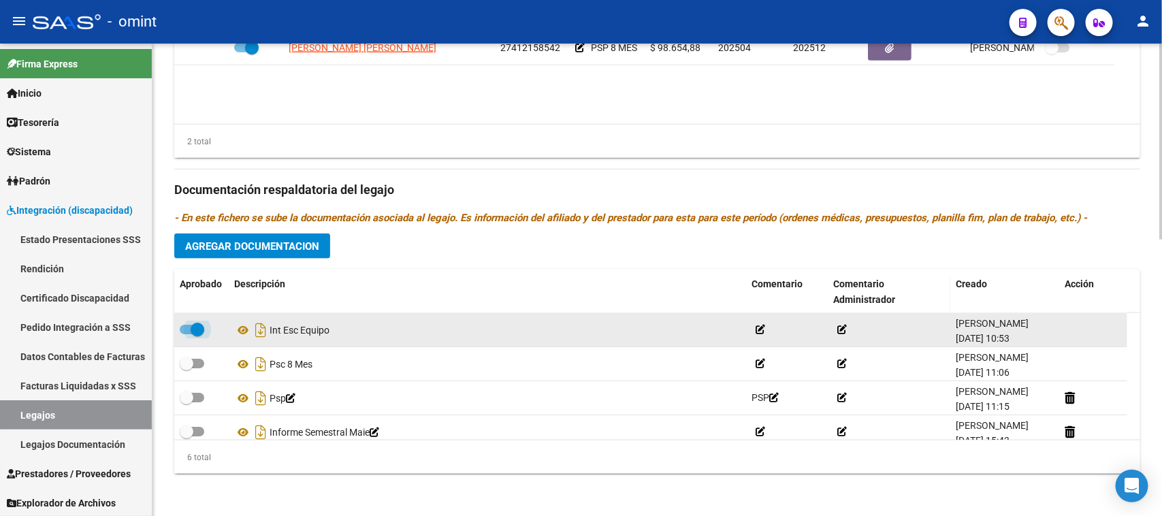
click at [191, 327] on span at bounding box center [198, 330] width 14 height 14
click at [187, 334] on input "checkbox" at bounding box center [186, 334] width 1 height 1
checkbox input "false"
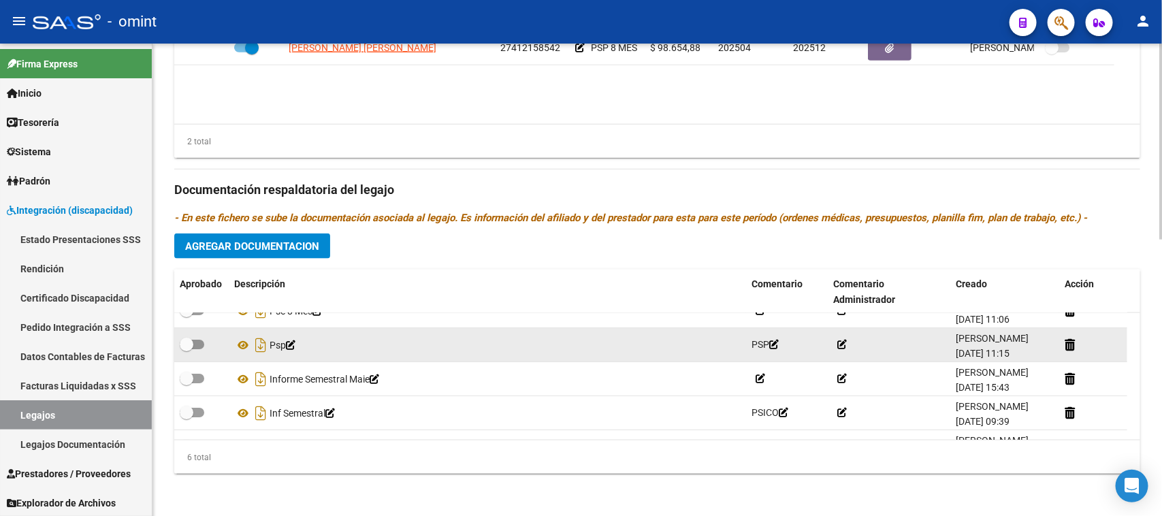
scroll to position [82, 0]
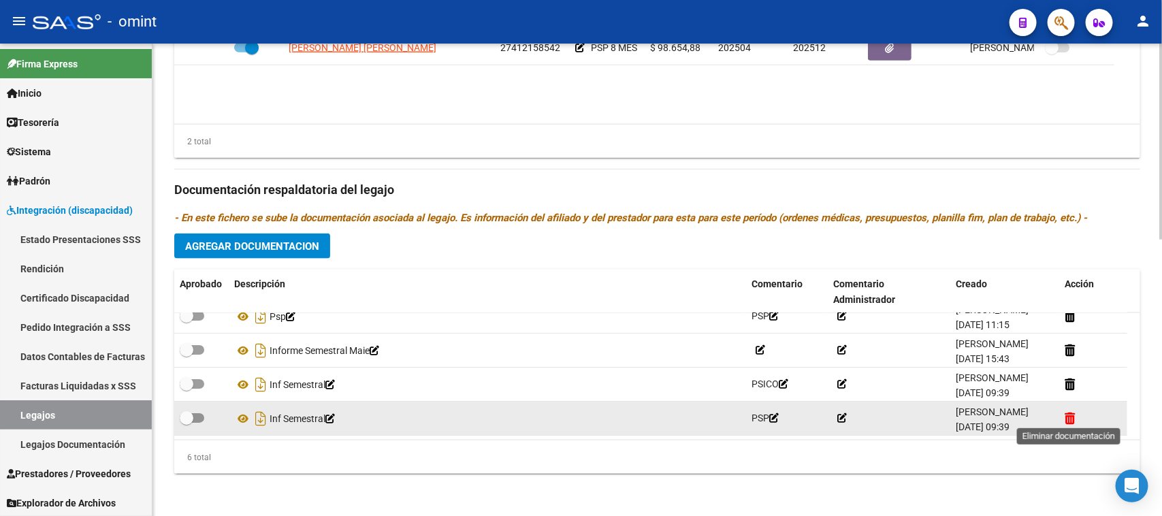
click at [1072, 417] on icon at bounding box center [1070, 418] width 10 height 13
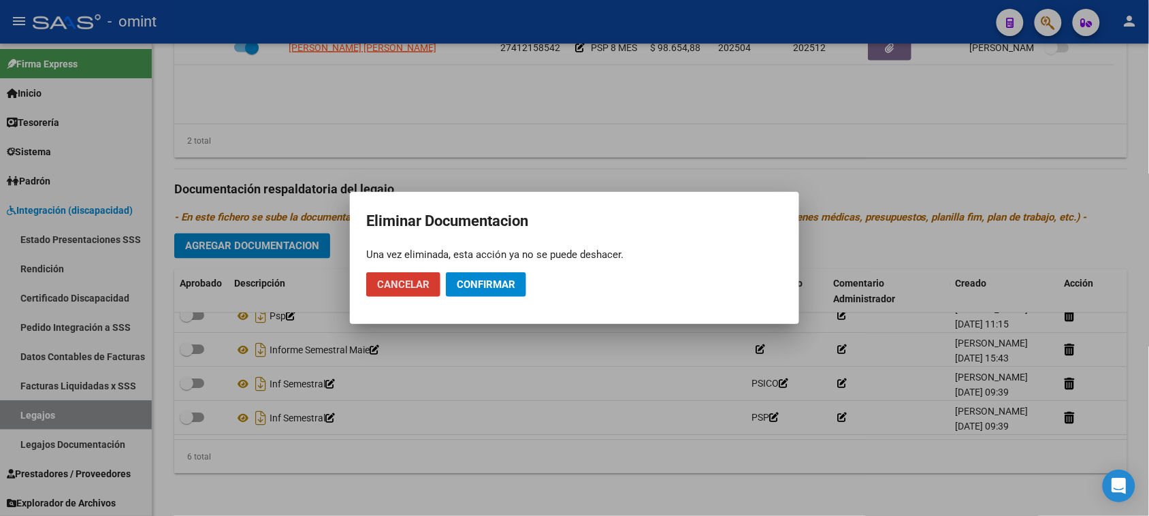
click at [484, 283] on span "Confirmar" at bounding box center [486, 284] width 59 height 12
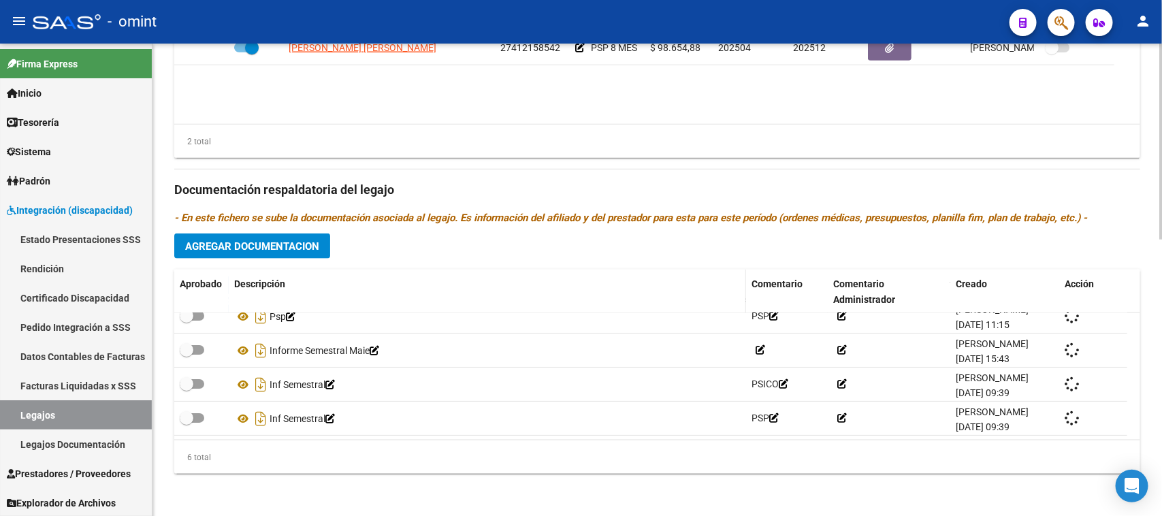
scroll to position [48, 0]
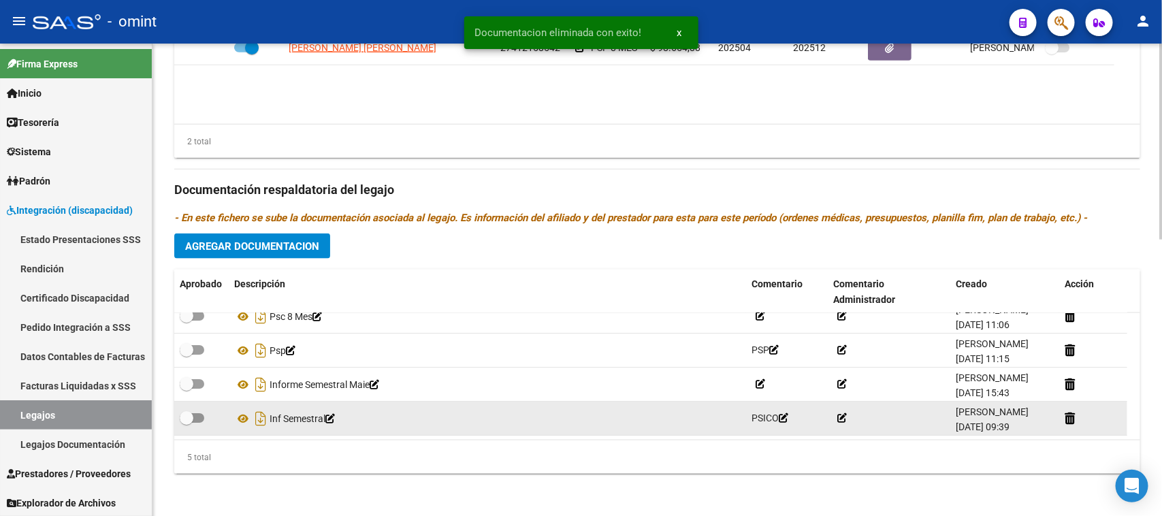
click at [1076, 416] on div at bounding box center [1093, 419] width 57 height 16
click at [1065, 419] on icon at bounding box center [1070, 418] width 10 height 13
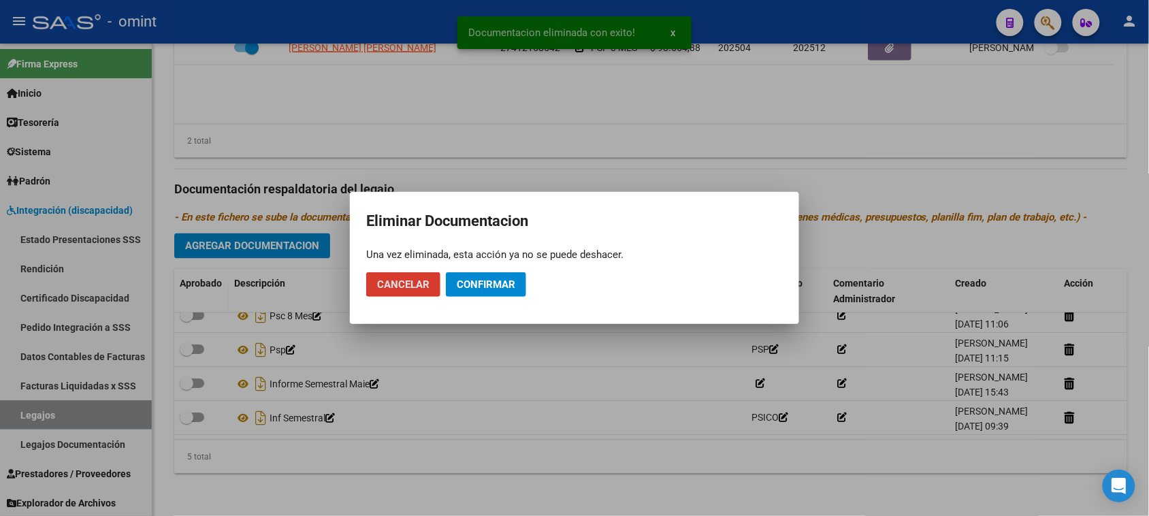
click at [494, 289] on span "Confirmar" at bounding box center [486, 284] width 59 height 12
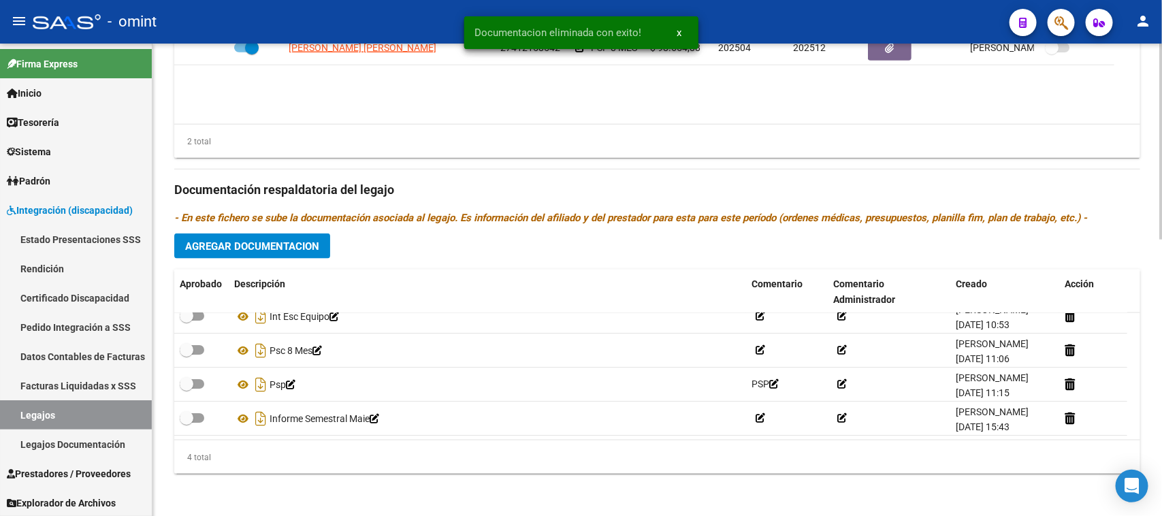
scroll to position [14, 0]
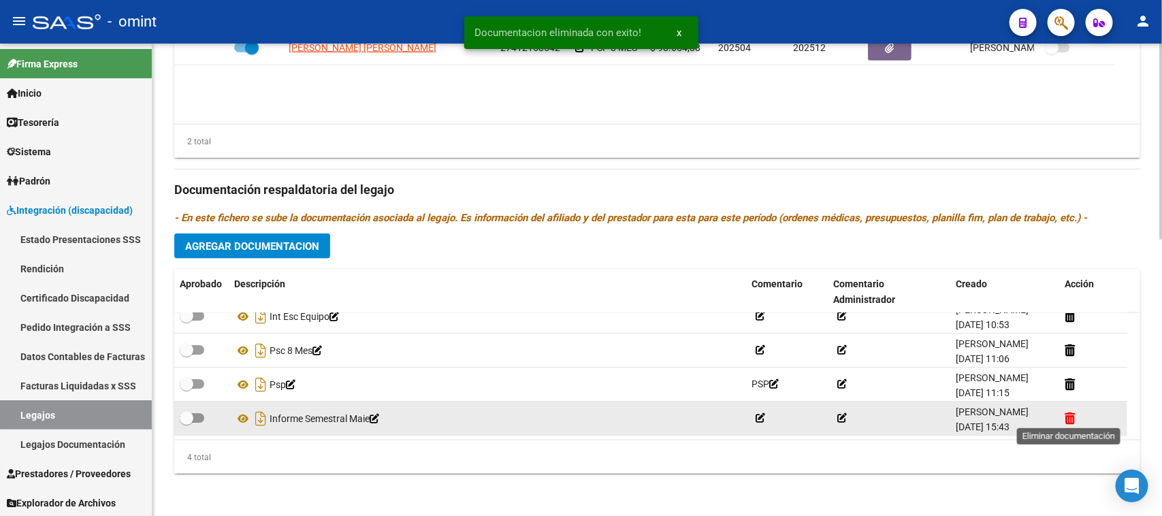
click at [1070, 412] on icon at bounding box center [1070, 418] width 10 height 13
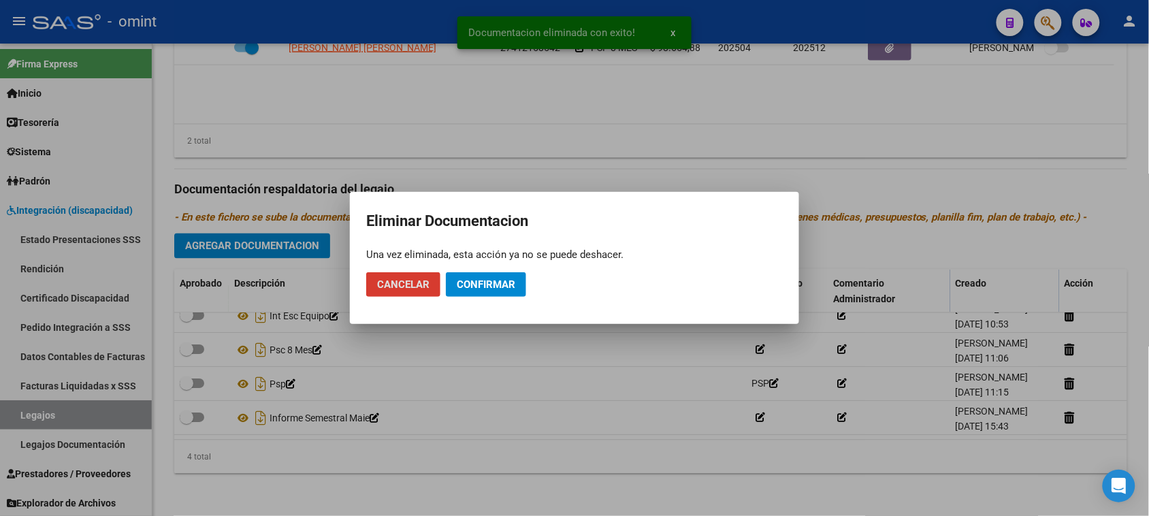
click at [525, 283] on button "Confirmar" at bounding box center [486, 284] width 80 height 25
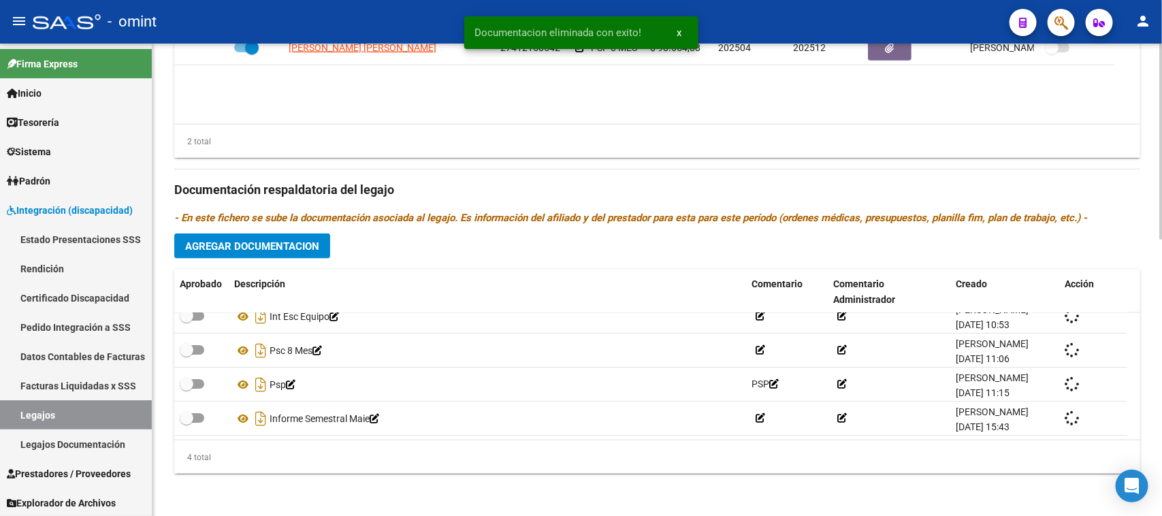
scroll to position [0, 0]
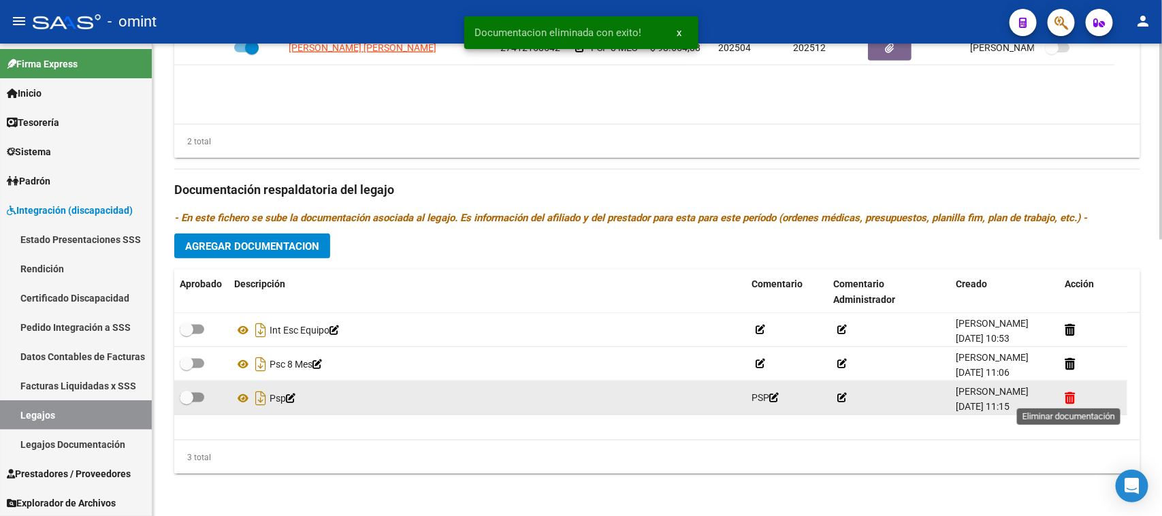
click at [1065, 398] on icon at bounding box center [1070, 397] width 10 height 13
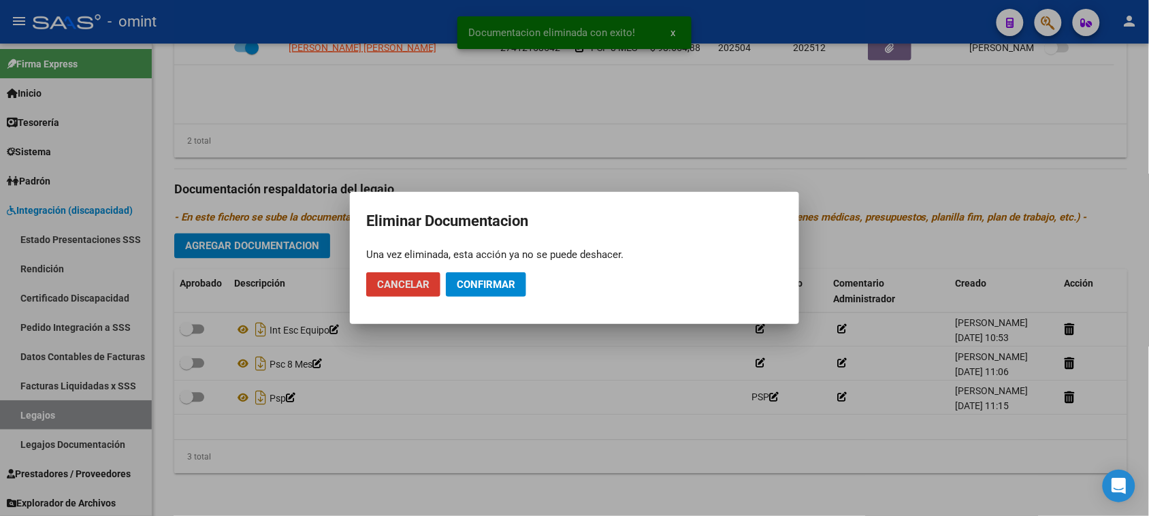
click at [498, 287] on span "Confirmar" at bounding box center [486, 284] width 59 height 12
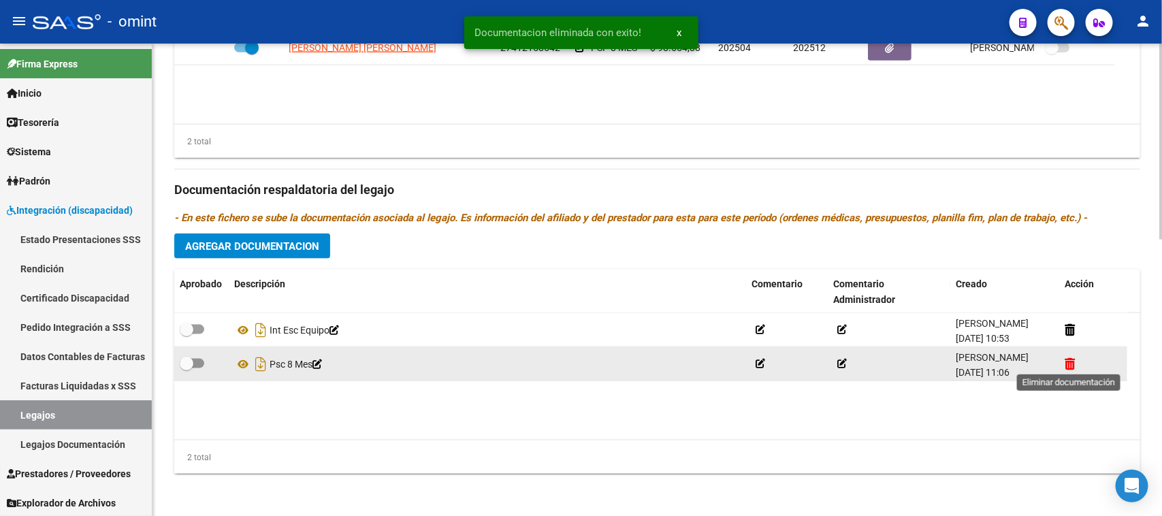
click at [1072, 362] on icon at bounding box center [1070, 363] width 10 height 13
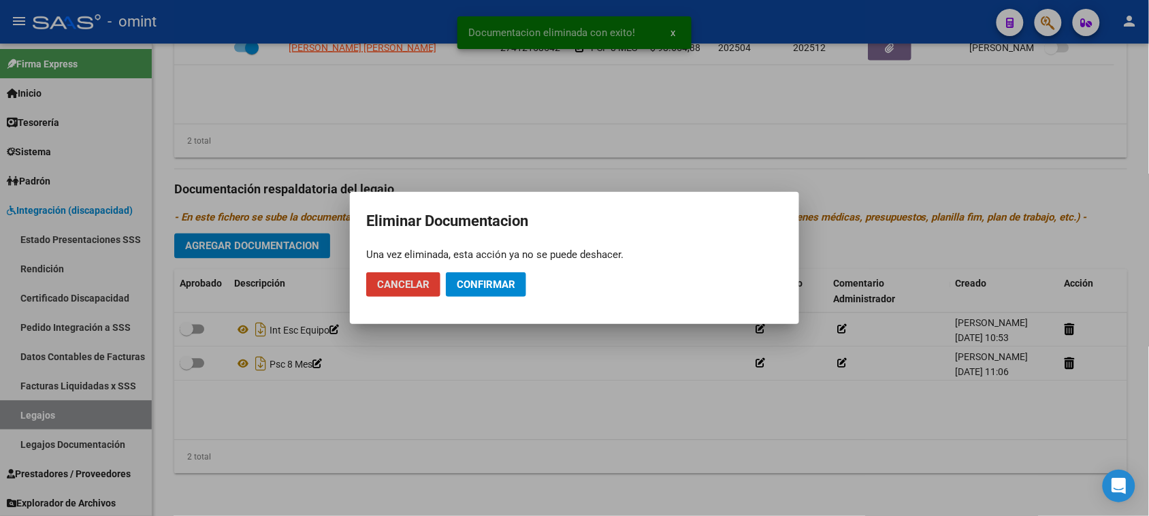
click at [487, 263] on mat-dialog-actions "Cancelar Confirmar" at bounding box center [574, 284] width 417 height 46
click at [490, 281] on span "Confirmar" at bounding box center [486, 284] width 59 height 12
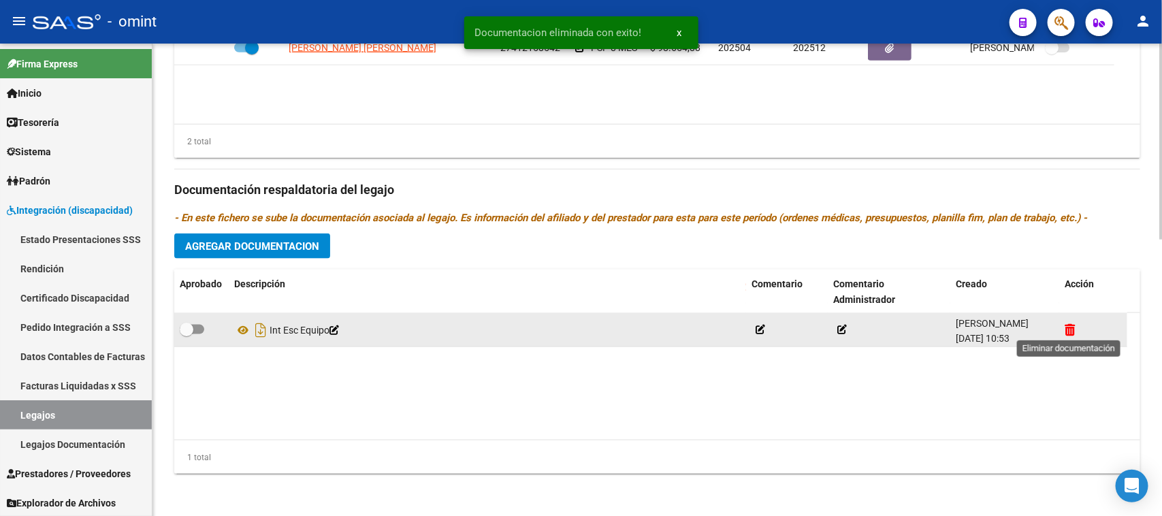
click at [1070, 334] on icon at bounding box center [1070, 329] width 10 height 13
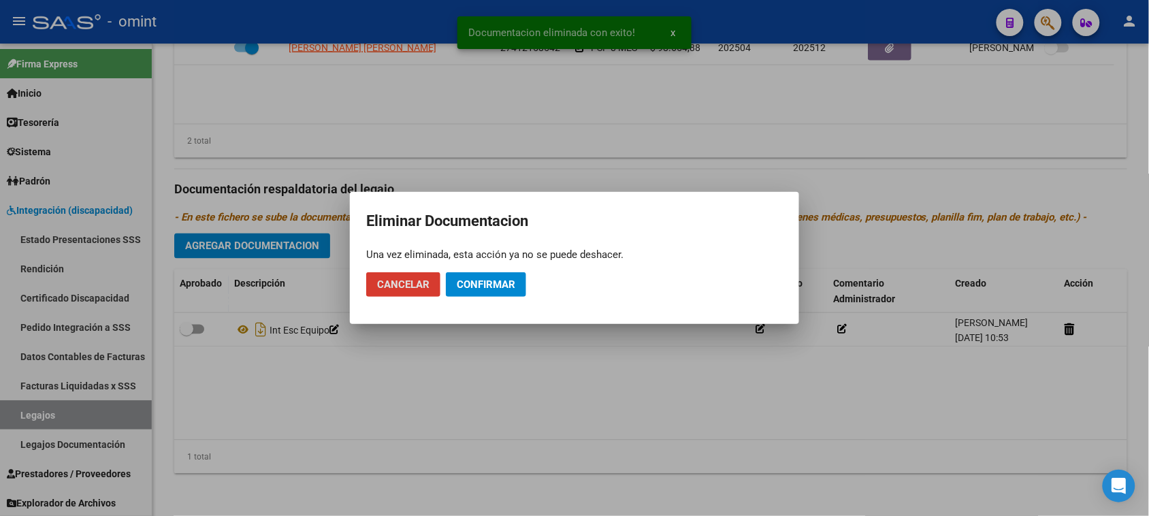
click at [499, 287] on span "Confirmar" at bounding box center [486, 284] width 59 height 12
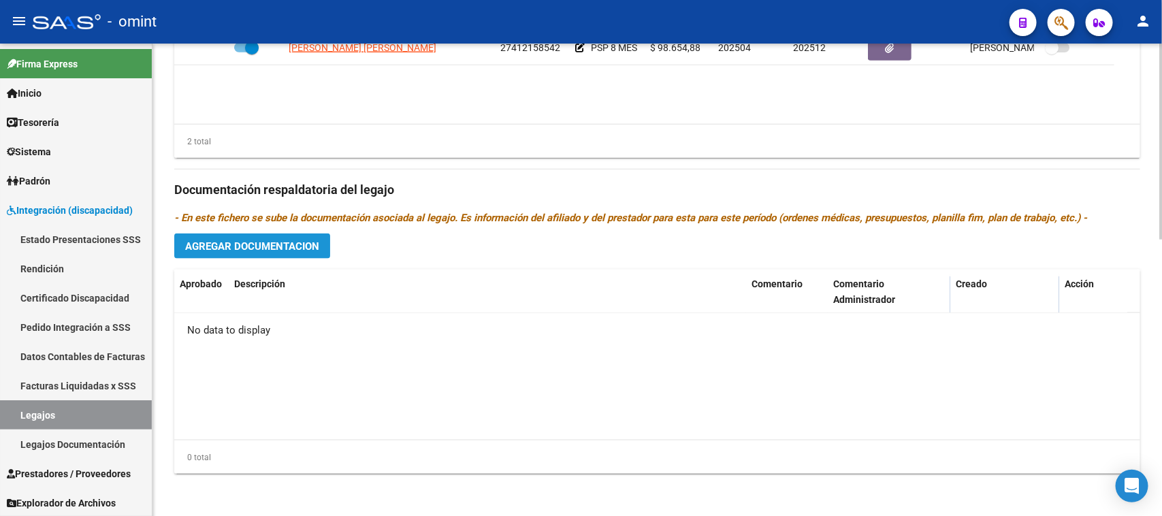
click at [305, 245] on span "Agregar Documentacion" at bounding box center [252, 246] width 134 height 12
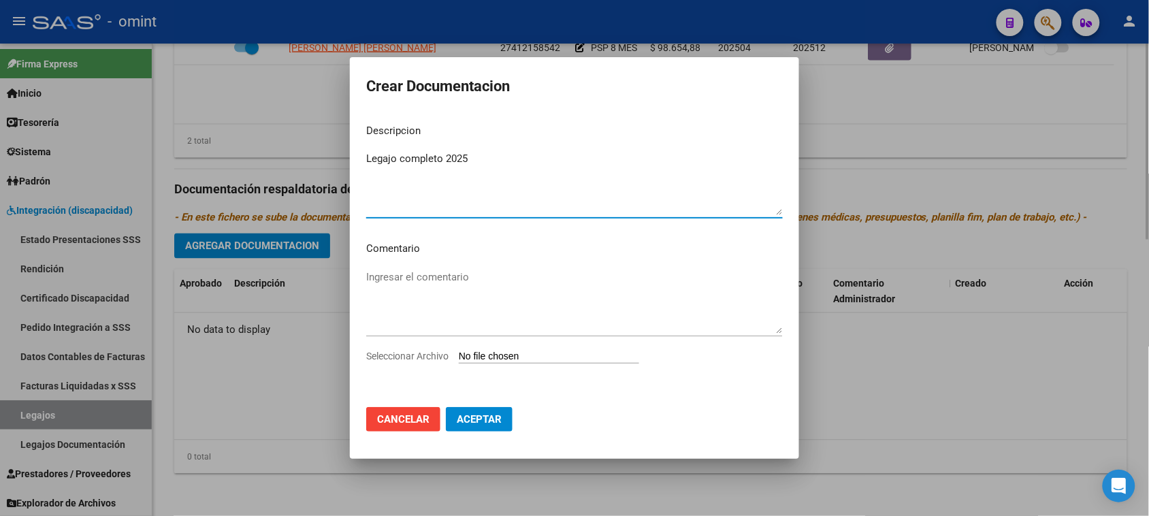
type textarea "Legajo completo 2025"
type input "C:\fakepath\27530533749.pdf"
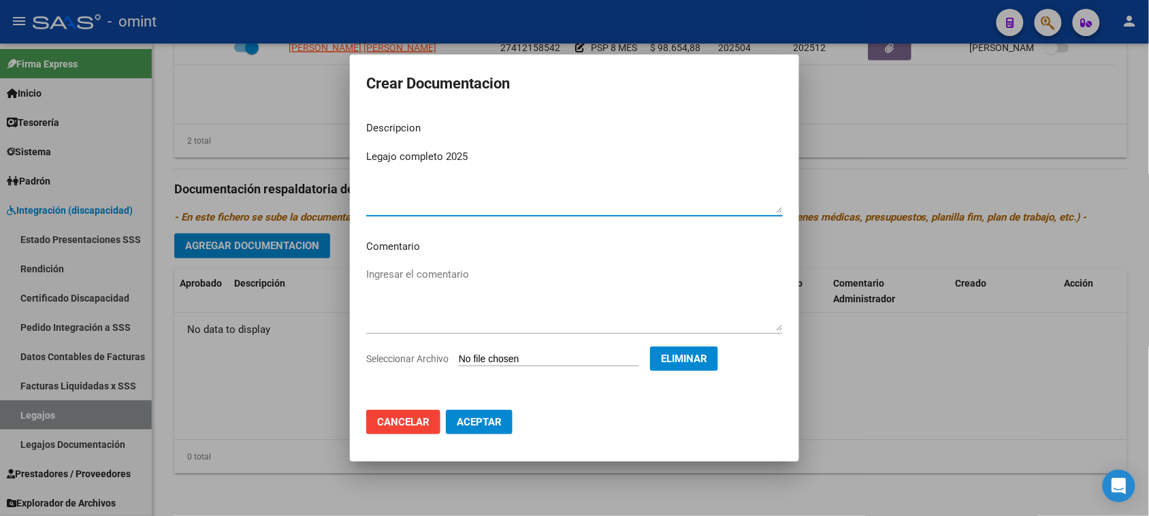
drag, startPoint x: 474, startPoint y: 411, endPoint x: 481, endPoint y: 410, distance: 7.5
click at [475, 410] on button "Aceptar" at bounding box center [479, 422] width 67 height 25
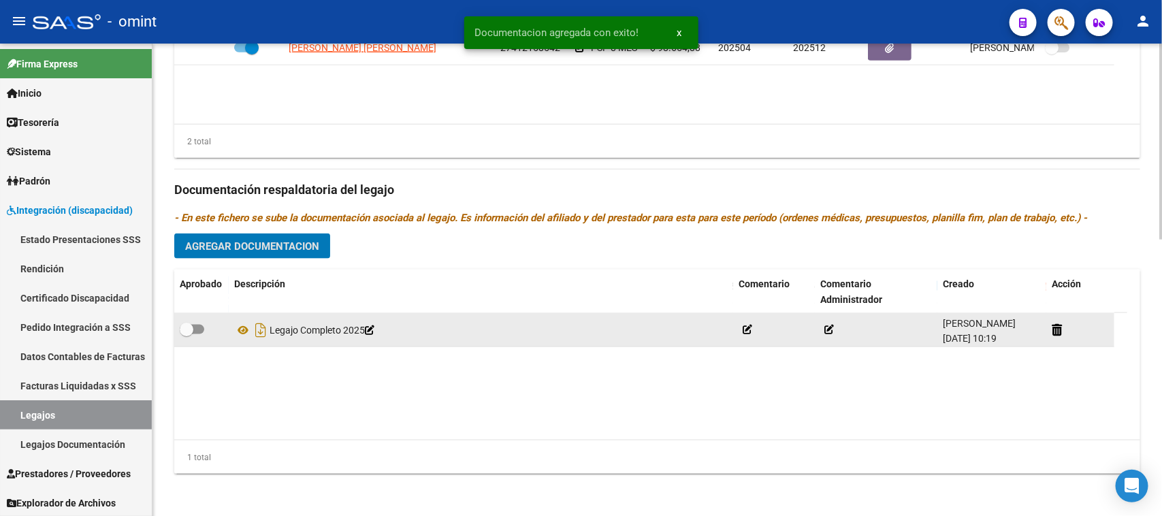
click at [194, 322] on label at bounding box center [192, 329] width 25 height 16
click at [187, 334] on input "checkbox" at bounding box center [186, 334] width 1 height 1
checkbox input "true"
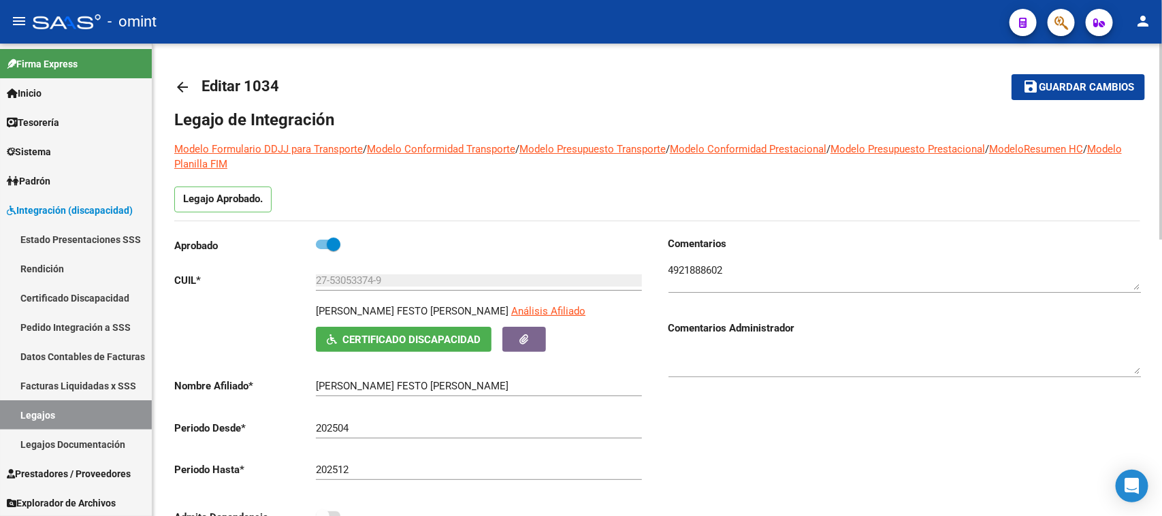
click at [1047, 89] on span "Guardar cambios" at bounding box center [1086, 88] width 95 height 12
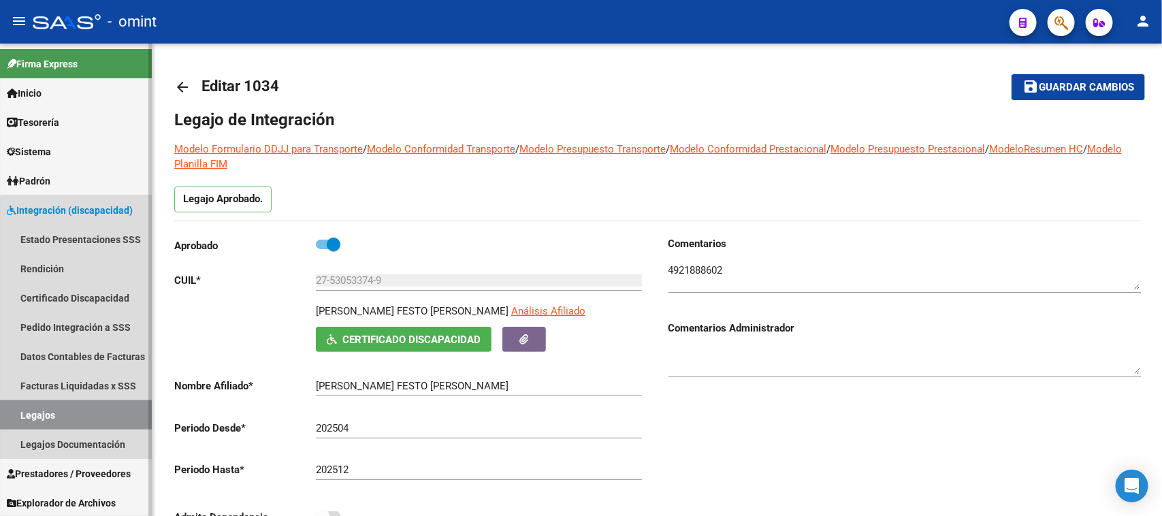
click at [89, 416] on link "Legajos" at bounding box center [76, 414] width 152 height 29
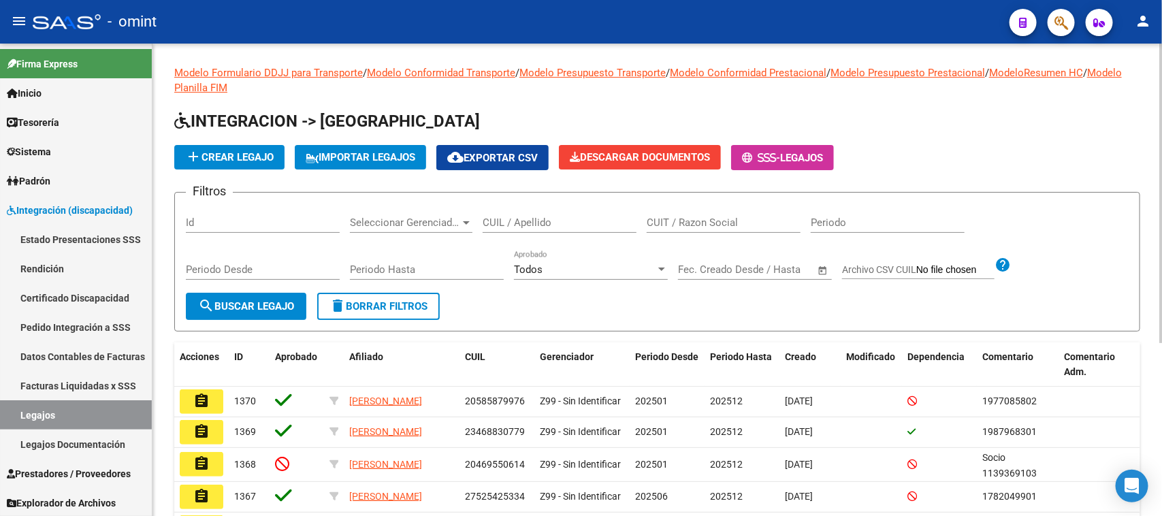
click at [522, 222] on input "CUIL / Apellido" at bounding box center [560, 223] width 154 height 12
type input "[PERSON_NAME]"
click at [270, 304] on span "search Buscar Legajo" at bounding box center [246, 306] width 96 height 12
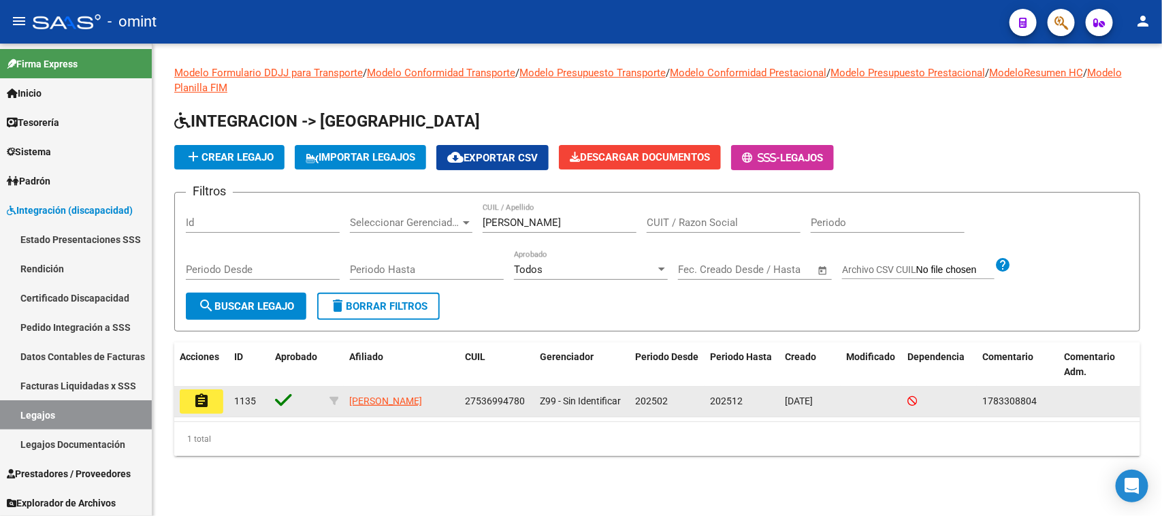
click at [197, 393] on mat-icon "assignment" at bounding box center [201, 401] width 16 height 16
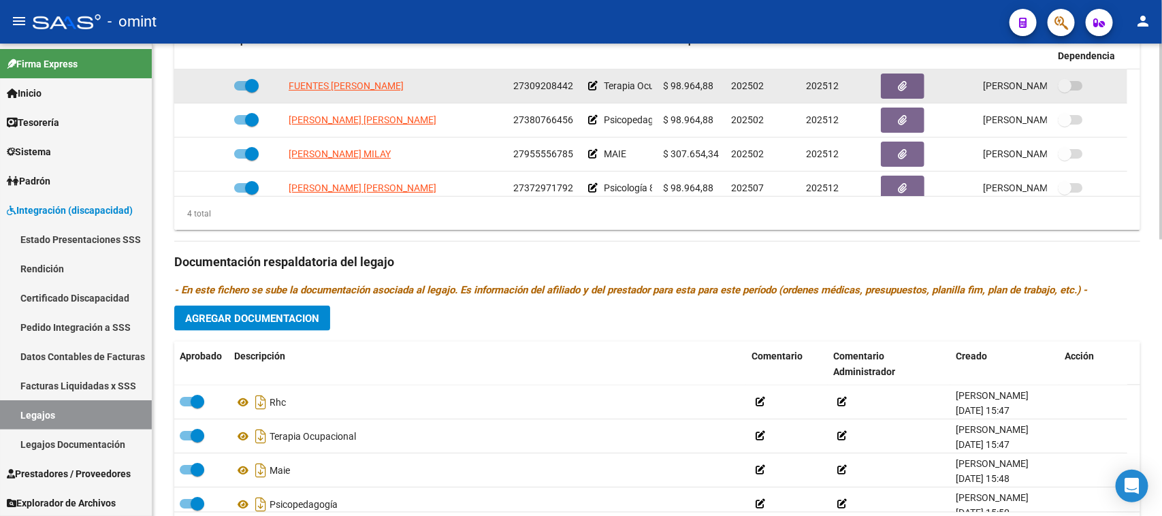
scroll to position [511, 0]
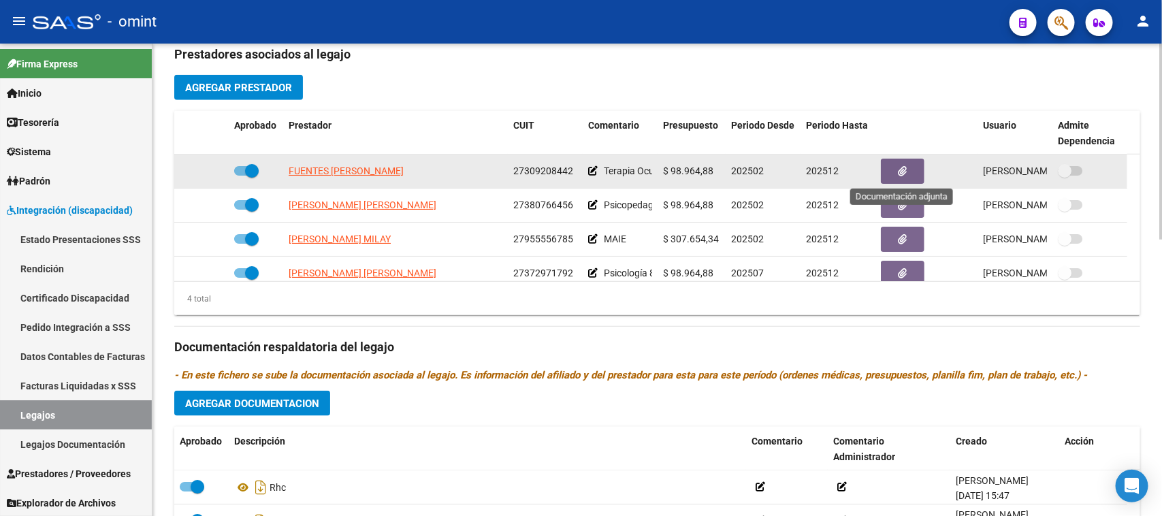
click at [907, 169] on button "button" at bounding box center [903, 171] width 44 height 25
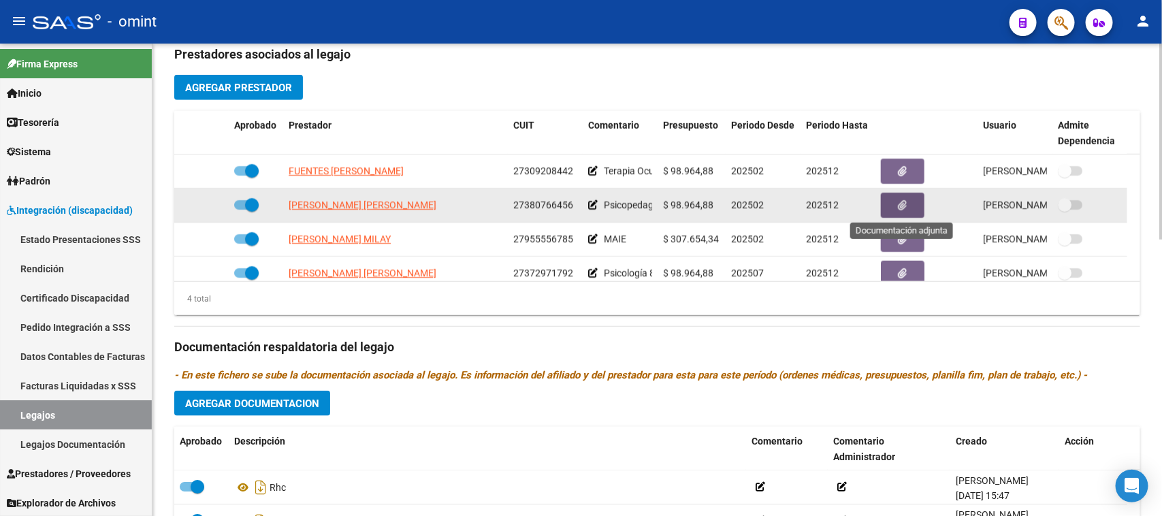
click at [884, 196] on button "button" at bounding box center [903, 205] width 44 height 25
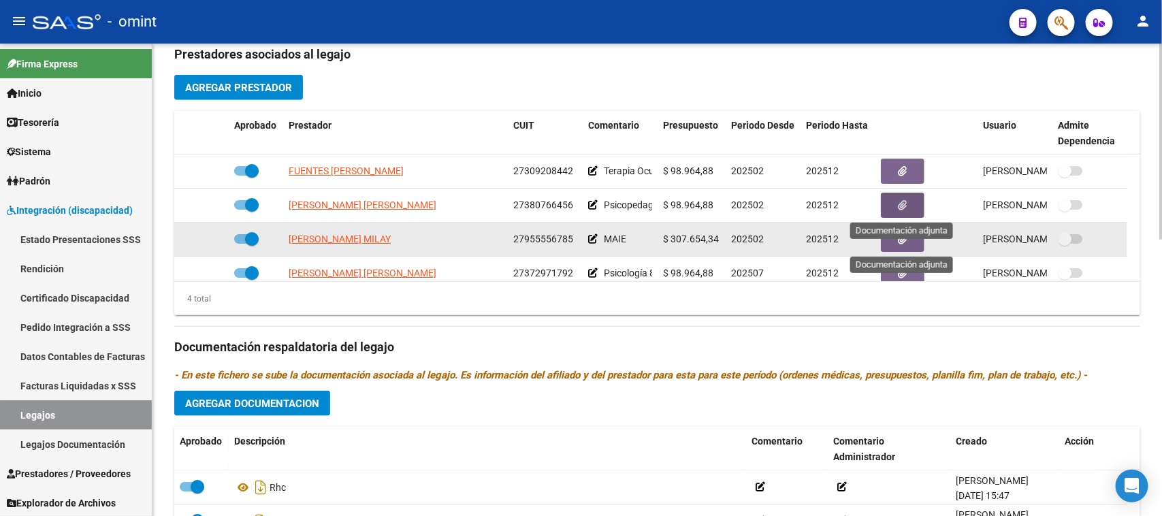
click at [895, 233] on button "button" at bounding box center [903, 239] width 44 height 25
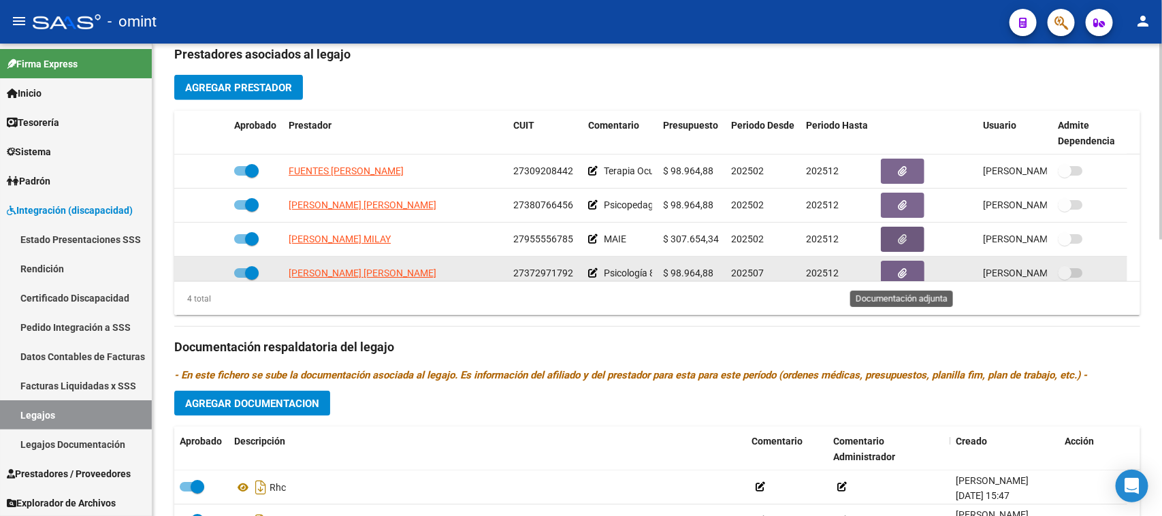
click at [904, 268] on icon "button" at bounding box center [903, 273] width 9 height 10
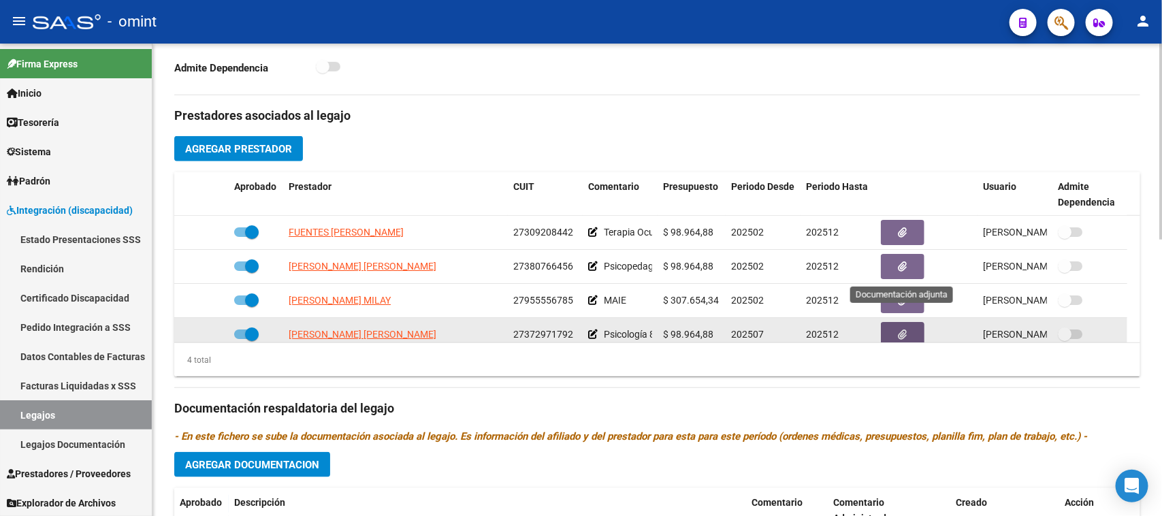
scroll to position [426, 0]
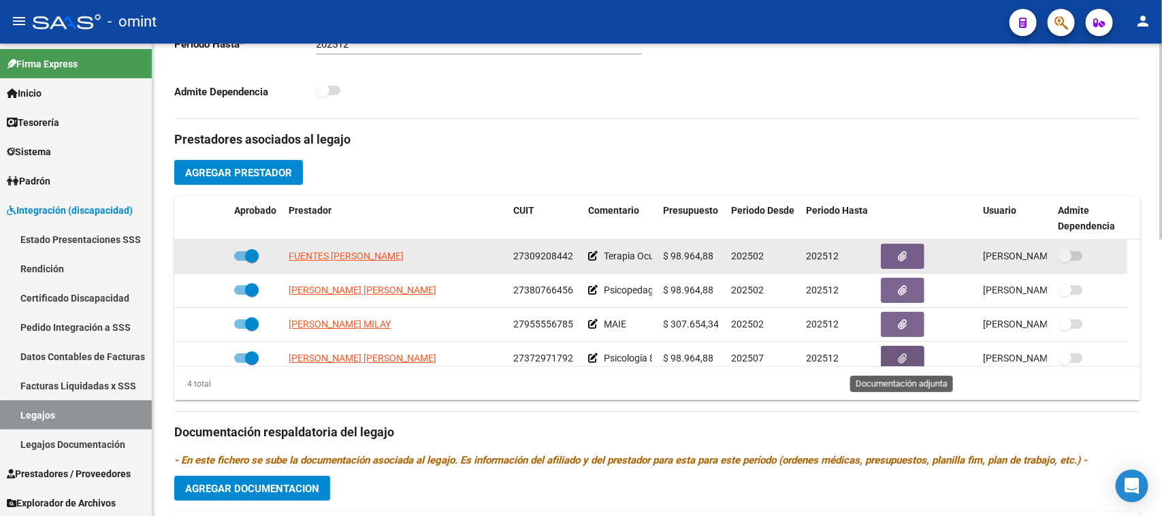
click at [523, 251] on span "27309208442" at bounding box center [543, 256] width 60 height 11
drag, startPoint x: 409, startPoint y: 259, endPoint x: 286, endPoint y: 256, distance: 123.3
click at [286, 256] on datatable-body-cell "FUENTES [PERSON_NAME]" at bounding box center [395, 256] width 225 height 33
copy span "FUENTES [PERSON_NAME]"
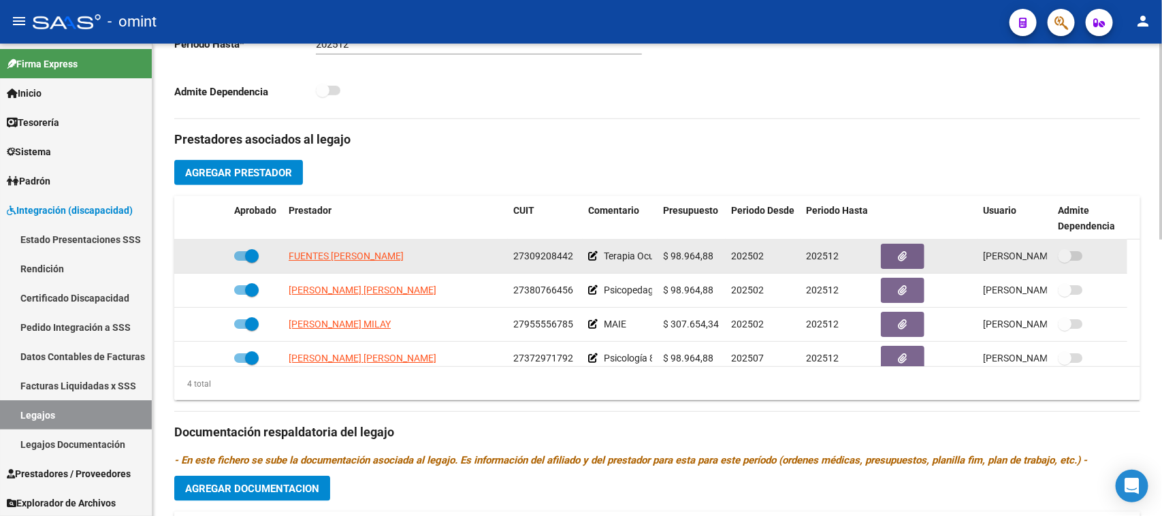
click at [569, 259] on span "27309208442" at bounding box center [543, 256] width 60 height 11
copy span "27309208442"
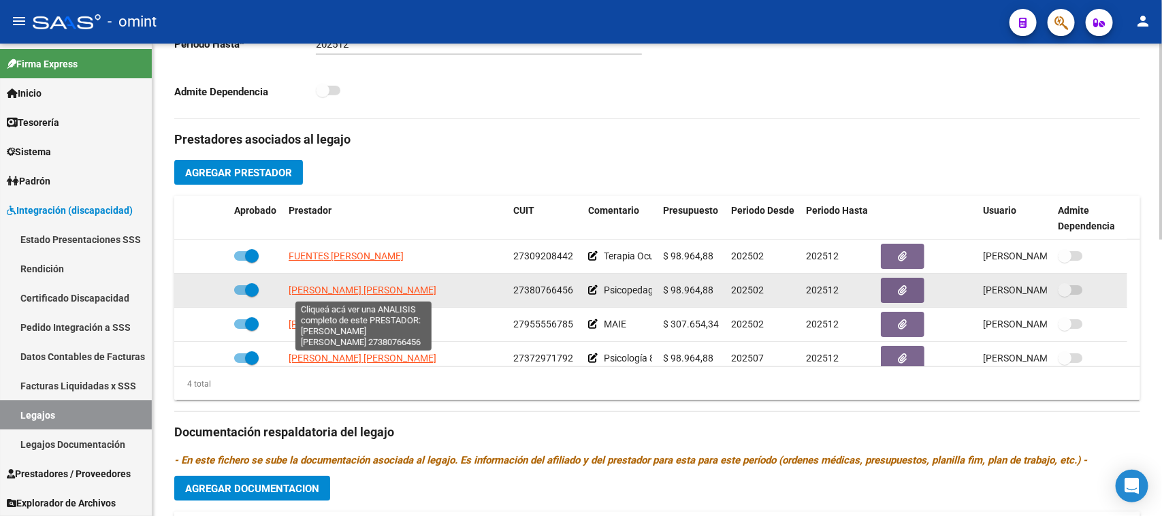
drag, startPoint x: 448, startPoint y: 302, endPoint x: 290, endPoint y: 291, distance: 158.3
click at [288, 291] on datatable-body-cell "[PERSON_NAME] [PERSON_NAME]" at bounding box center [395, 290] width 225 height 33
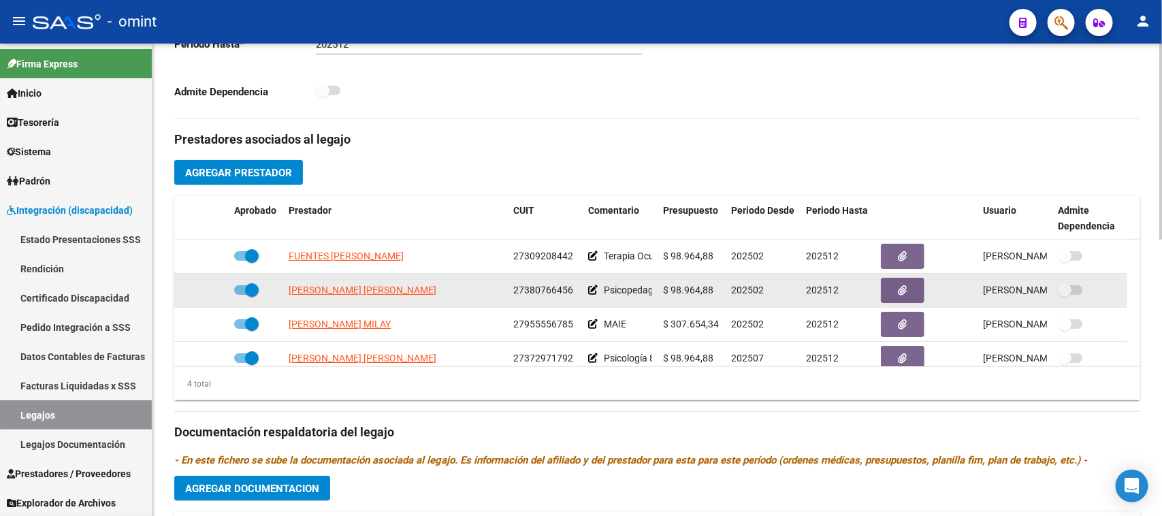
copy span "[PERSON_NAME] [PERSON_NAME]"
click at [555, 294] on span "27380766456" at bounding box center [543, 290] width 60 height 11
copy span "27380766456"
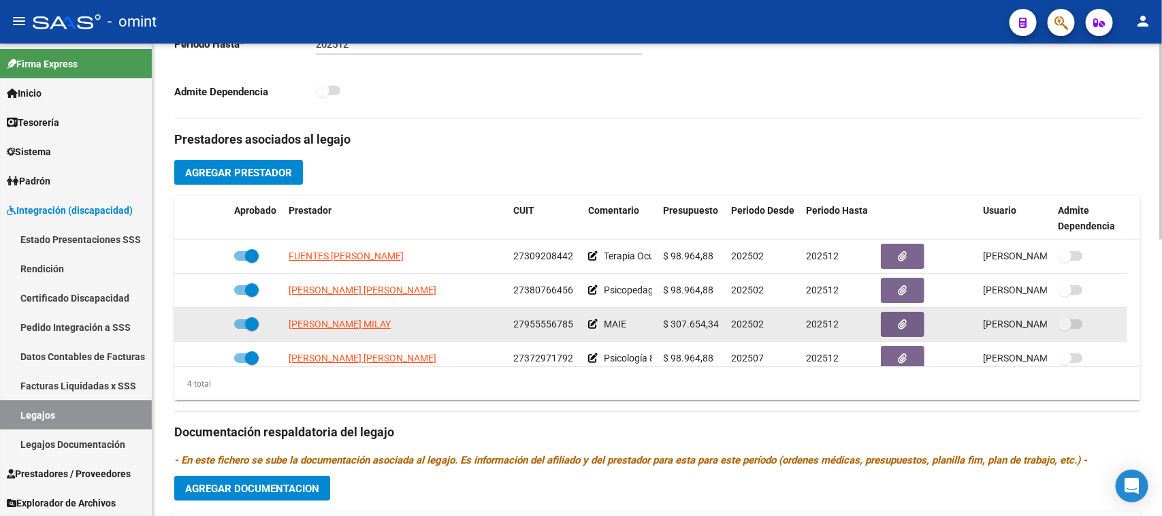
drag, startPoint x: 438, startPoint y: 323, endPoint x: 287, endPoint y: 332, distance: 150.7
click at [287, 332] on datatable-body-cell "[PERSON_NAME] MILAY" at bounding box center [395, 324] width 225 height 33
copy span "[PERSON_NAME] MILAY"
click at [560, 327] on span "27955556785" at bounding box center [543, 324] width 60 height 11
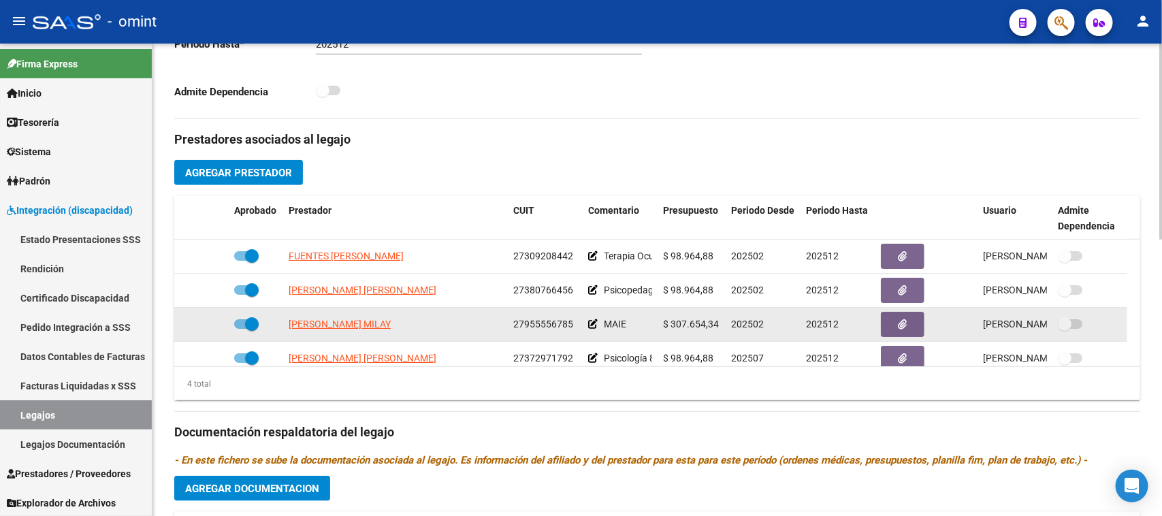
copy span "27955556785"
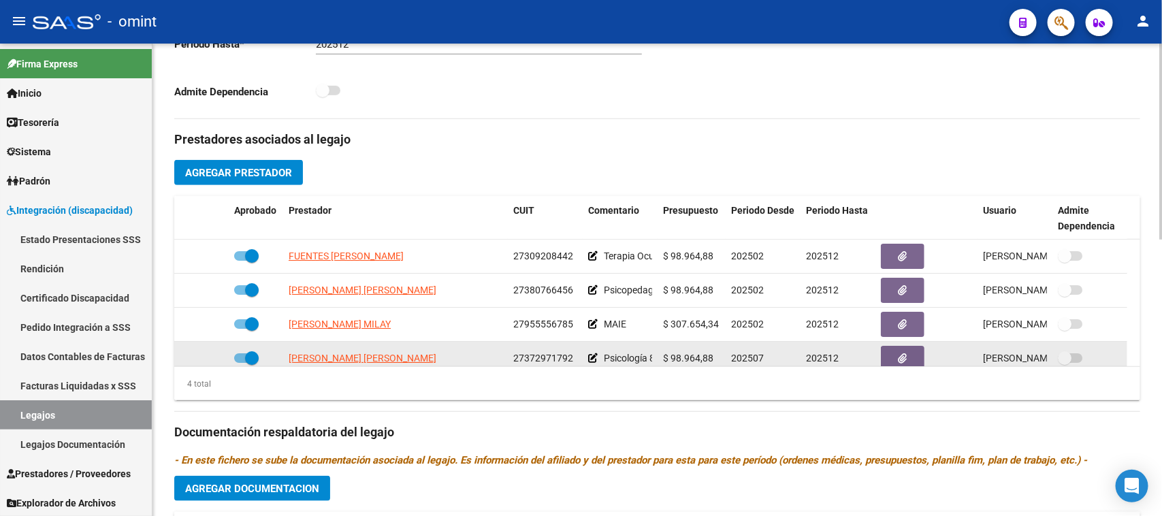
scroll to position [14, 0]
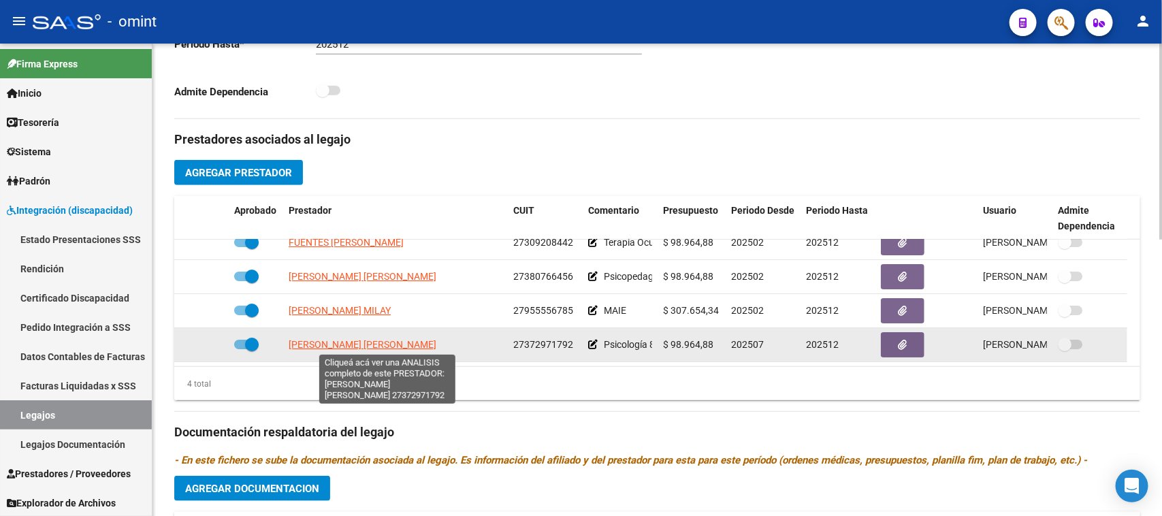
drag, startPoint x: 497, startPoint y: 357, endPoint x: 293, endPoint y: 352, distance: 204.3
click at [289, 338] on div "[PERSON_NAME] [PERSON_NAME]" at bounding box center [396, 345] width 214 height 16
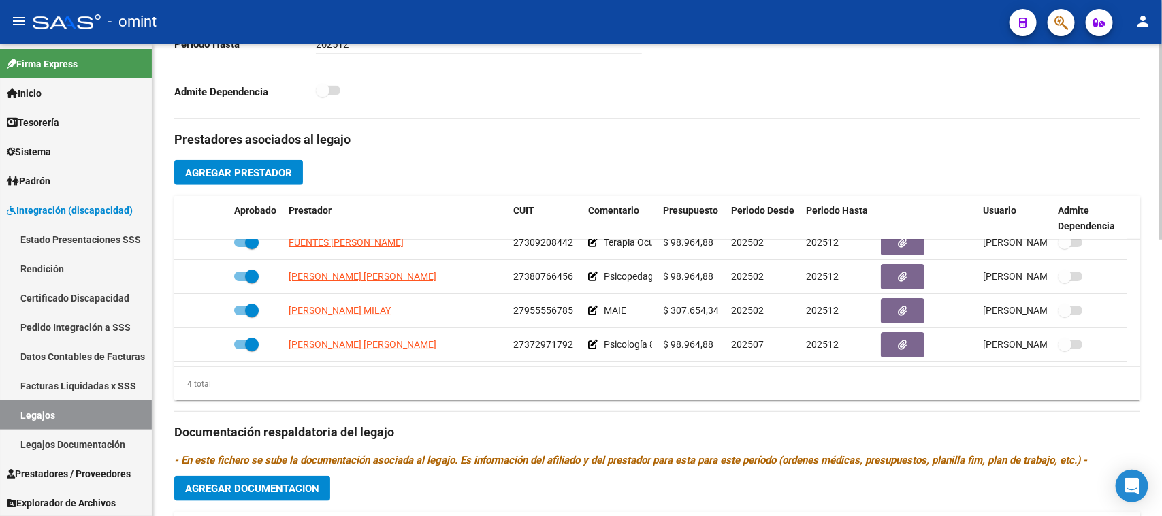
copy span "[PERSON_NAME] [PERSON_NAME]"
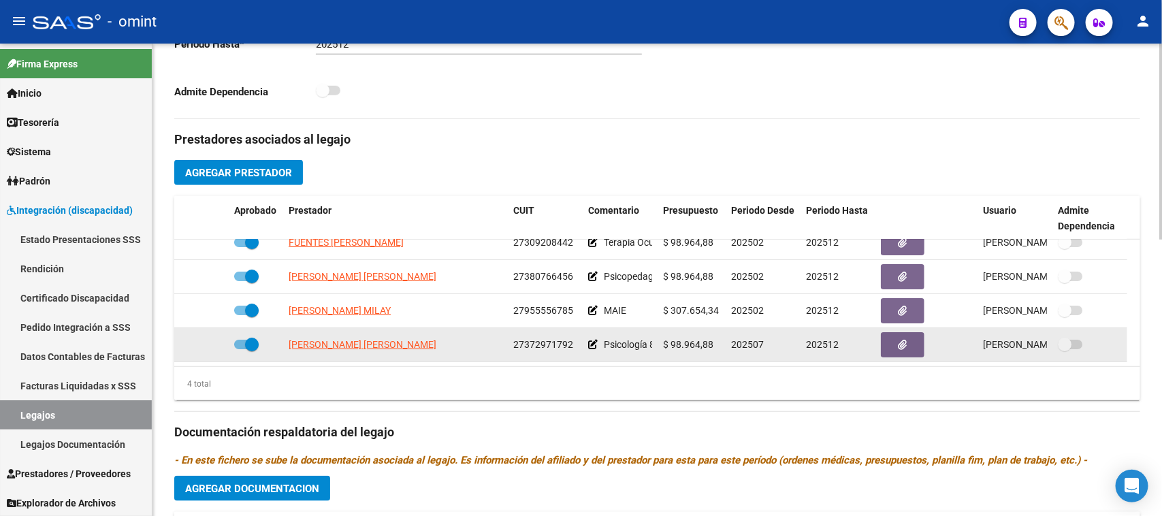
click at [515, 339] on span "27372971792" at bounding box center [543, 344] width 60 height 11
copy span "27372971792"
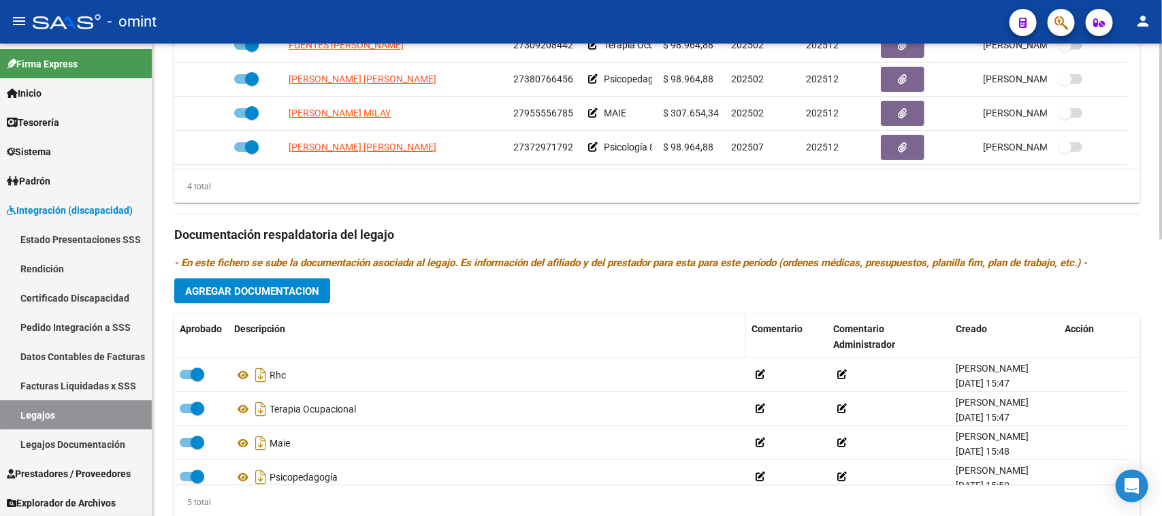
scroll to position [668, 0]
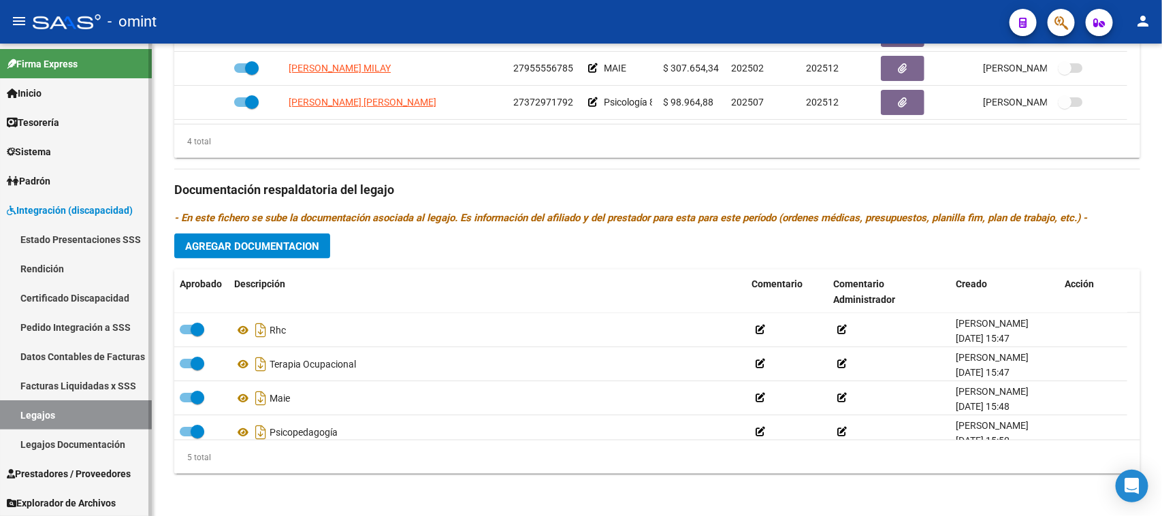
click at [94, 414] on link "Legajos" at bounding box center [76, 414] width 152 height 29
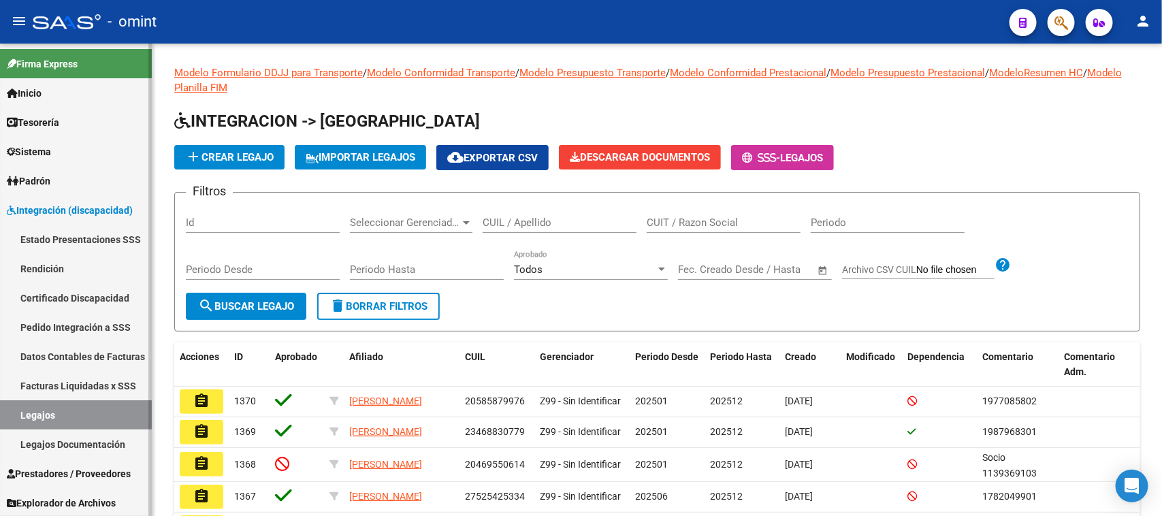
click at [138, 417] on link "Legajos" at bounding box center [76, 414] width 152 height 29
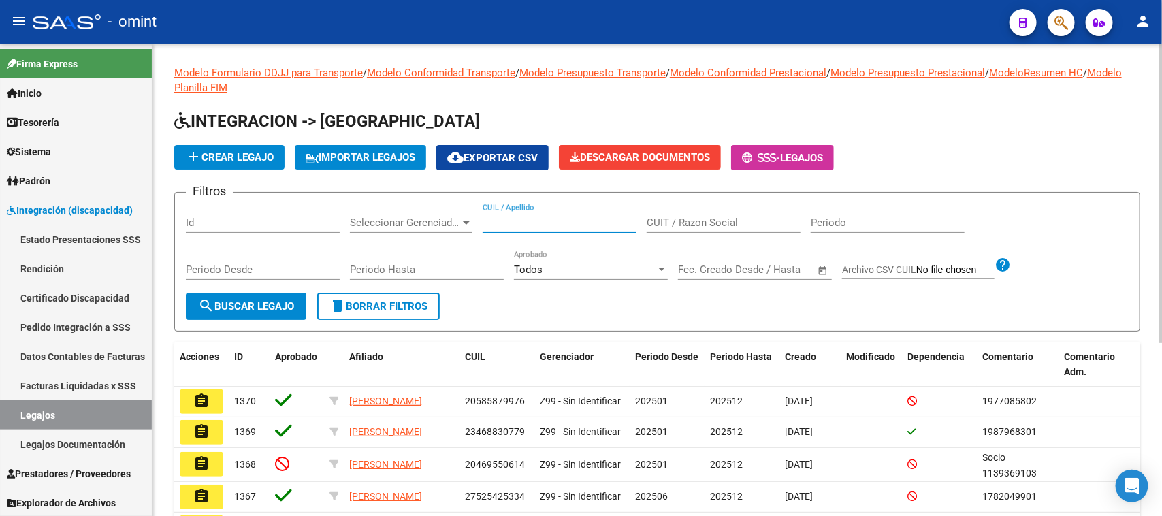
click at [549, 217] on input "CUIL / Apellido" at bounding box center [560, 223] width 154 height 12
drag, startPoint x: 281, startPoint y: 298, endPoint x: 276, endPoint y: 325, distance: 27.6
click at [281, 300] on span "search Buscar Legajo" at bounding box center [246, 306] width 96 height 12
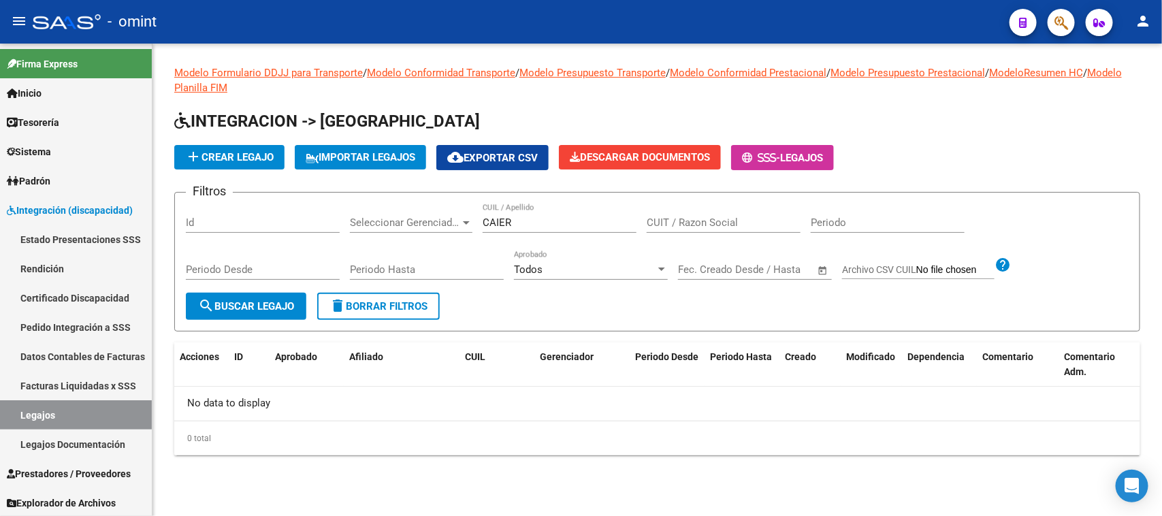
click at [502, 221] on input "CAIER" at bounding box center [560, 223] width 154 height 12
click at [505, 221] on input "CAIER" at bounding box center [560, 223] width 154 height 12
type input "CAEI"
click at [254, 293] on button "search Buscar Legajo" at bounding box center [246, 306] width 121 height 27
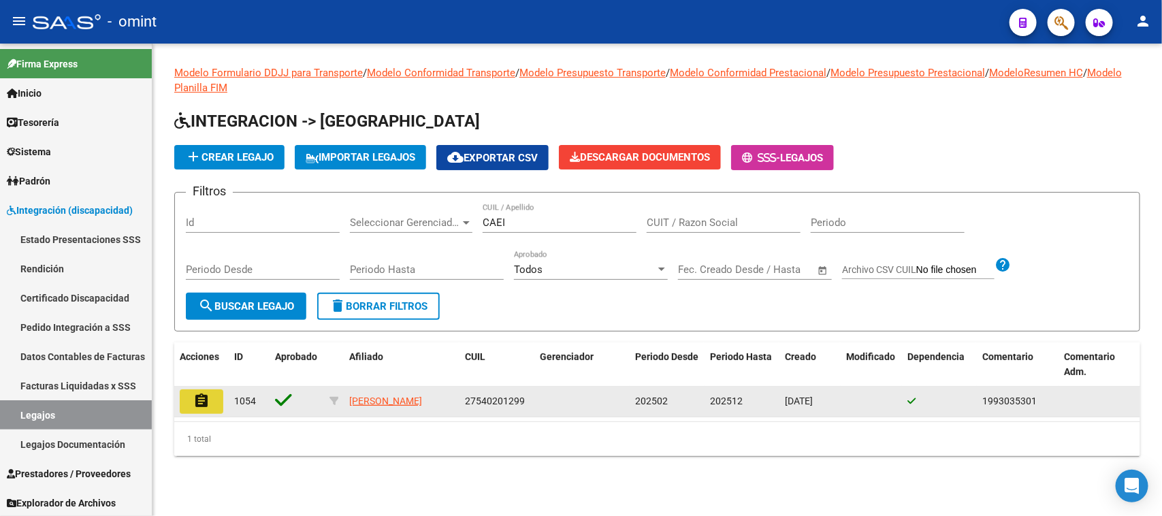
click at [195, 407] on button "assignment" at bounding box center [202, 401] width 44 height 25
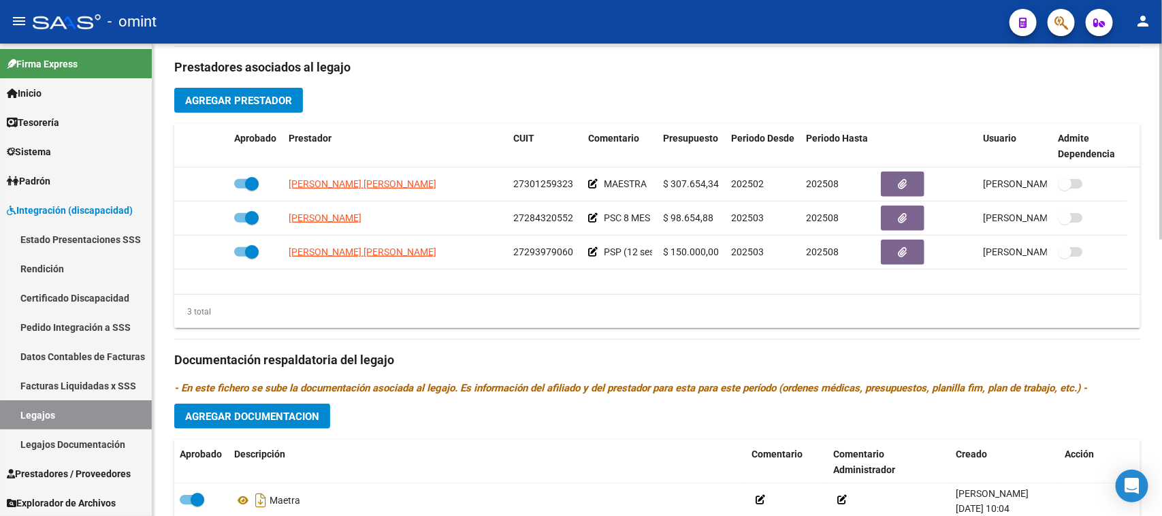
scroll to position [583, 0]
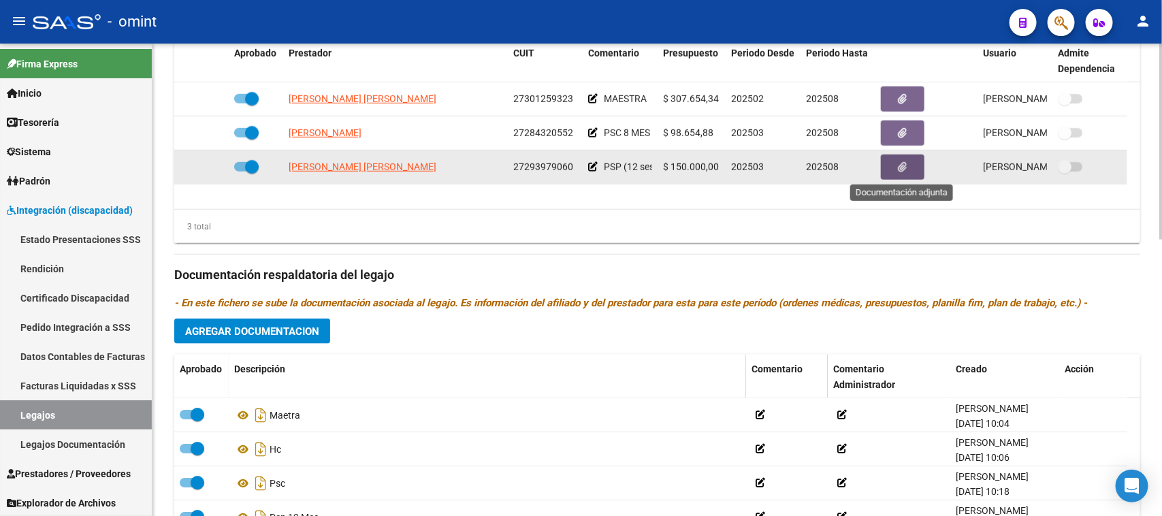
click at [913, 165] on button "button" at bounding box center [903, 167] width 44 height 25
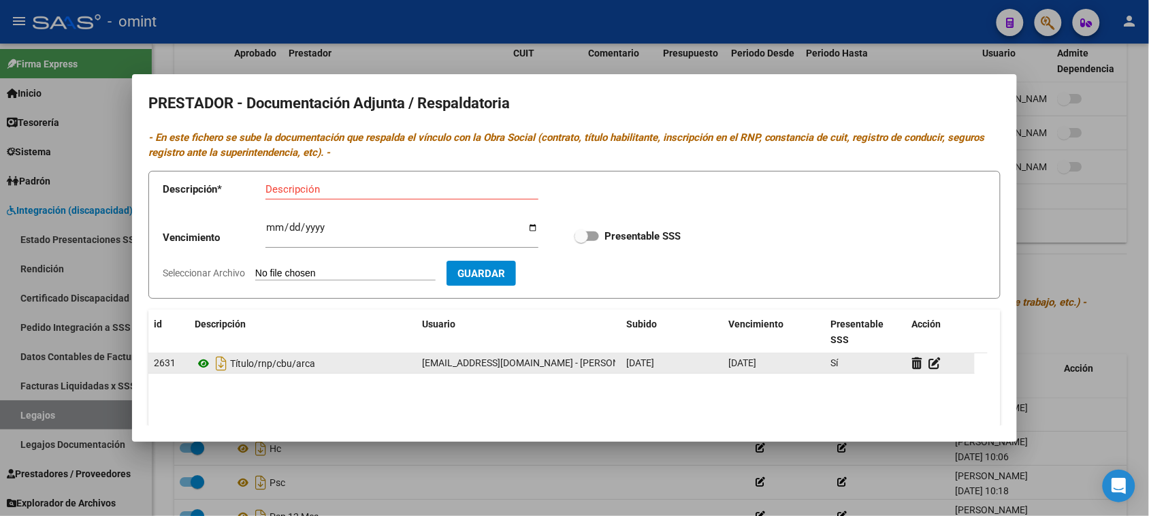
click at [201, 359] on icon at bounding box center [204, 363] width 18 height 16
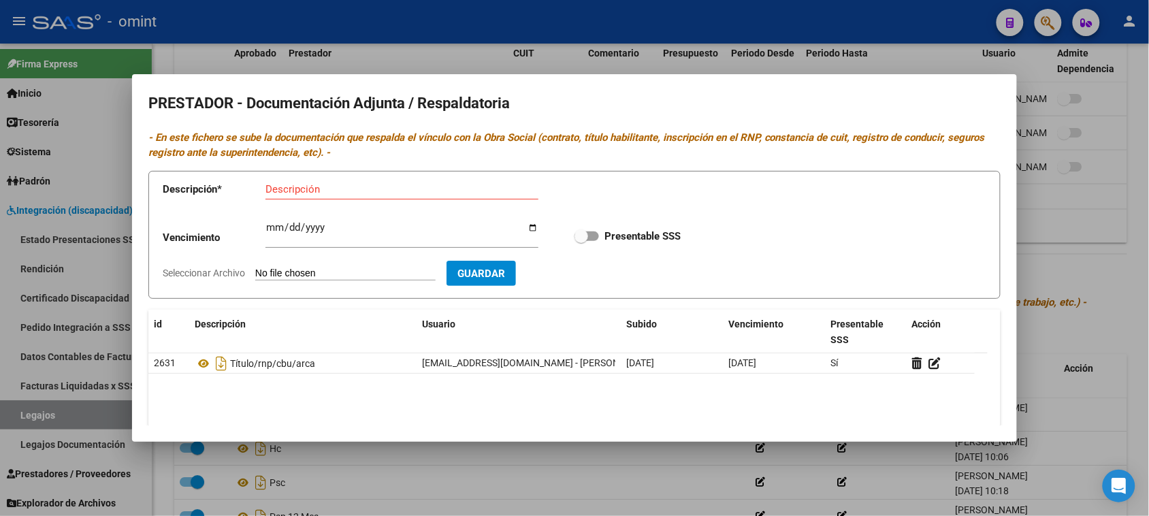
click at [247, 377] on datatable-selection "2631 Título/rnp/cbu/arca [EMAIL_ADDRESS][DOMAIN_NAME] - [PERSON_NAME] [DATE] [D…" at bounding box center [567, 370] width 839 height 12
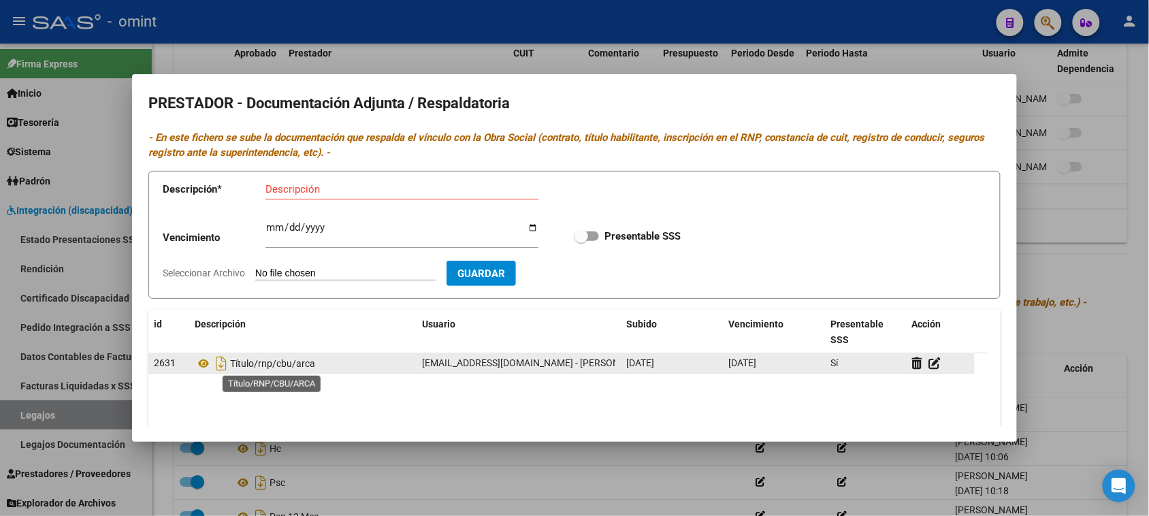
click at [249, 369] on span "Título/rnp/cbu/arca" at bounding box center [272, 363] width 85 height 11
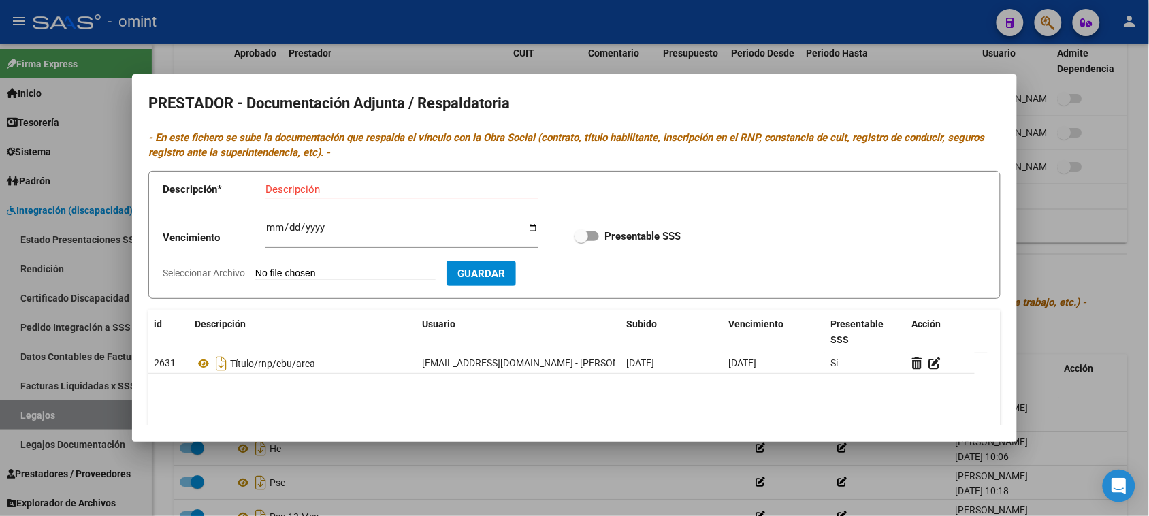
click at [298, 181] on app-form-text-field "Descripción * Descripción" at bounding box center [361, 192] width 396 height 41
click at [300, 189] on input "Descripción" at bounding box center [402, 189] width 273 height 12
paste input "Título/rnp/cbu/arca"
type input "Título/rnp/cbu/arca"
type input "0202-01-10"
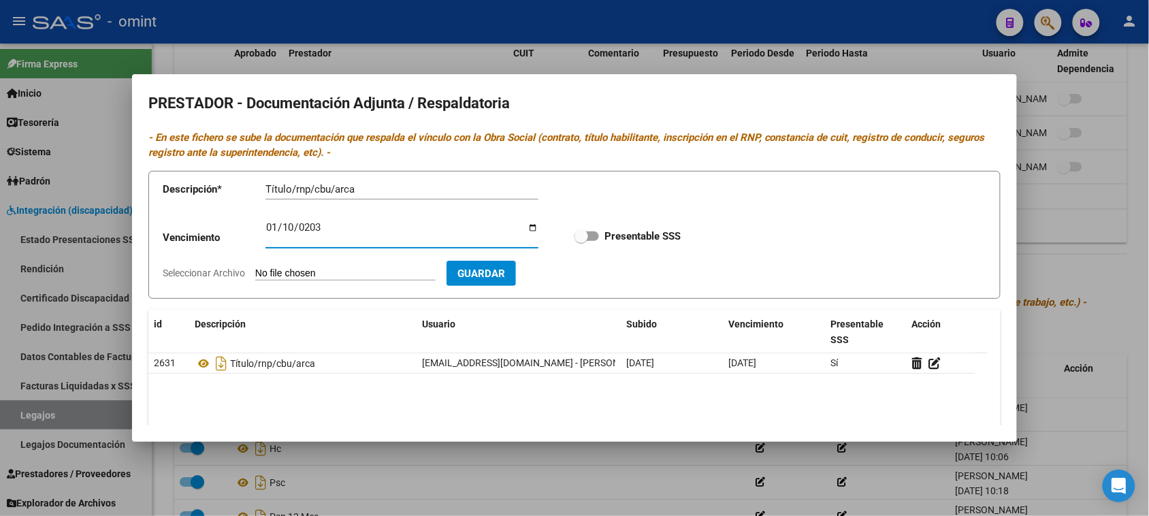
type input "[DATE]"
click at [581, 241] on input "Presentable SSS" at bounding box center [581, 241] width 1 height 1
checkbox input "true"
click at [269, 182] on div "Título/rnp/cbu/arca Descripción" at bounding box center [402, 189] width 273 height 20
click at [269, 189] on input "Título/rnp/cbu/arca" at bounding box center [402, 189] width 273 height 12
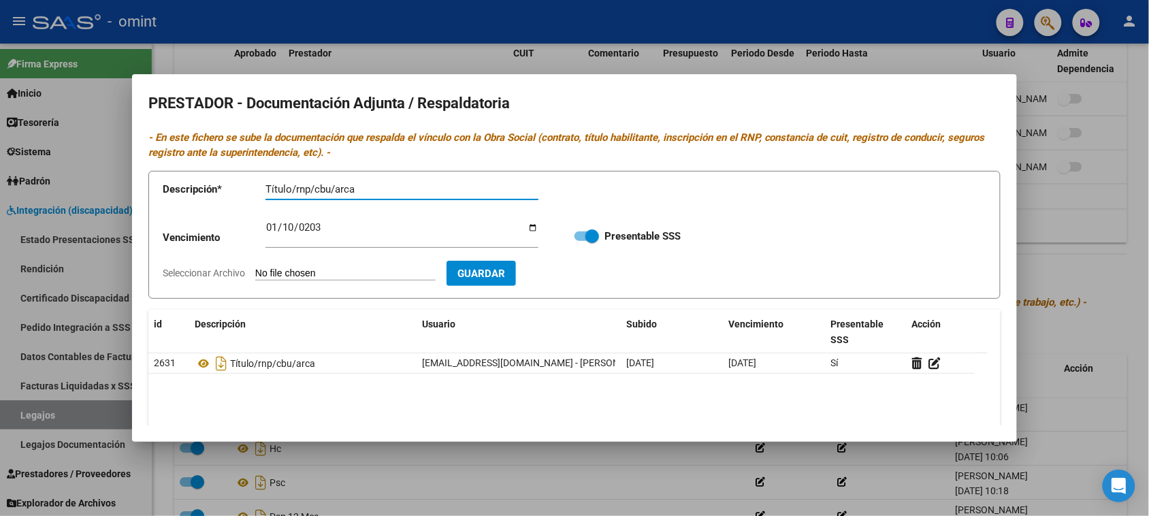
type input "Título/rnp/cbu/arca"
type input "C:\fakepath\PSP PRESTADOR.pdf"
click at [595, 286] on button "Guardar" at bounding box center [560, 273] width 69 height 25
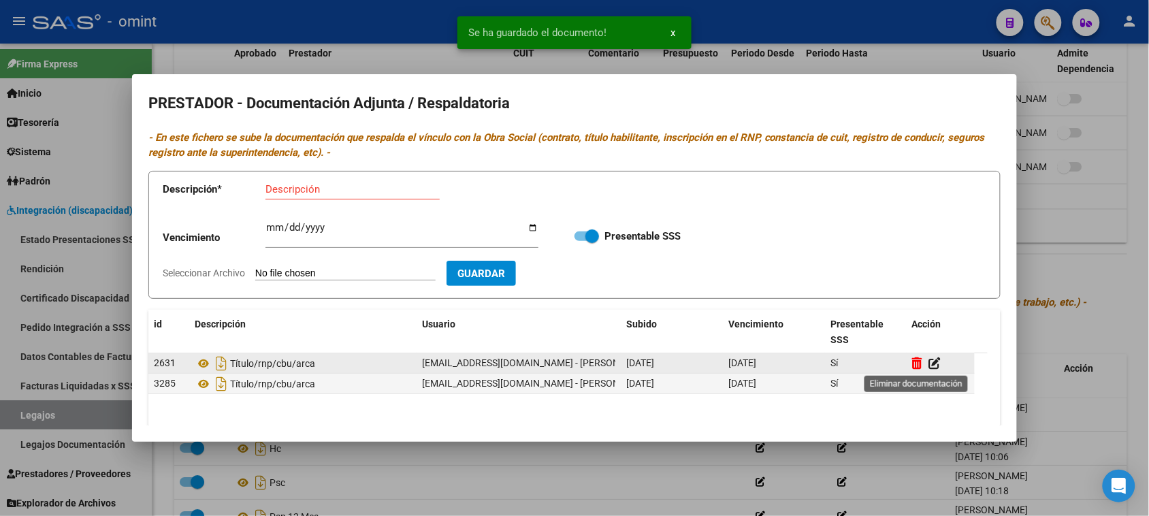
click at [912, 363] on icon at bounding box center [917, 363] width 10 height 13
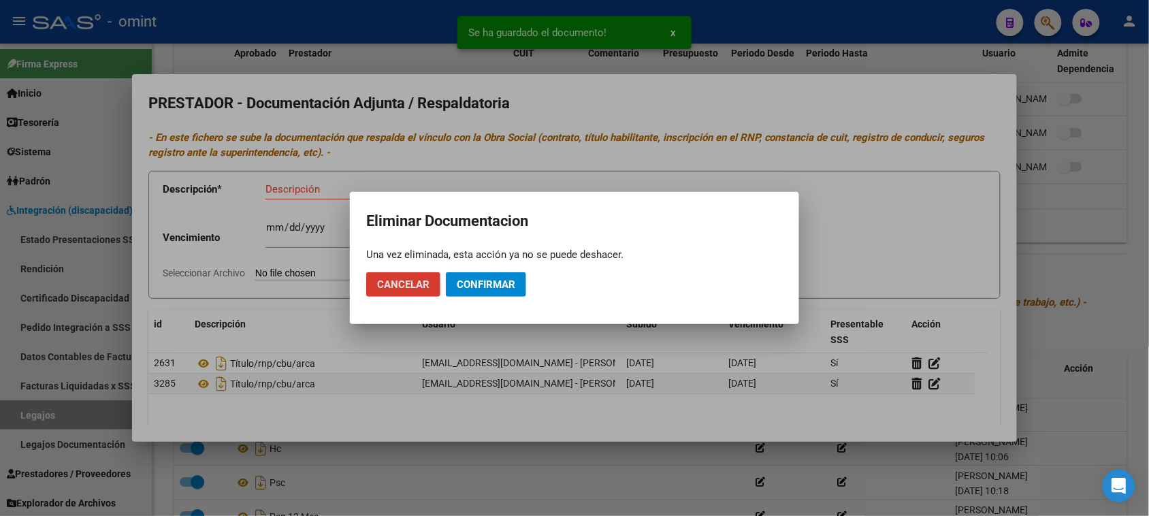
drag, startPoint x: 489, startPoint y: 304, endPoint x: 494, endPoint y: 291, distance: 14.0
click at [492, 297] on mat-dialog-actions "Cancelar Confirmar" at bounding box center [574, 284] width 417 height 46
click at [494, 290] on span "Confirmar" at bounding box center [486, 284] width 59 height 12
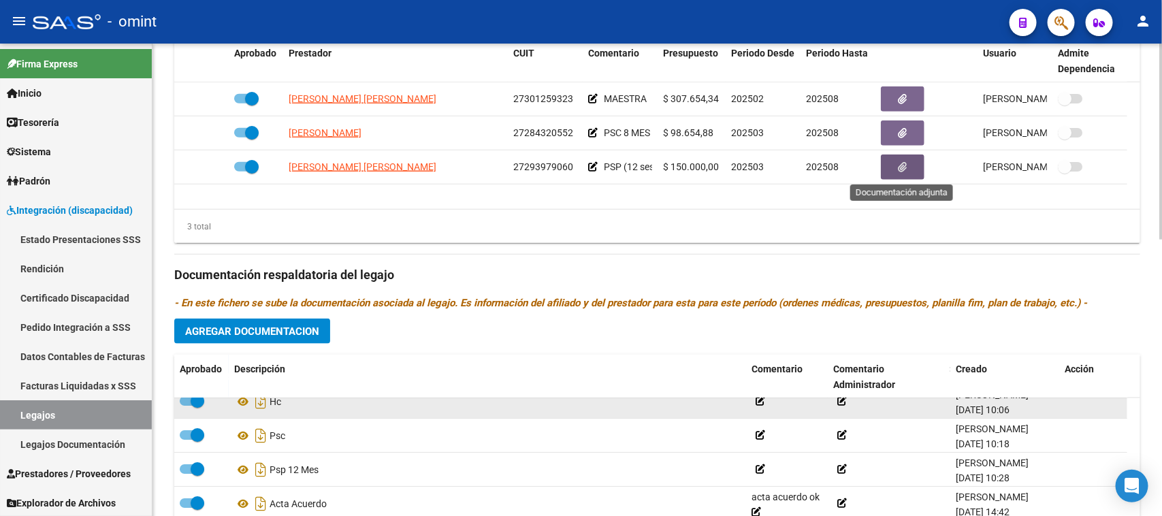
scroll to position [668, 0]
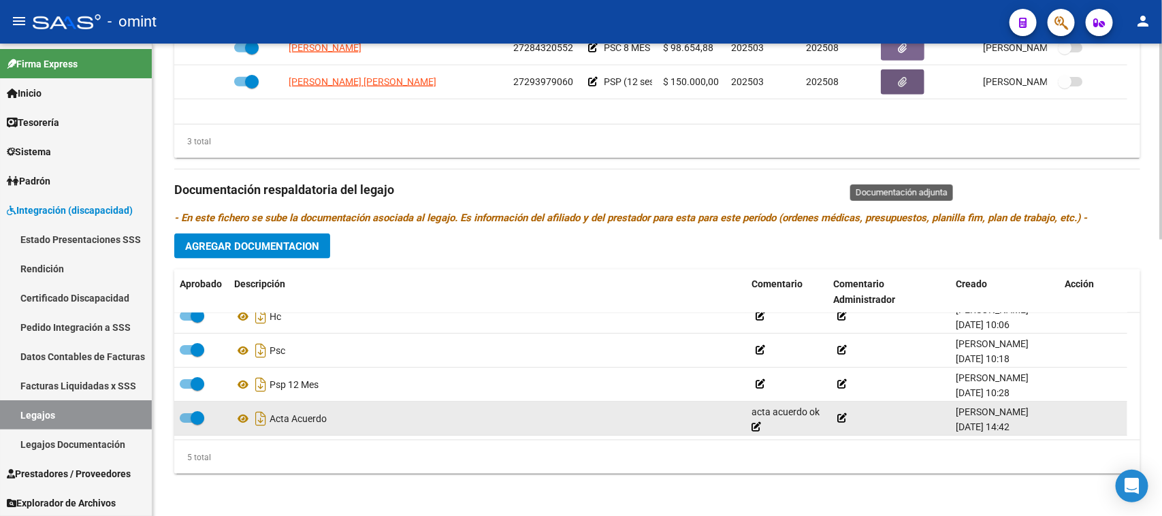
click at [191, 419] on span at bounding box center [198, 418] width 14 height 14
click at [187, 423] on input "checkbox" at bounding box center [186, 423] width 1 height 1
checkbox input "false"
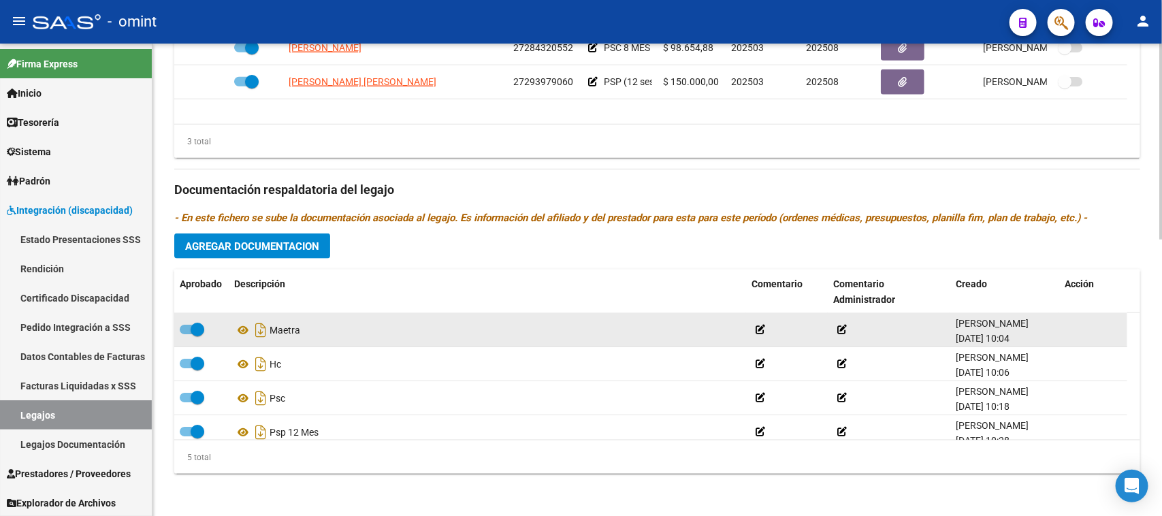
click at [191, 325] on span at bounding box center [198, 330] width 14 height 14
click at [187, 334] on input "checkbox" at bounding box center [186, 334] width 1 height 1
checkbox input "false"
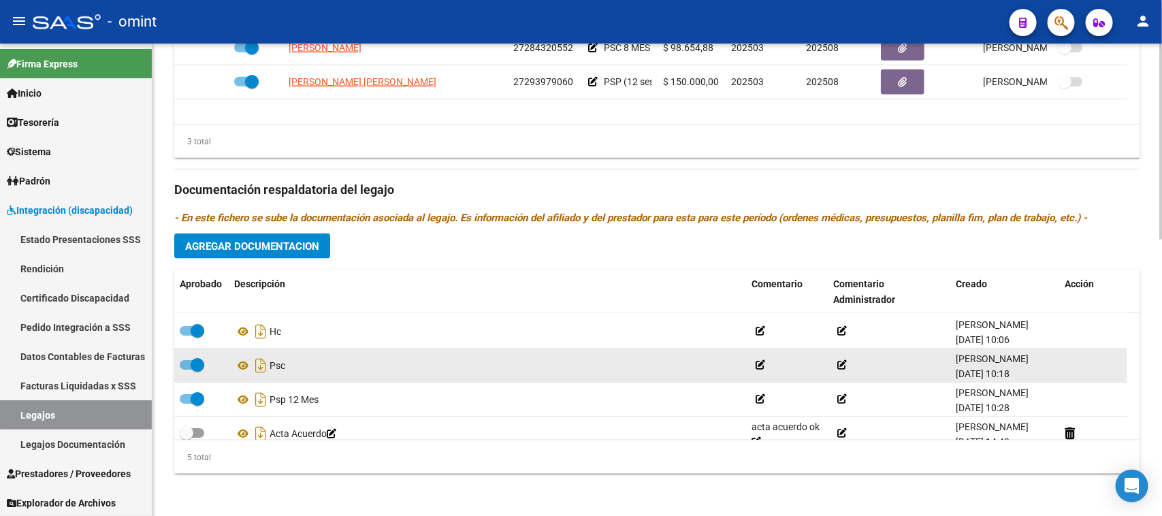
scroll to position [48, 0]
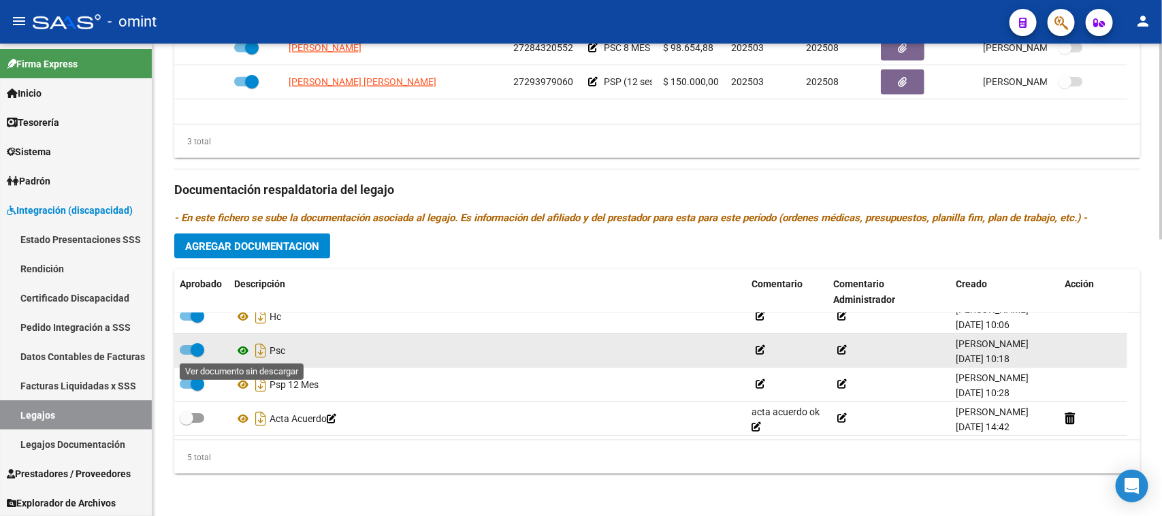
click at [242, 351] on icon at bounding box center [243, 350] width 18 height 16
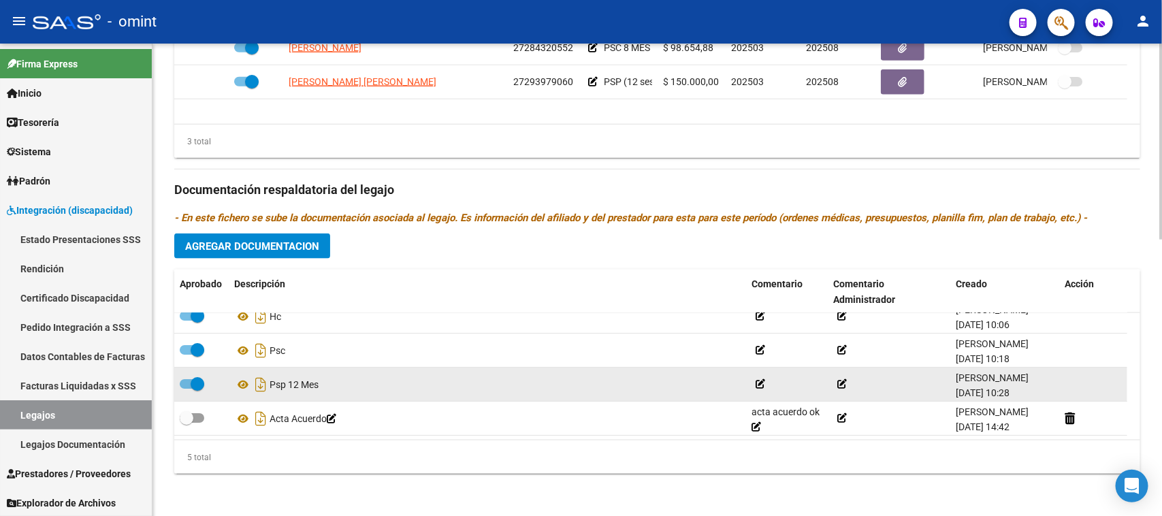
click at [196, 381] on span at bounding box center [198, 384] width 14 height 14
click at [187, 389] on input "checkbox" at bounding box center [186, 389] width 1 height 1
checkbox input "false"
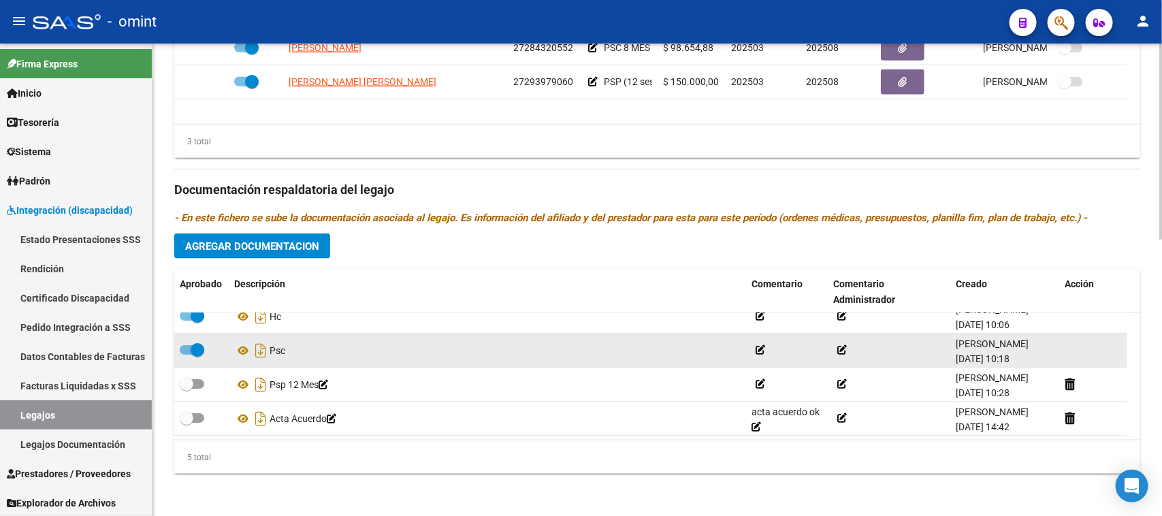
click at [187, 348] on span at bounding box center [192, 350] width 25 height 10
click at [187, 355] on input "checkbox" at bounding box center [186, 355] width 1 height 1
checkbox input "false"
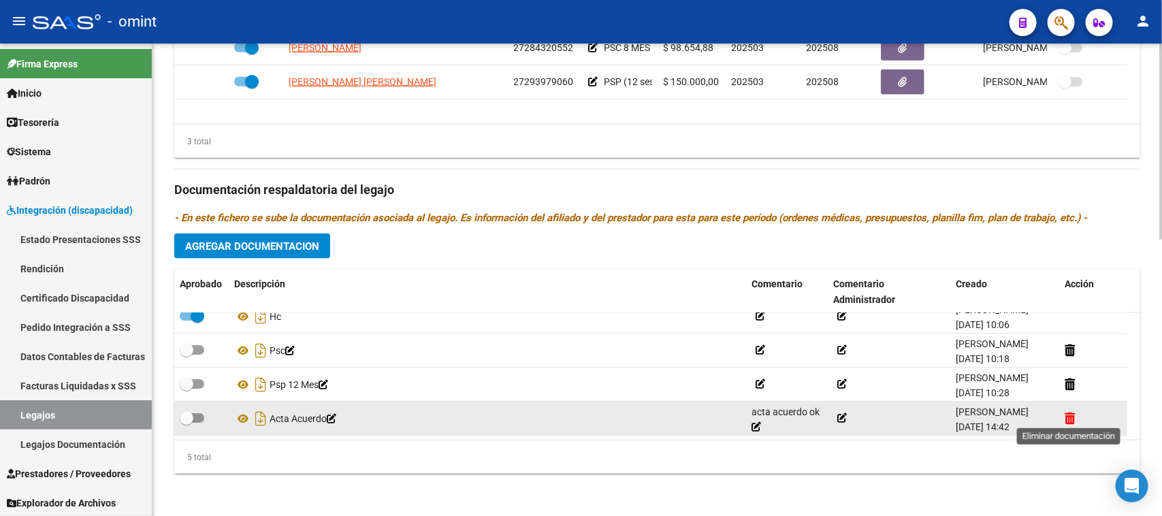
click at [1070, 417] on icon at bounding box center [1070, 418] width 10 height 13
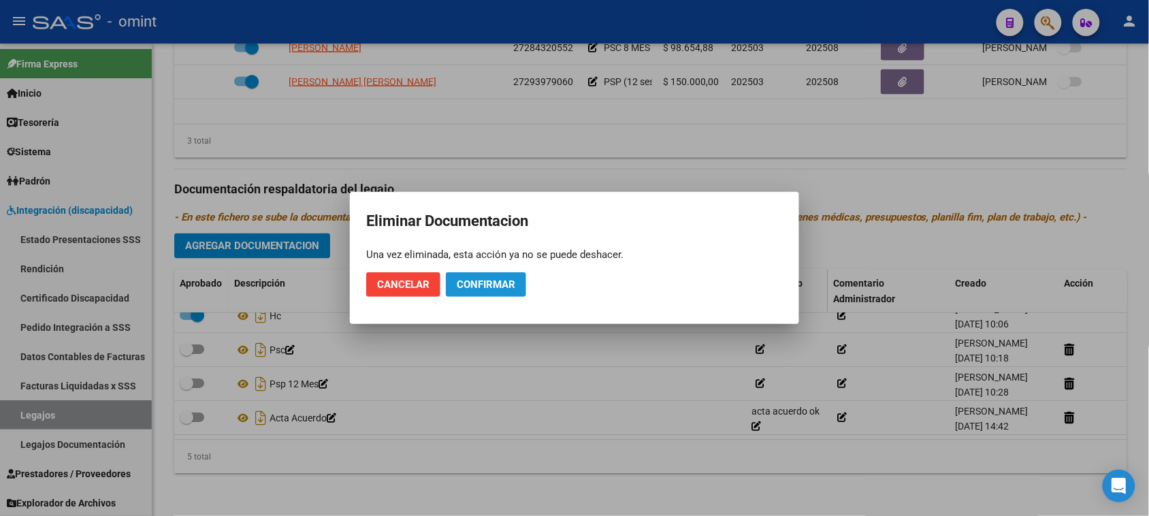
click at [505, 272] on button "Confirmar" at bounding box center [486, 284] width 80 height 25
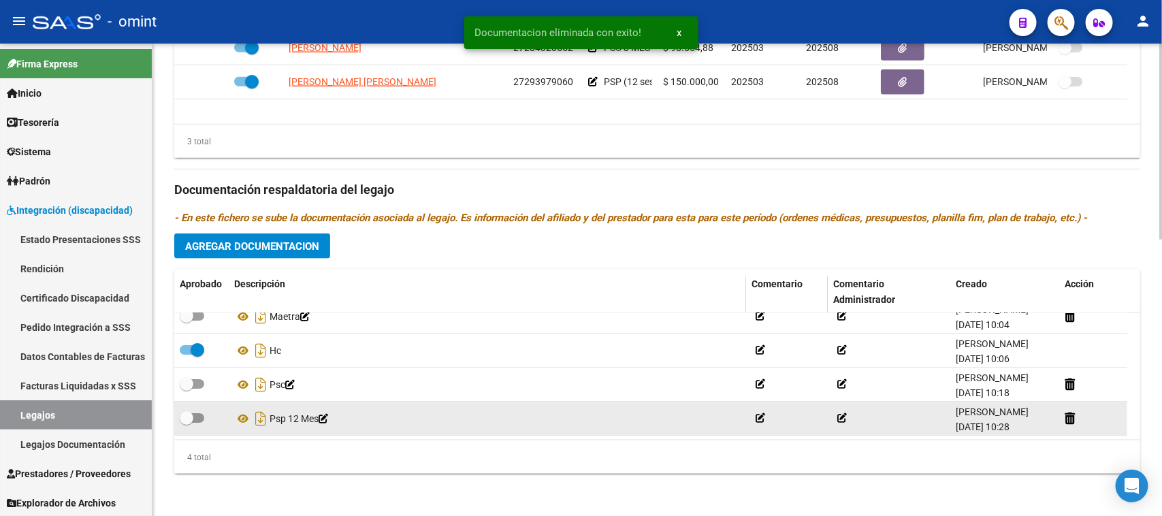
scroll to position [14, 0]
click at [1066, 415] on icon at bounding box center [1070, 418] width 10 height 13
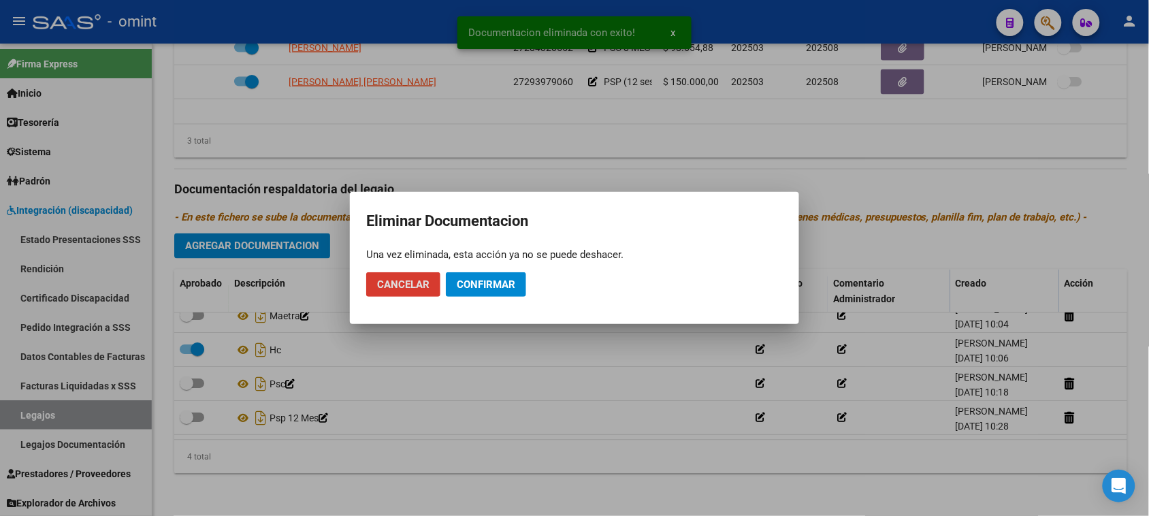
click at [490, 290] on span "Confirmar" at bounding box center [486, 284] width 59 height 12
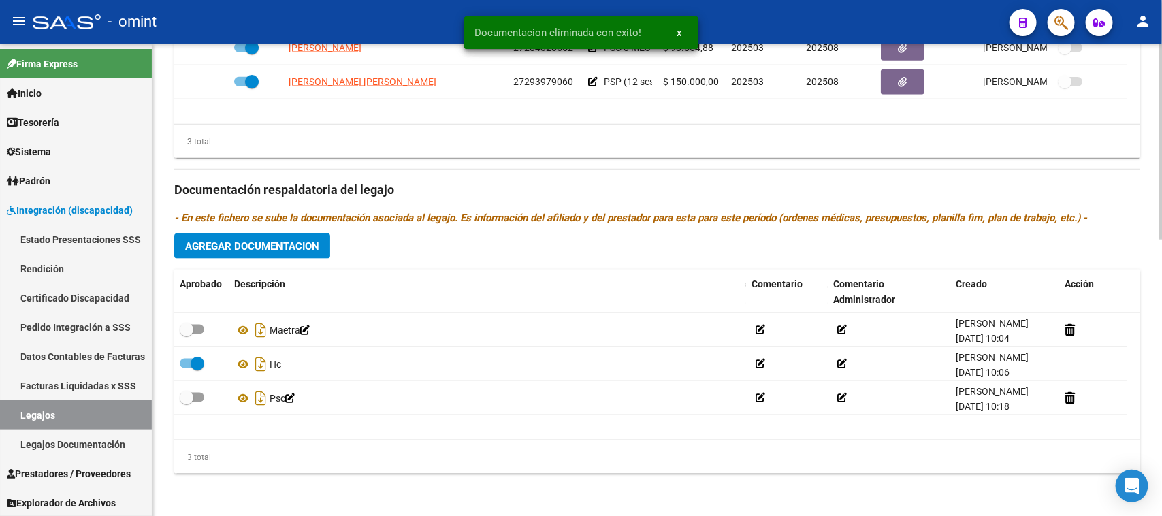
scroll to position [0, 0]
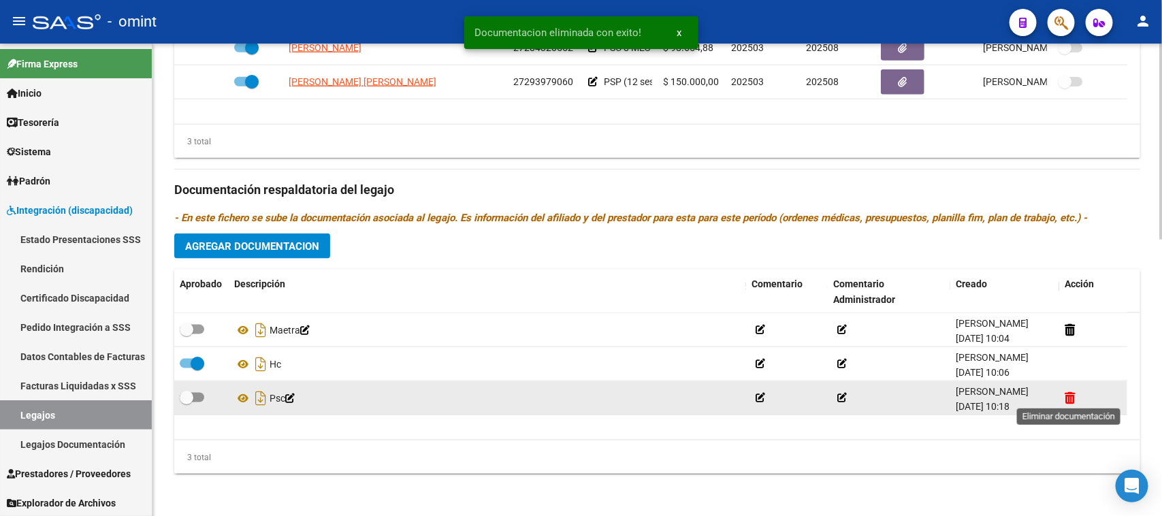
click at [1070, 400] on icon at bounding box center [1070, 397] width 10 height 13
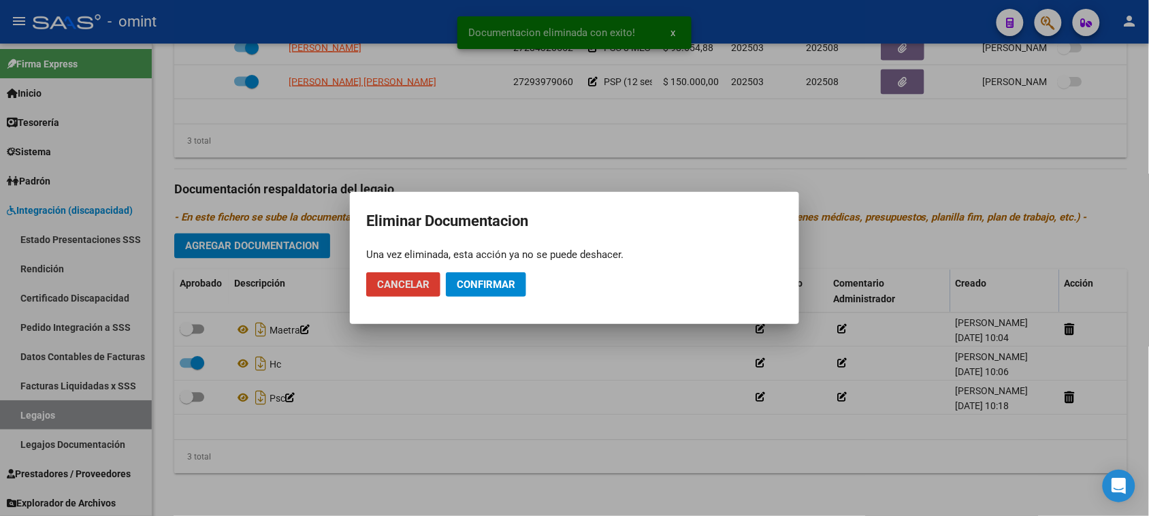
click at [475, 278] on span "Confirmar" at bounding box center [486, 284] width 59 height 12
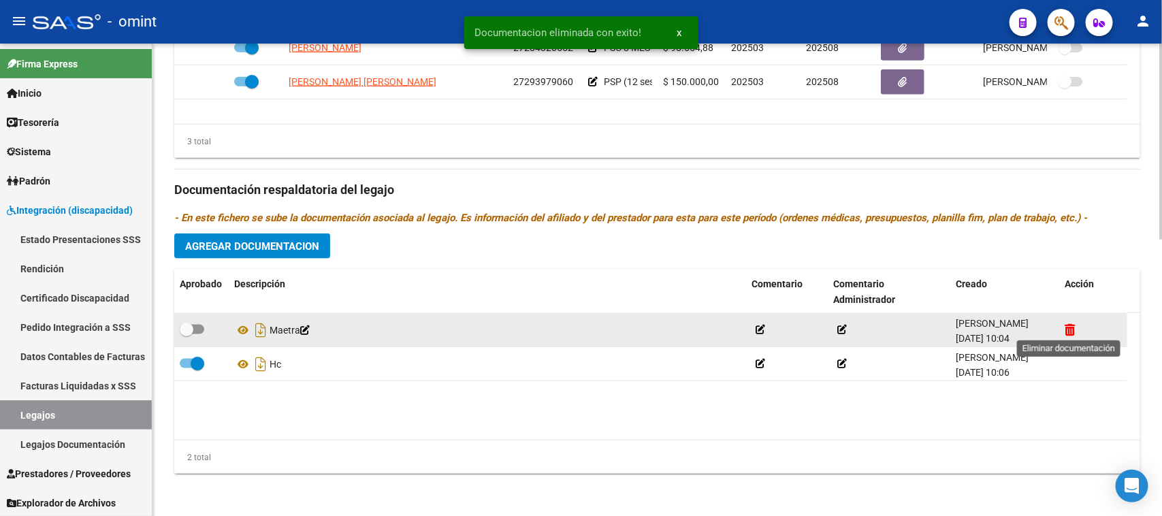
click at [1066, 327] on icon at bounding box center [1070, 329] width 10 height 13
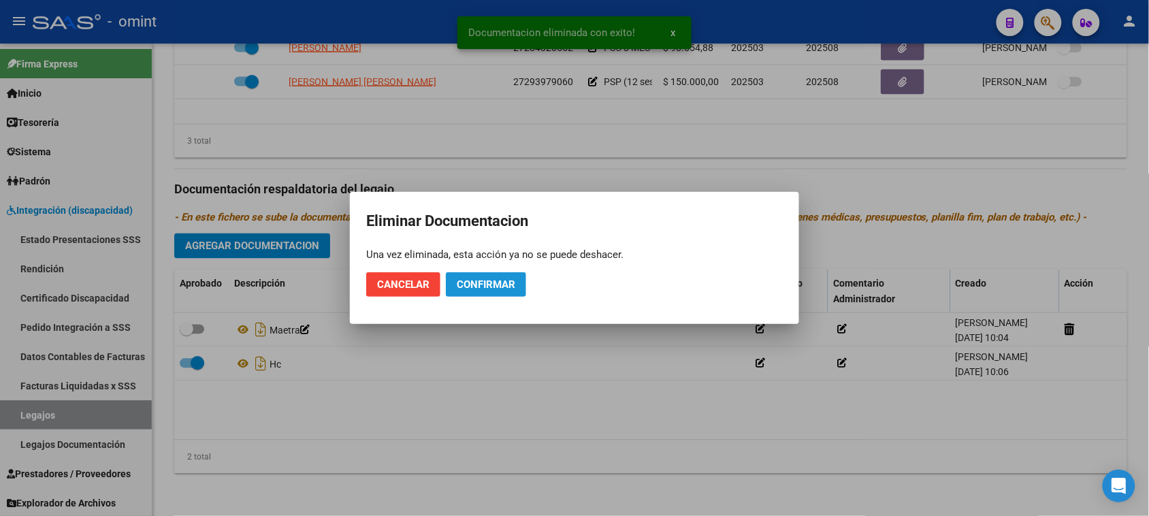
click at [497, 286] on span "Confirmar" at bounding box center [486, 284] width 59 height 12
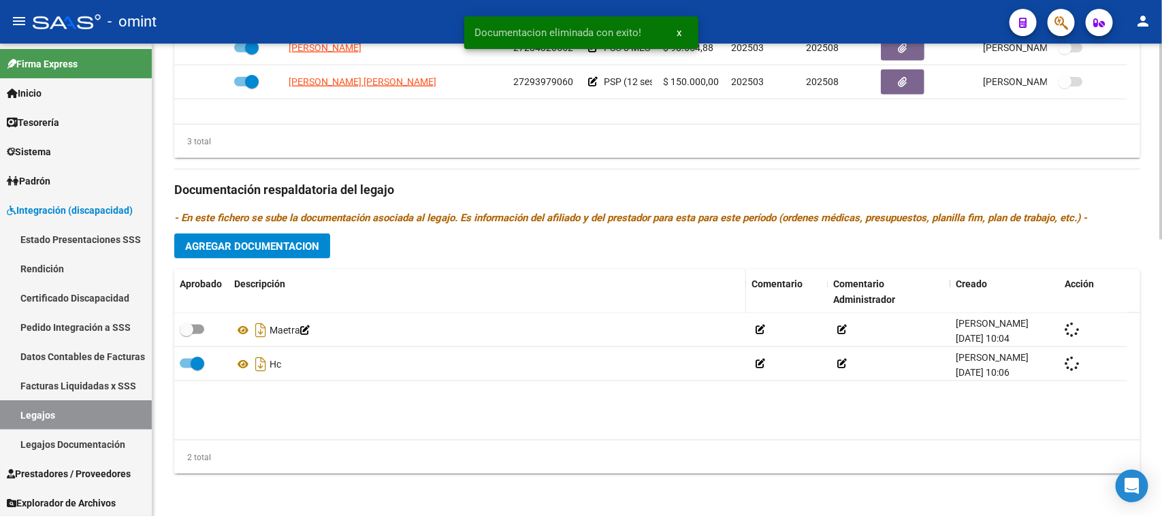
checkbox input "true"
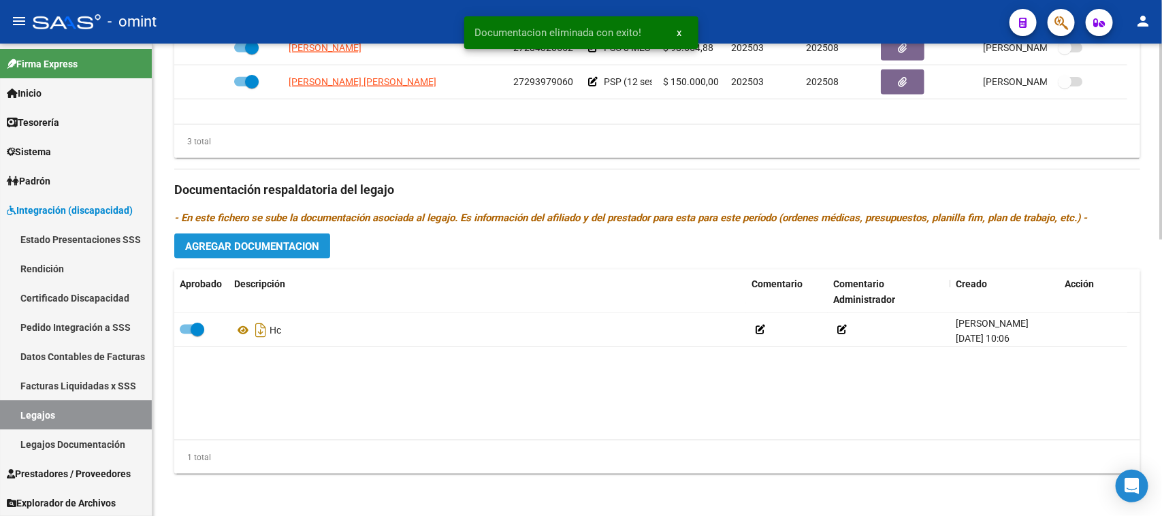
click at [320, 246] on button "Agregar Documentacion" at bounding box center [252, 246] width 156 height 25
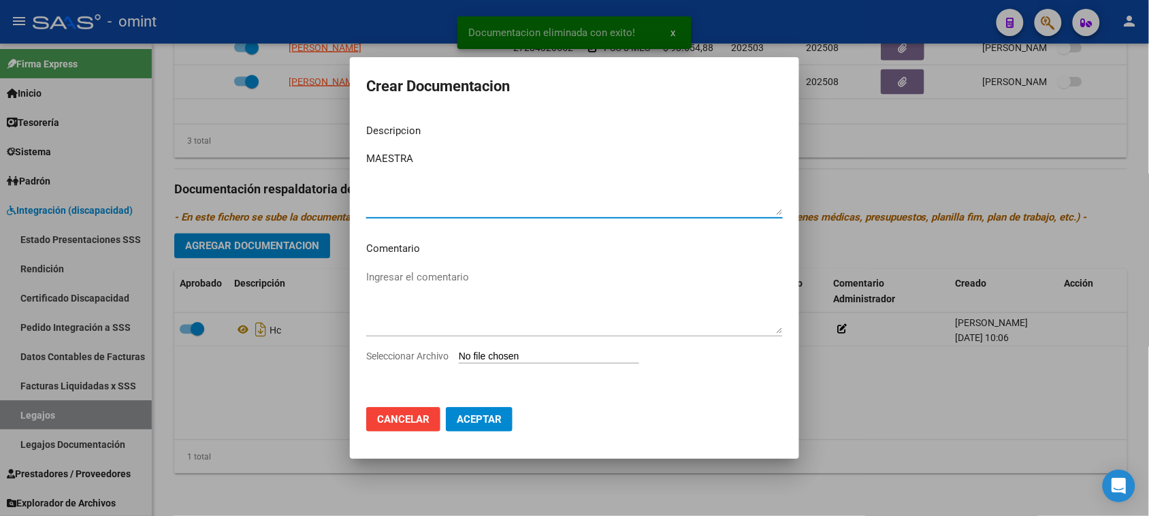
type textarea "MAESTRA"
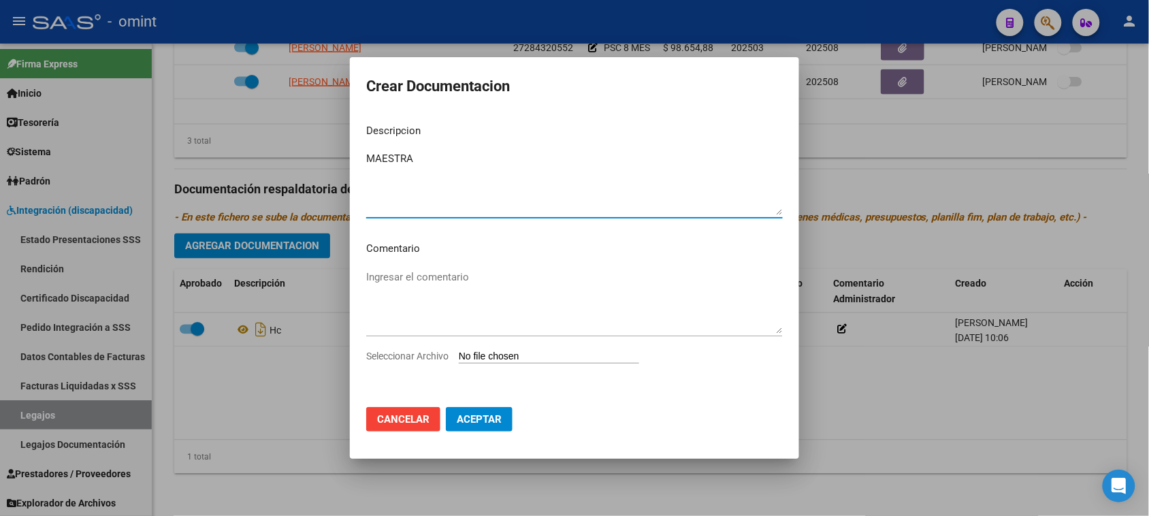
type input "C:\fakepath\MAESTRO PRESTACION.pdf"
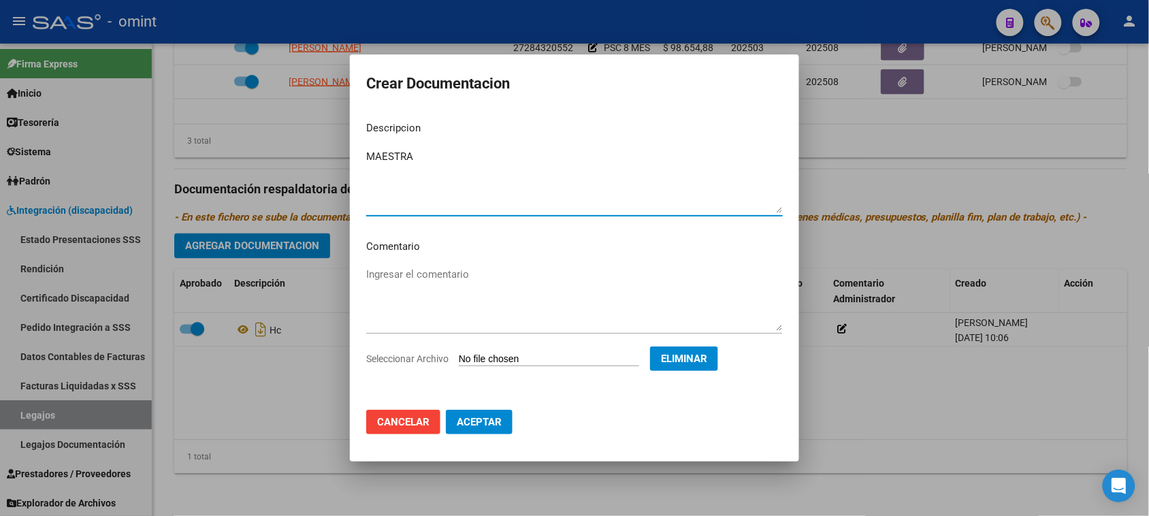
click at [494, 430] on button "Aceptar" at bounding box center [479, 422] width 67 height 25
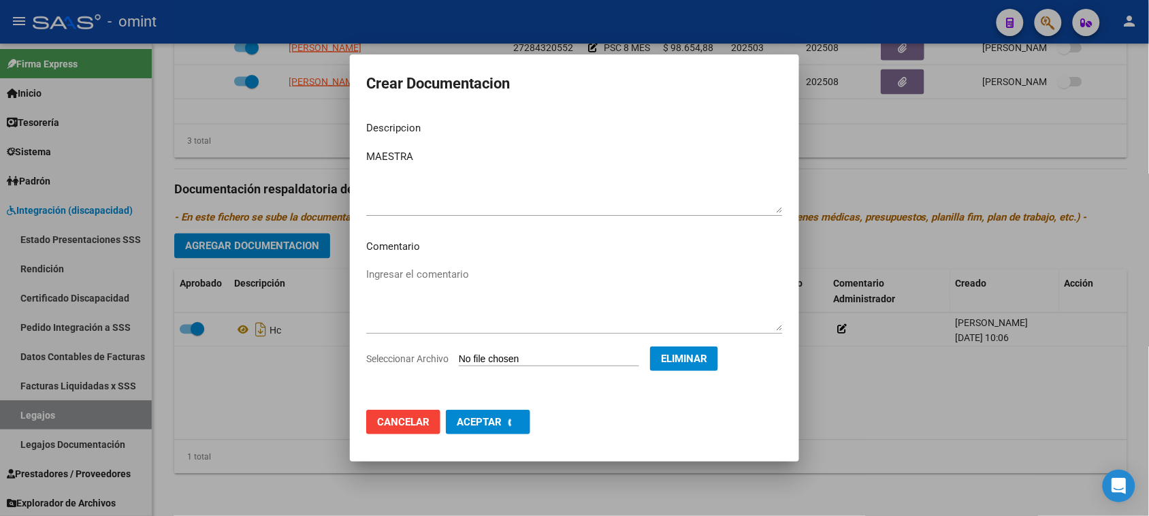
checkbox input "false"
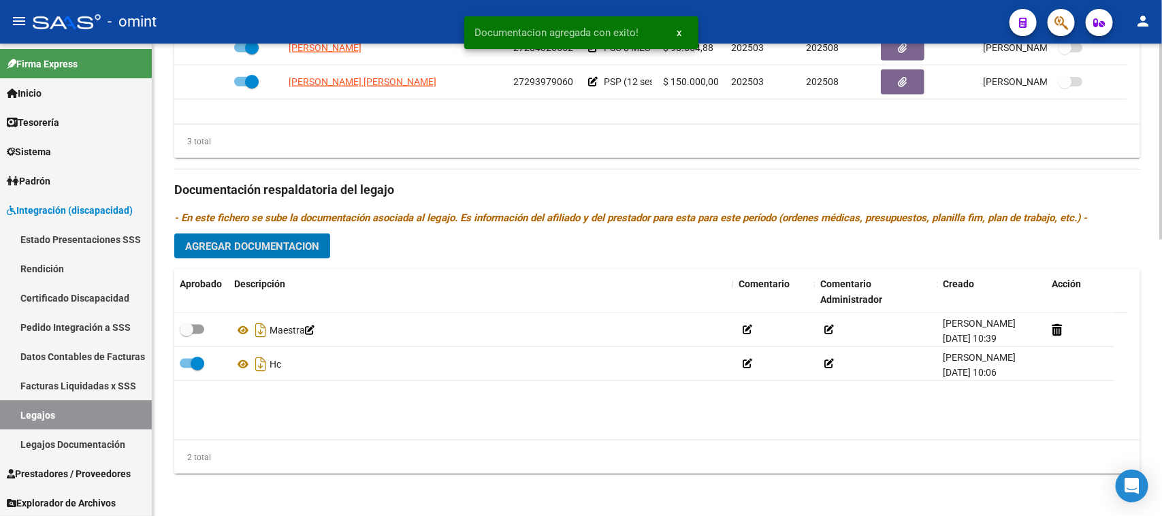
click at [294, 254] on button "Agregar Documentacion" at bounding box center [252, 246] width 156 height 25
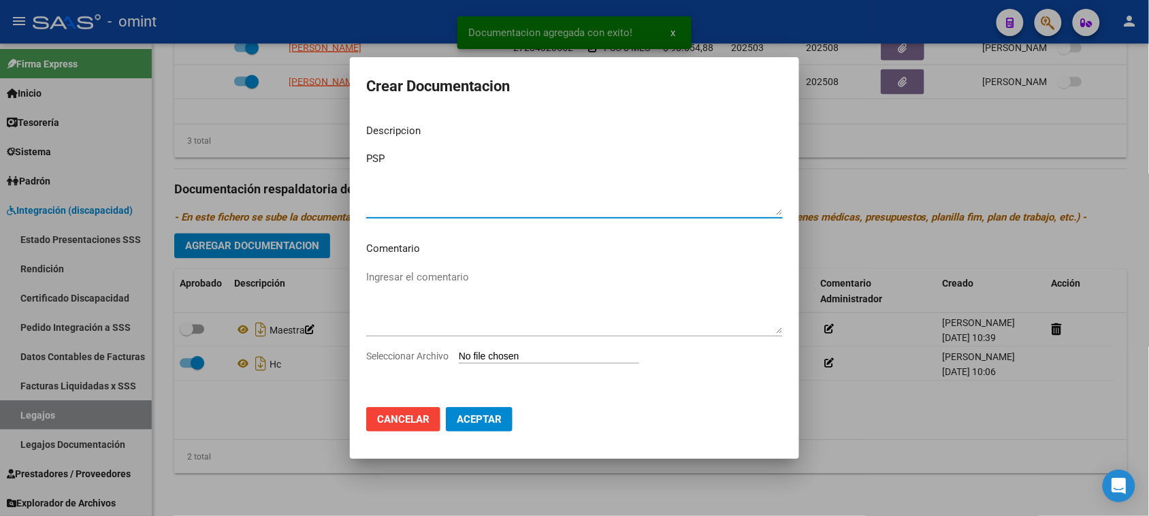
type textarea "PSP"
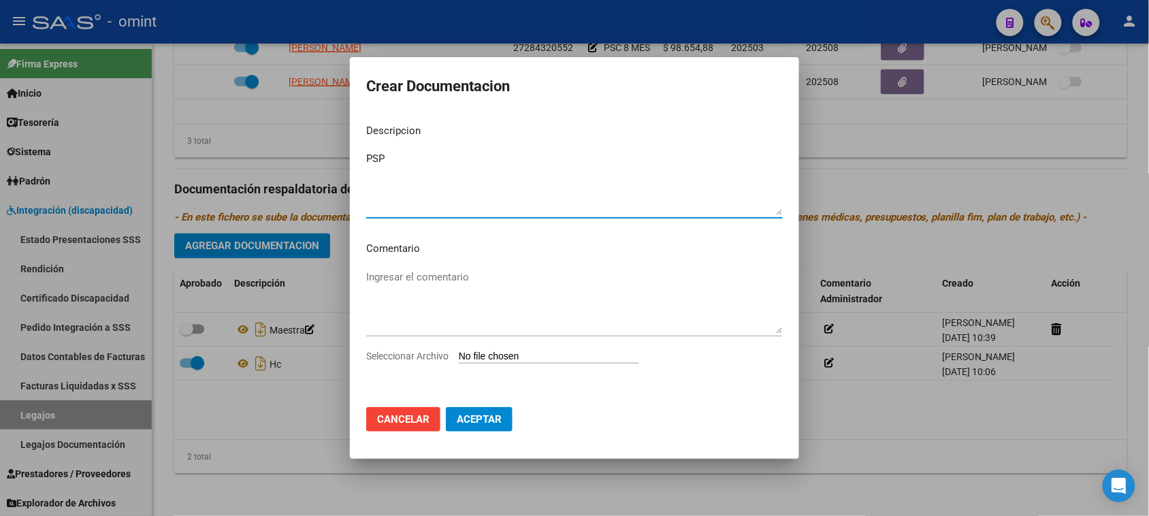
type input "C:\fakepath\PSP PRESTACION.pdf"
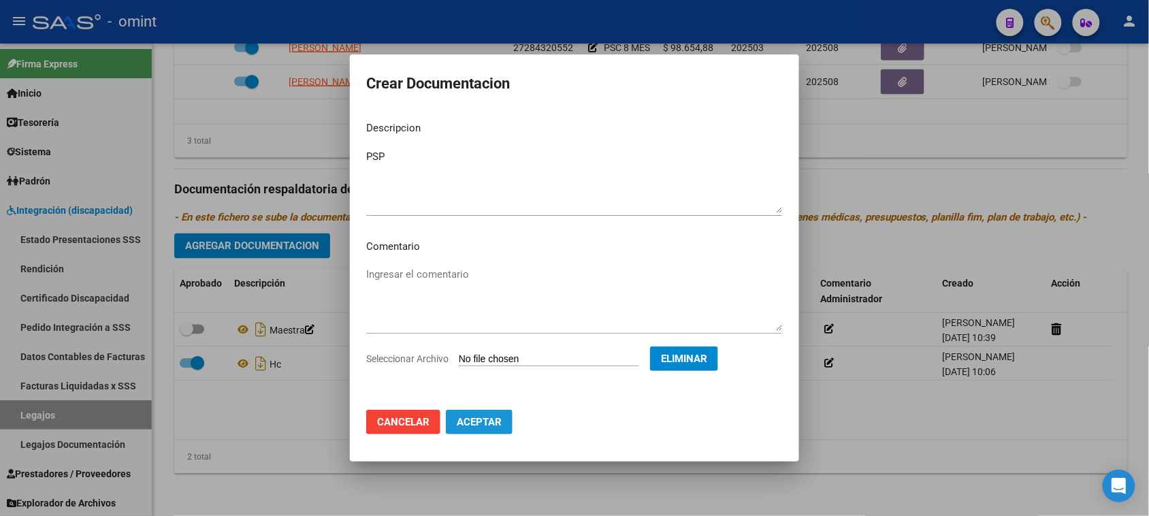
click at [500, 417] on span "Aceptar" at bounding box center [479, 422] width 45 height 12
checkbox input "false"
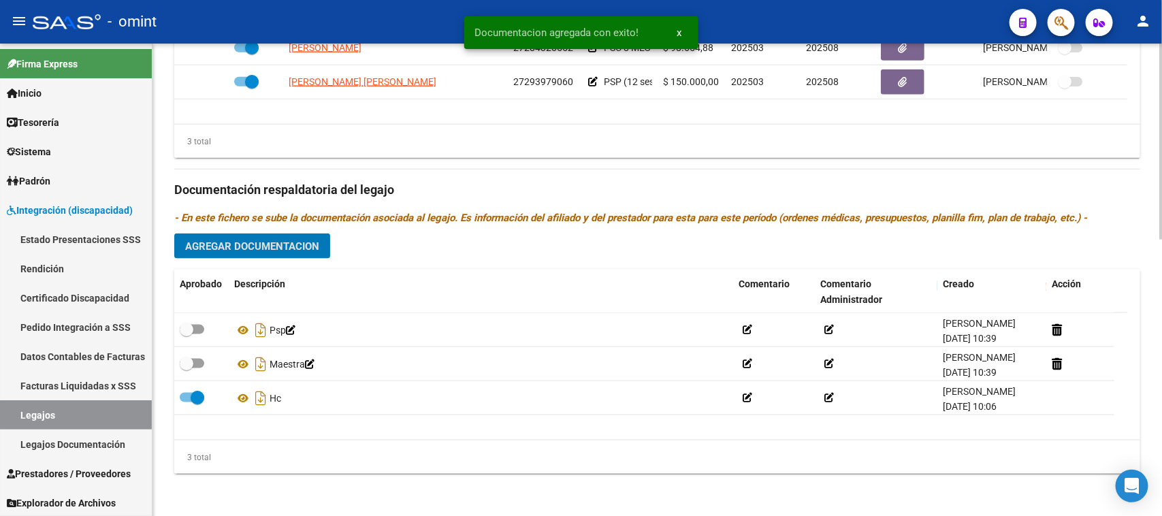
click at [304, 244] on span "Agregar Documentacion" at bounding box center [252, 246] width 134 height 12
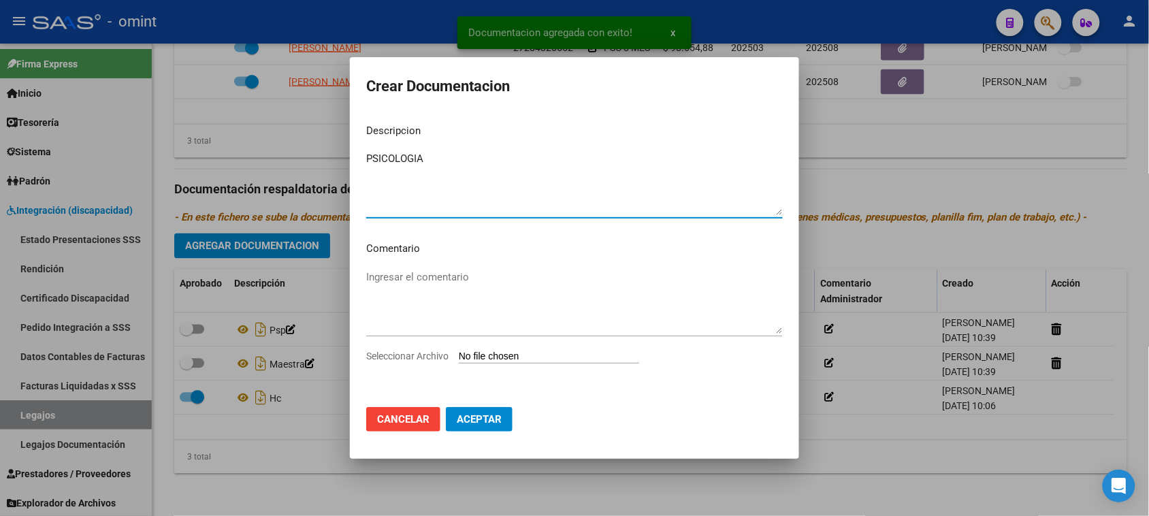
type textarea "PSICOLOGIA"
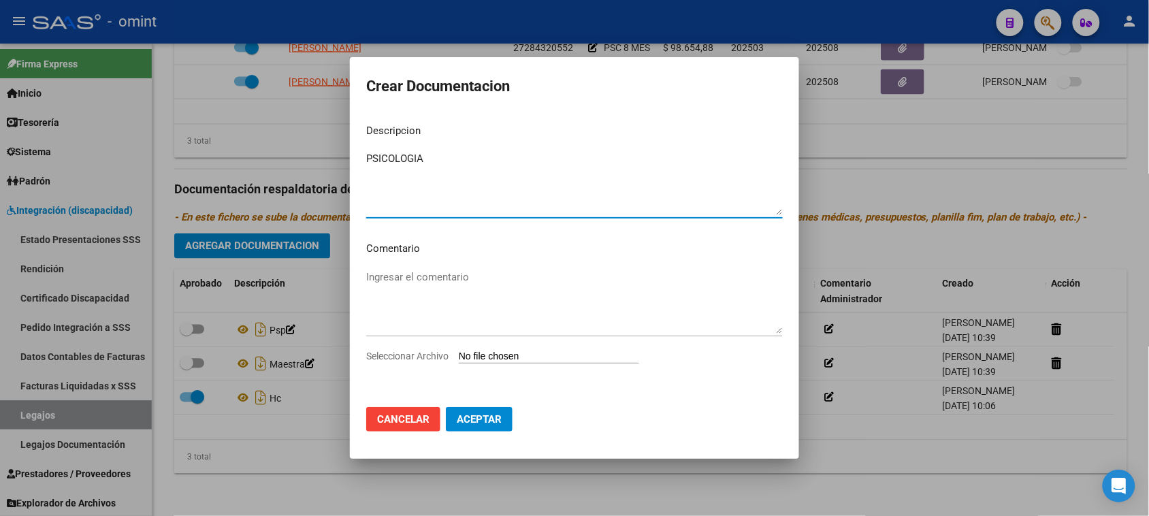
type input "C:\fakepath\PSICO PRESTACION.pdf"
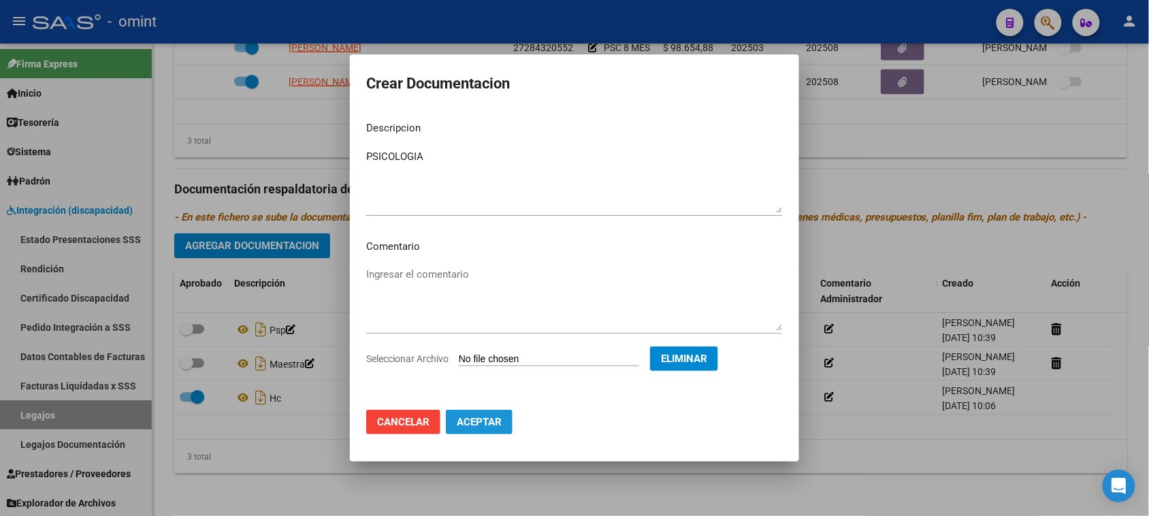
click at [479, 426] on span "Aceptar" at bounding box center [479, 422] width 45 height 12
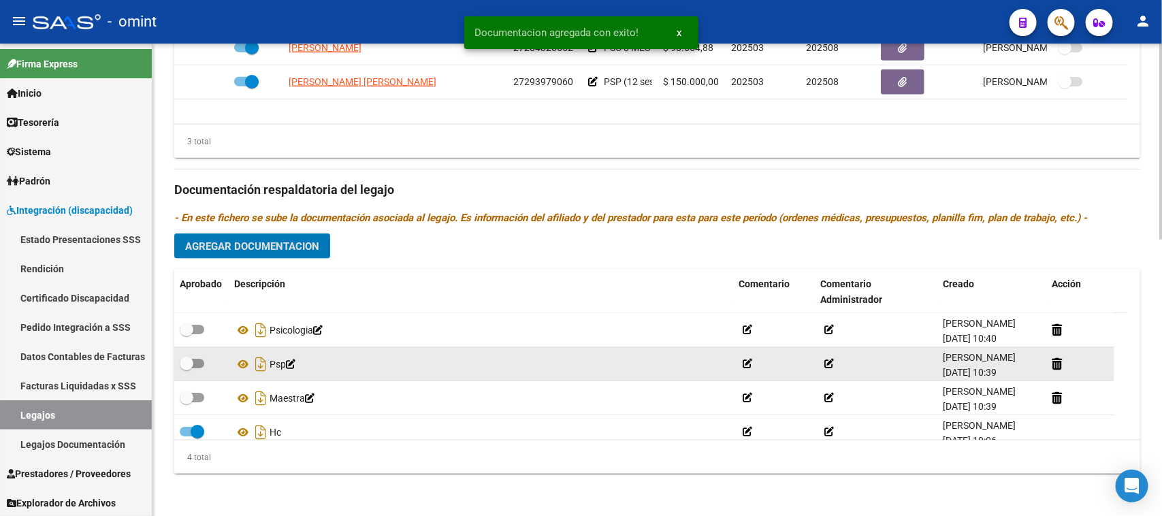
drag, startPoint x: 199, startPoint y: 399, endPoint x: 189, endPoint y: 377, distance: 24.7
click at [198, 398] on span at bounding box center [192, 398] width 25 height 10
click at [187, 402] on input "checkbox" at bounding box center [186, 402] width 1 height 1
checkbox input "true"
click at [195, 366] on span at bounding box center [192, 364] width 25 height 10
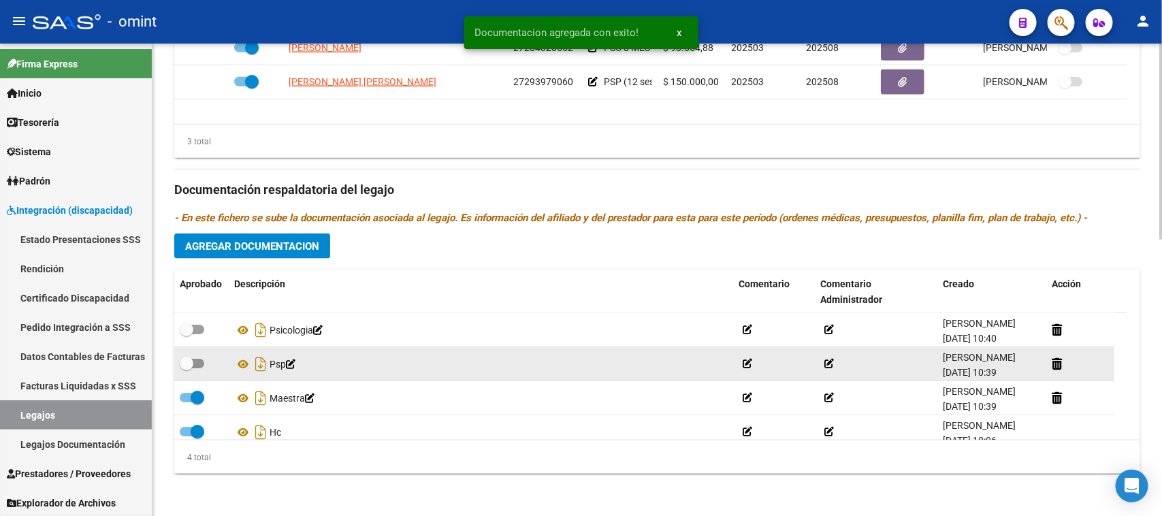
click at [187, 368] on input "checkbox" at bounding box center [186, 368] width 1 height 1
checkbox input "true"
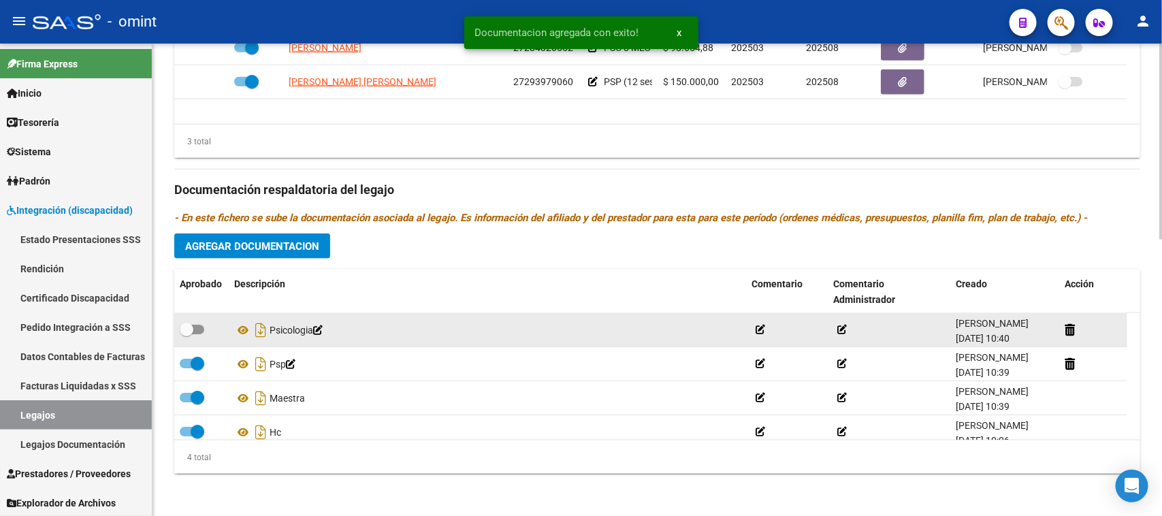
click at [202, 327] on span at bounding box center [192, 330] width 25 height 10
click at [187, 334] on input "checkbox" at bounding box center [186, 334] width 1 height 1
checkbox input "true"
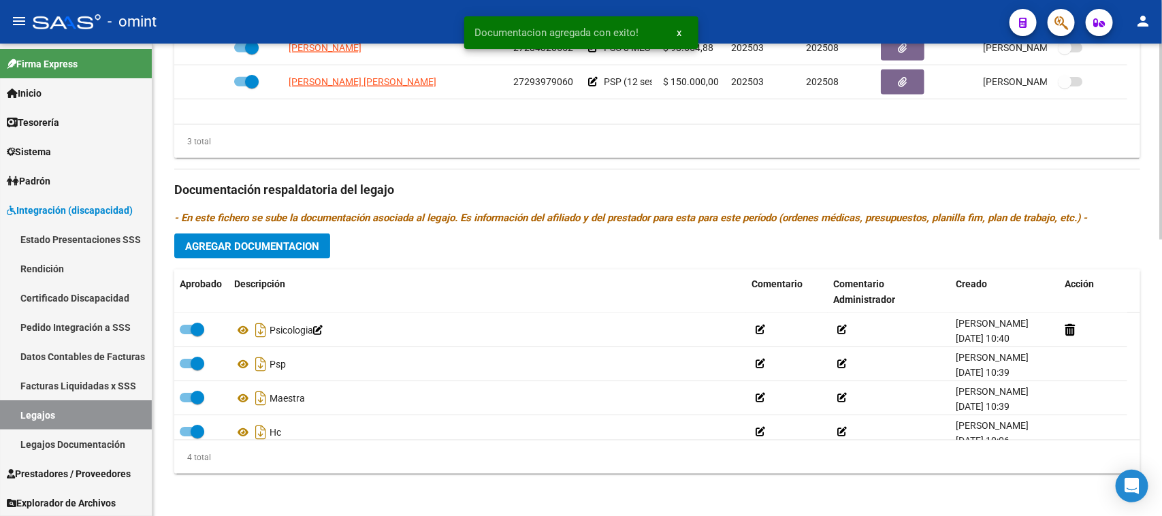
click at [255, 252] on button "Agregar Documentacion" at bounding box center [252, 246] width 156 height 25
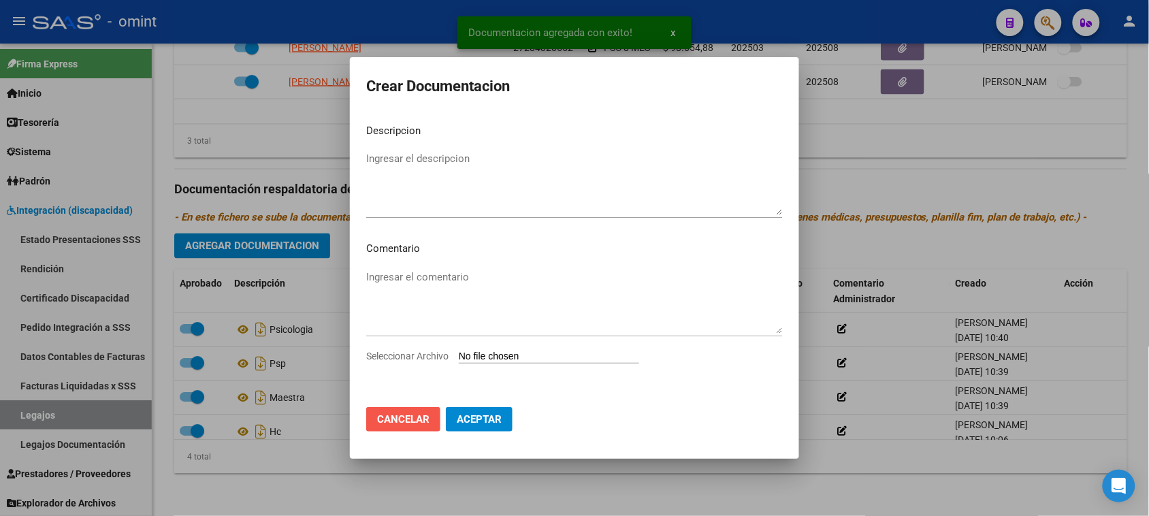
click at [381, 422] on span "Cancelar" at bounding box center [403, 419] width 52 height 12
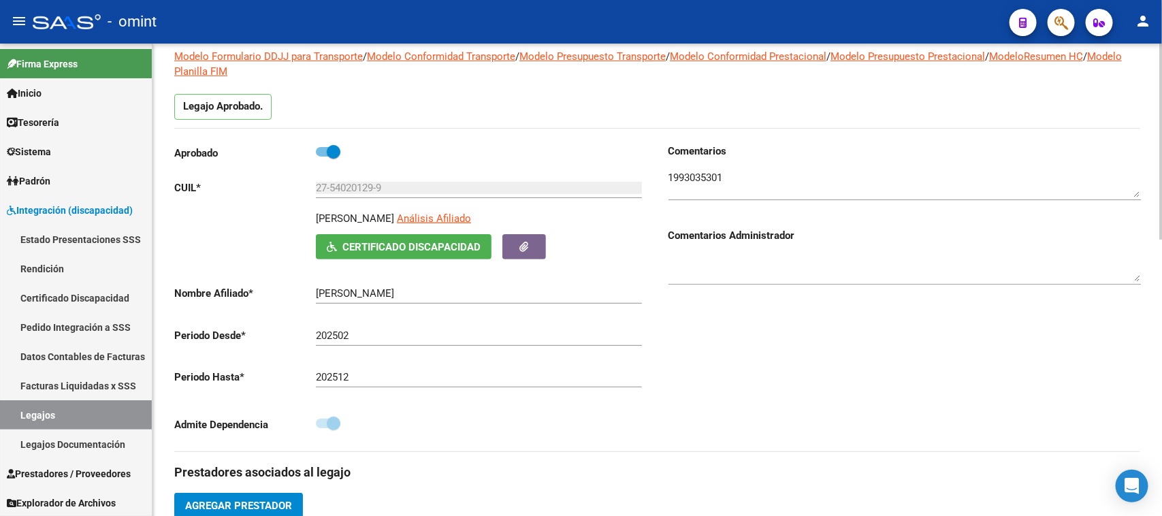
scroll to position [72, 0]
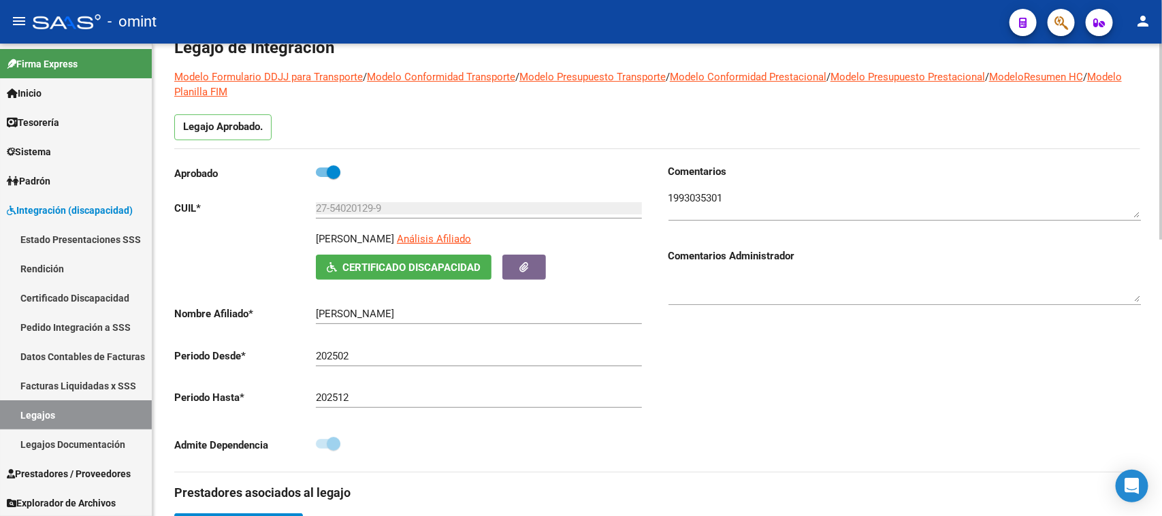
click at [685, 196] on textarea at bounding box center [905, 204] width 473 height 27
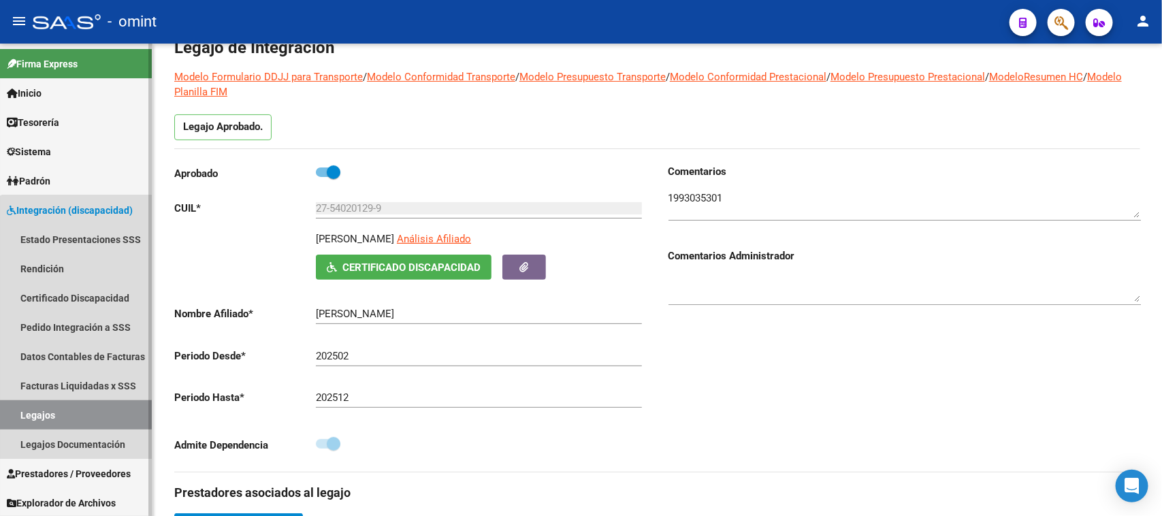
click at [113, 421] on link "Legajos" at bounding box center [76, 414] width 152 height 29
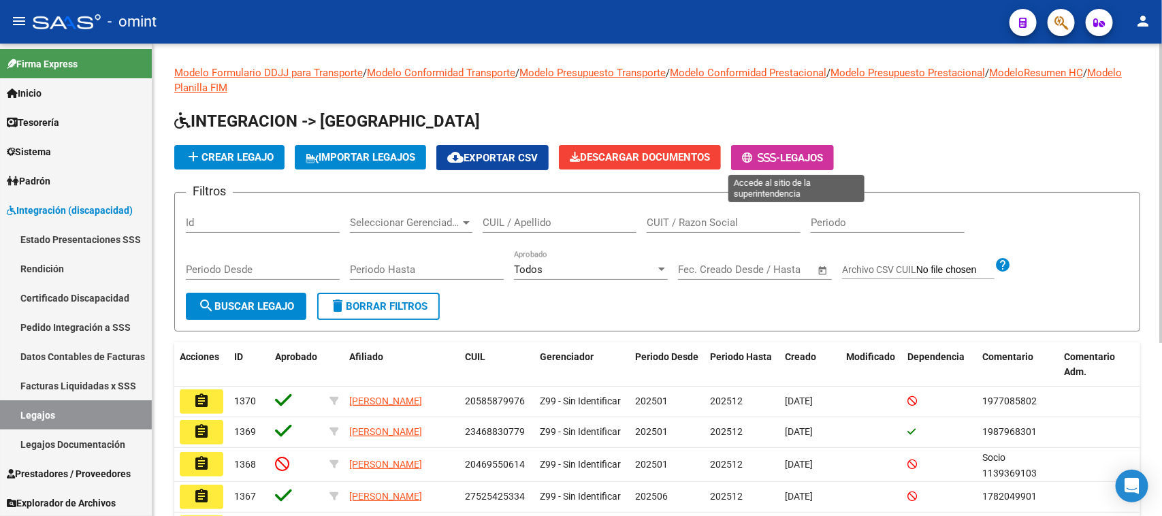
click at [770, 157] on icon at bounding box center [767, 158] width 6 height 10
